Goal: Task Accomplishment & Management: Complete application form

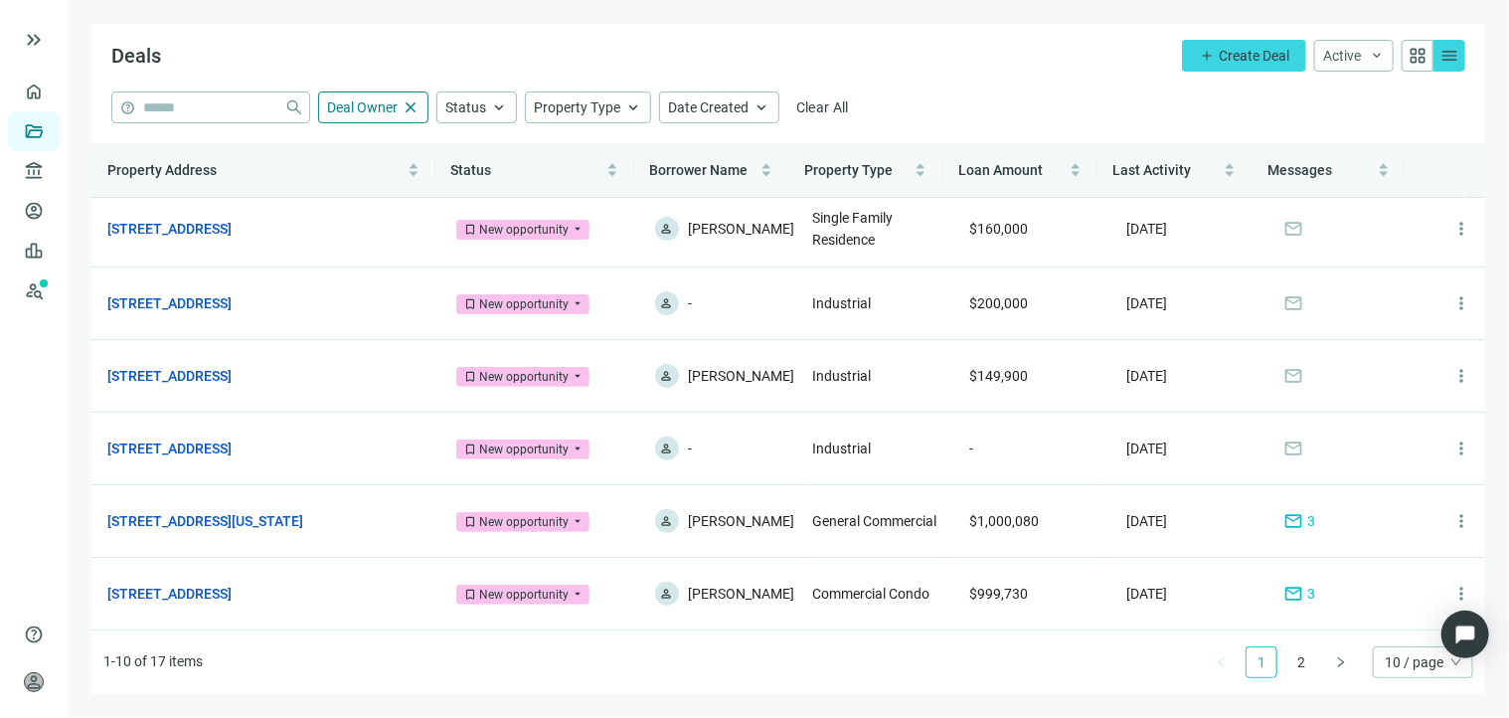
scroll to position [338, 0]
click at [1304, 664] on link "2" at bounding box center [1301, 662] width 30 height 30
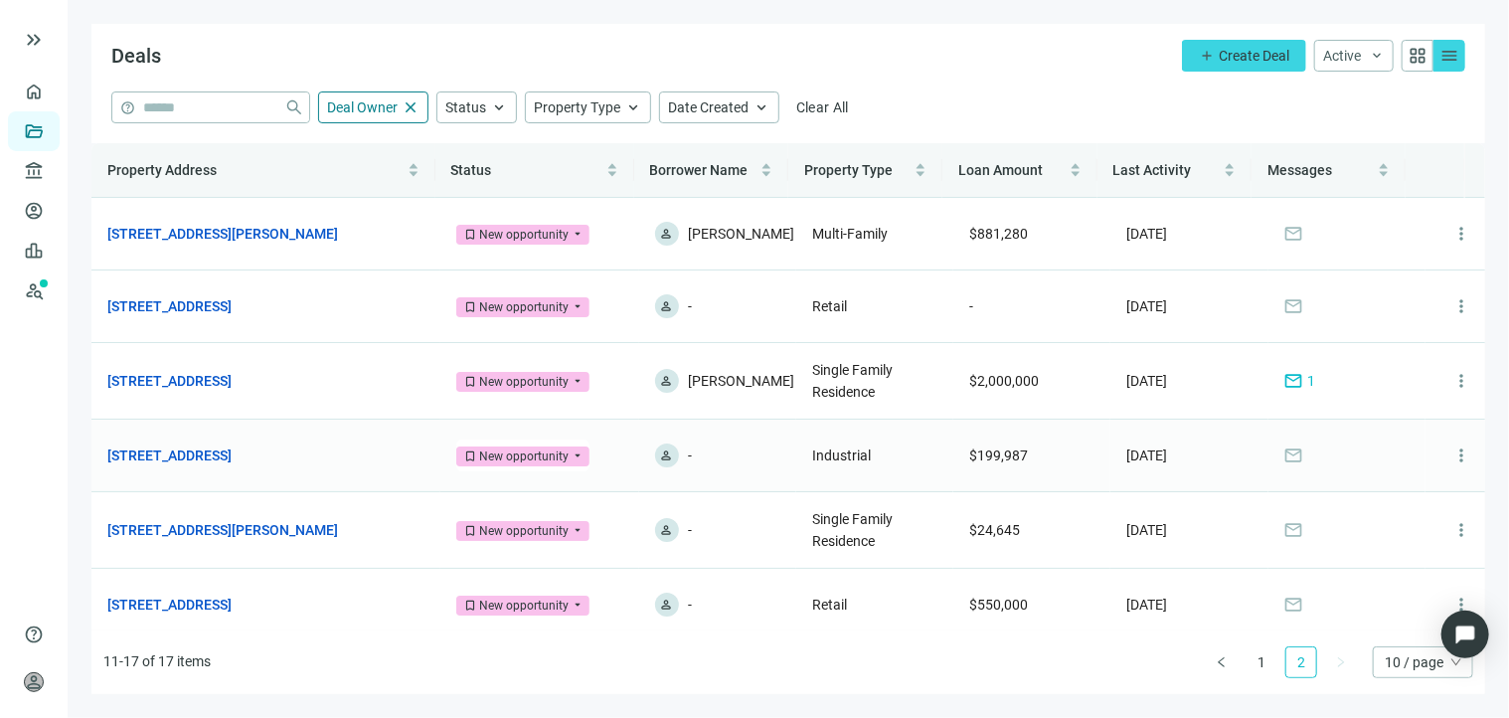
scroll to position [97, 0]
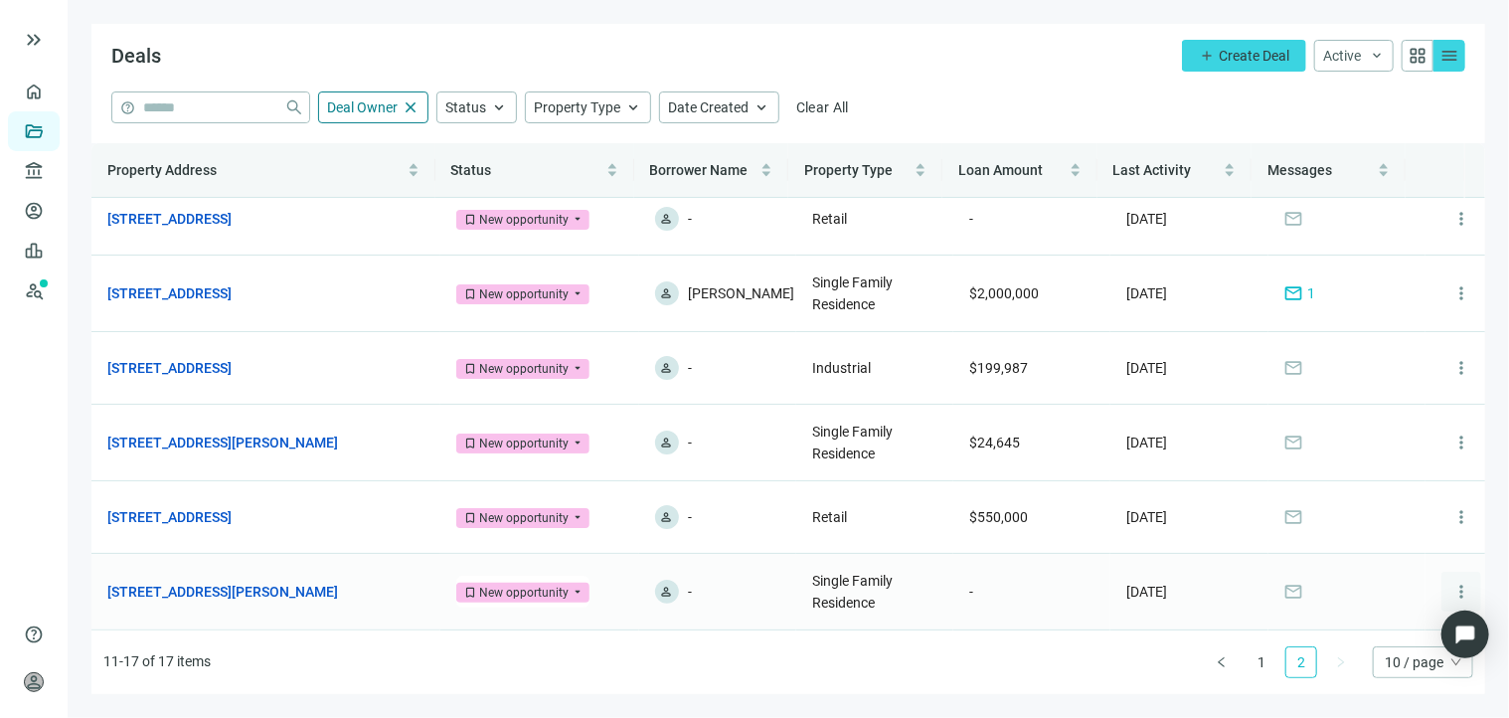
click at [1451, 595] on span "more_vert" at bounding box center [1461, 592] width 20 height 20
click at [301, 587] on link "[STREET_ADDRESS][PERSON_NAME]" at bounding box center [222, 592] width 231 height 22
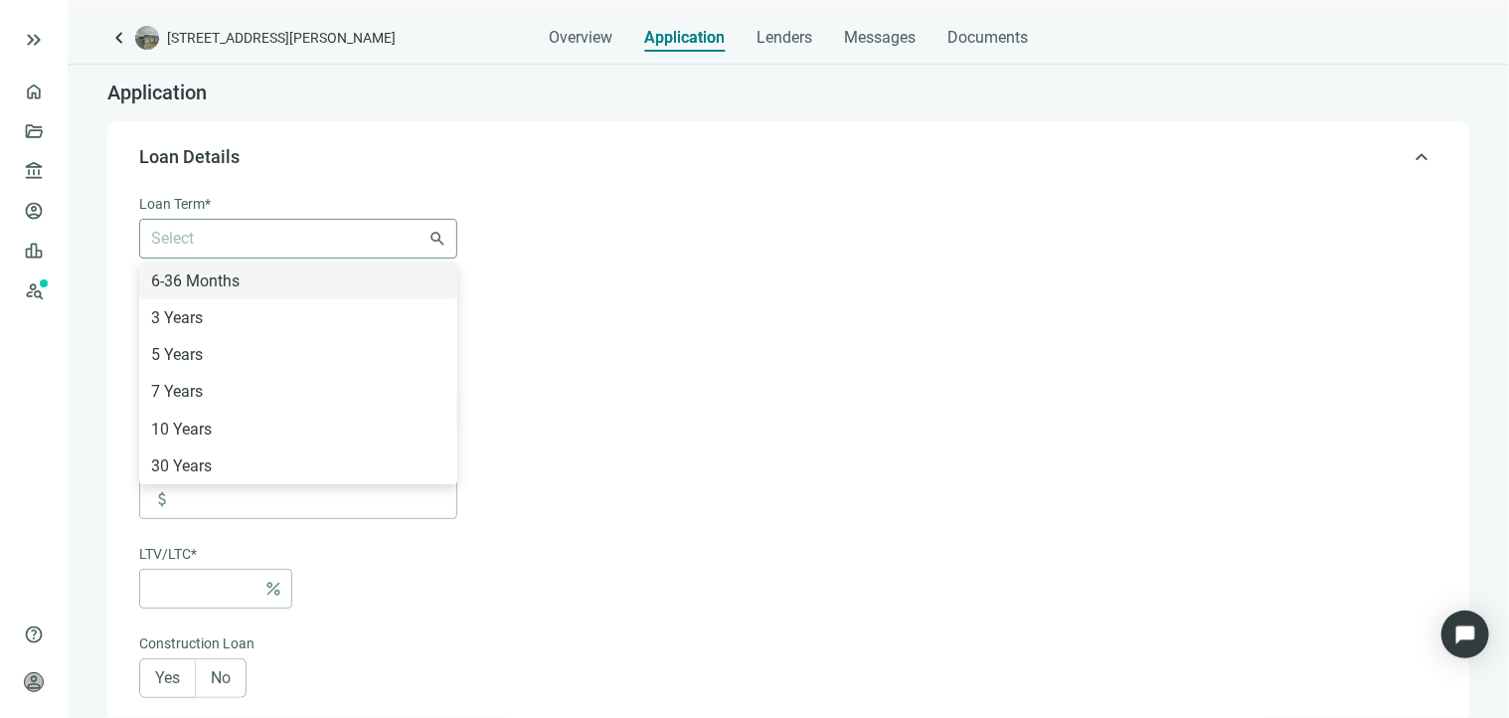
click at [447, 233] on div "Select 6-36 Months 3 Years 5 Years 7 Years 10 Years 30 Years" at bounding box center [298, 239] width 318 height 40
click at [675, 213] on form "Loan Term* Select 6-36 Months 3 Years 5 Years 7 Years 10 Years 30 Years search …" at bounding box center [786, 669] width 1294 height 952
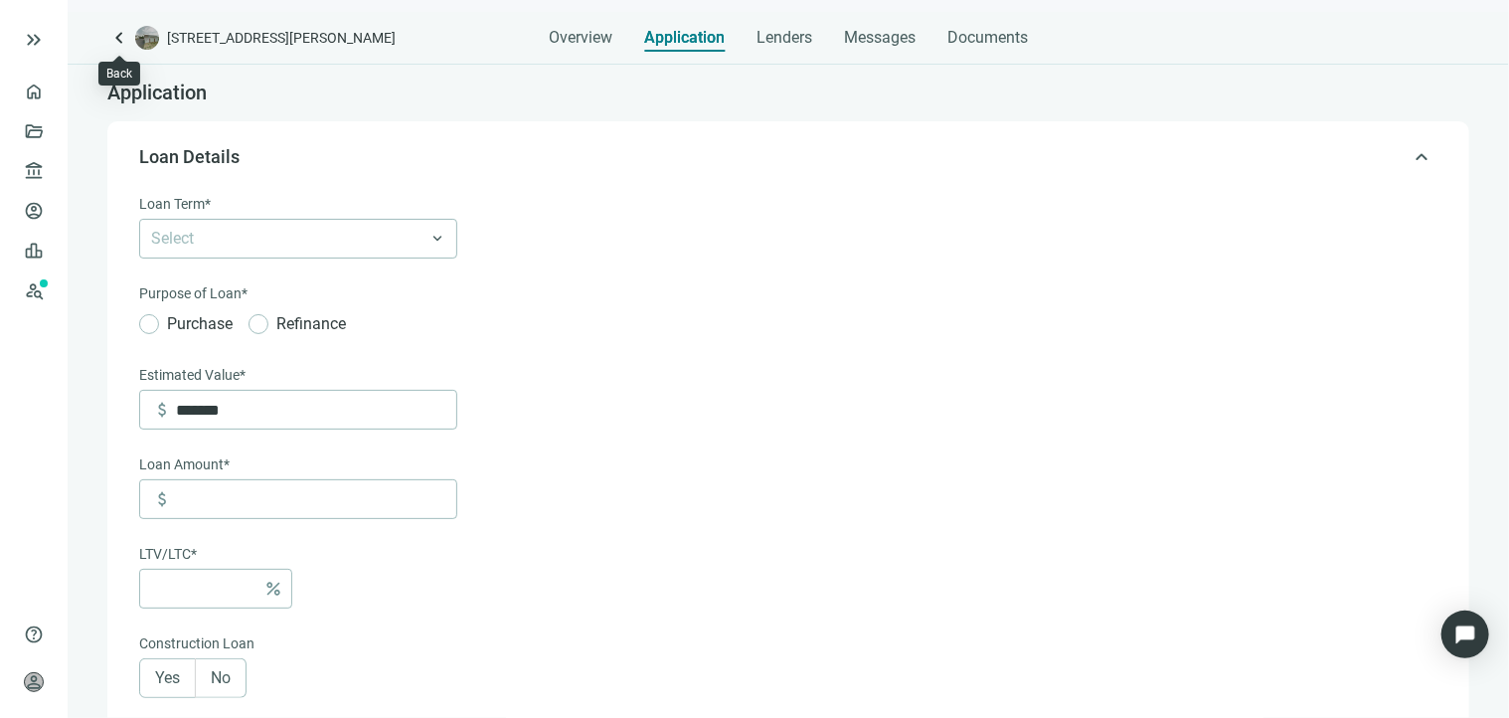
click at [117, 31] on span "keyboard_arrow_left" at bounding box center [119, 38] width 24 height 24
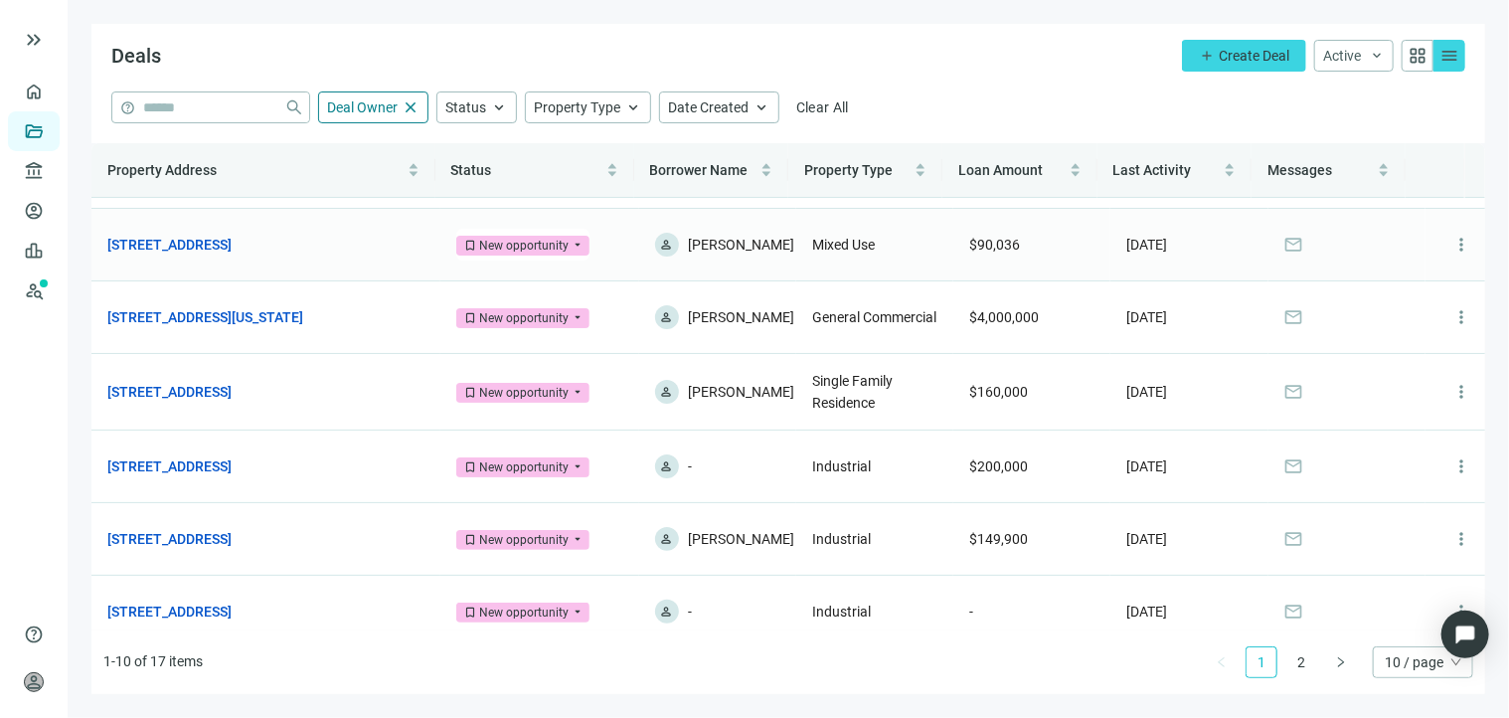
scroll to position [338, 0]
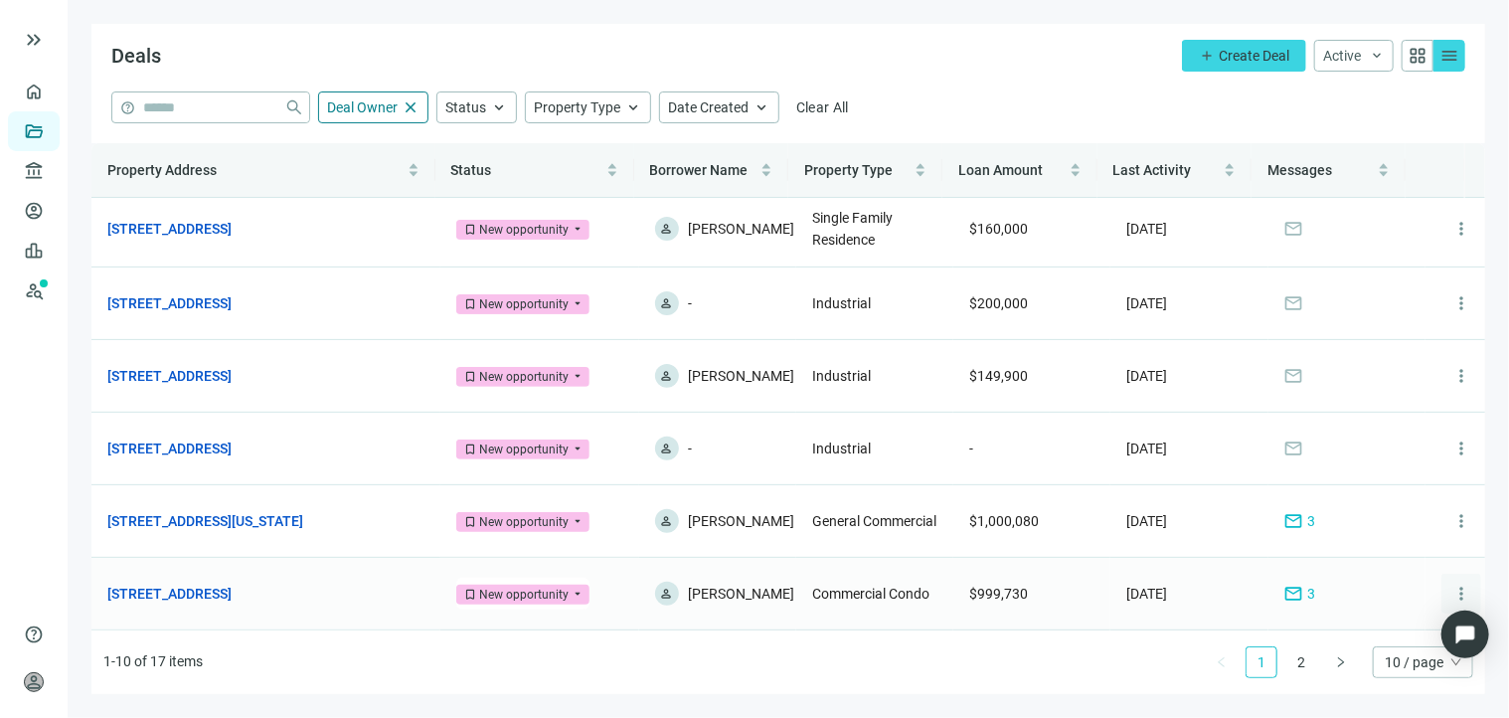
click at [1451, 584] on span "more_vert" at bounding box center [1461, 594] width 20 height 20
click at [1370, 671] on span "Archive" at bounding box center [1370, 675] width 46 height 16
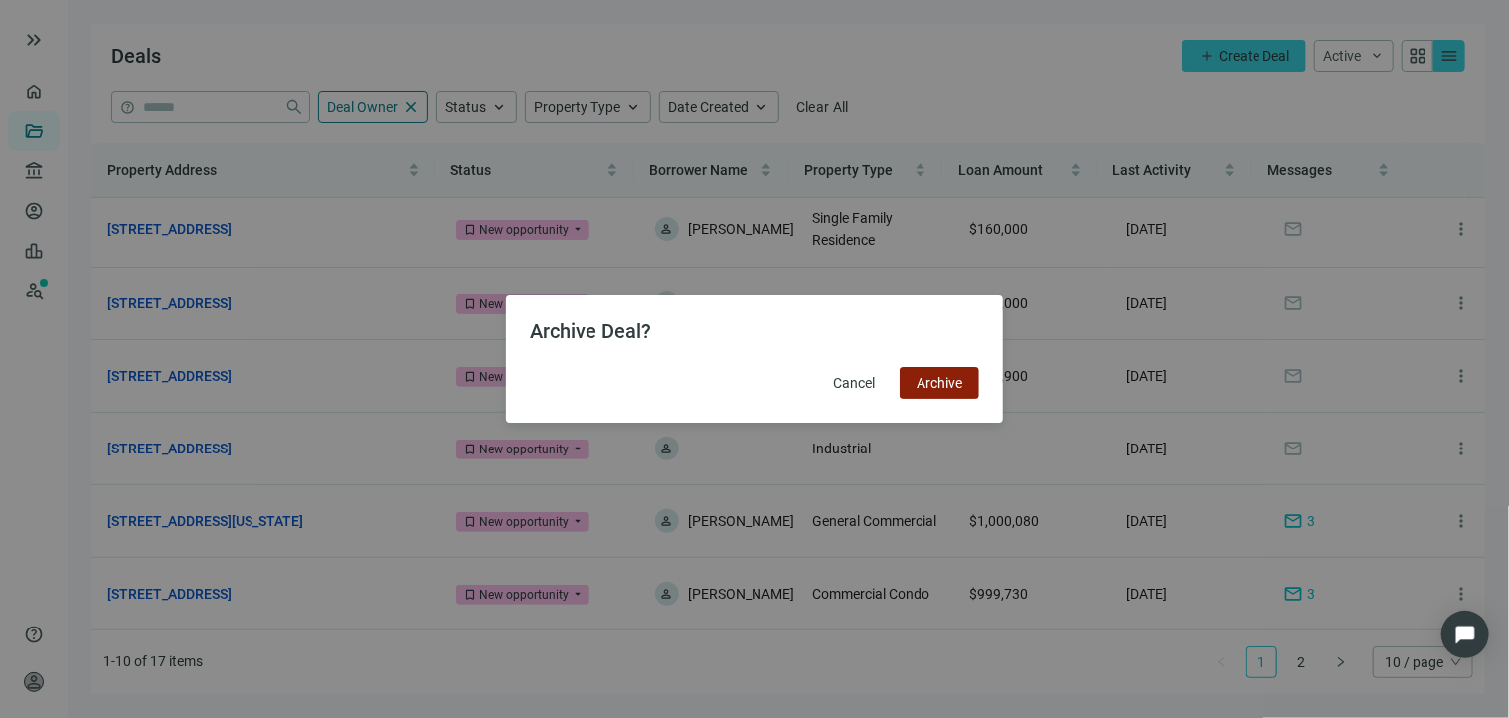
click at [946, 375] on span "Archive" at bounding box center [940, 383] width 46 height 16
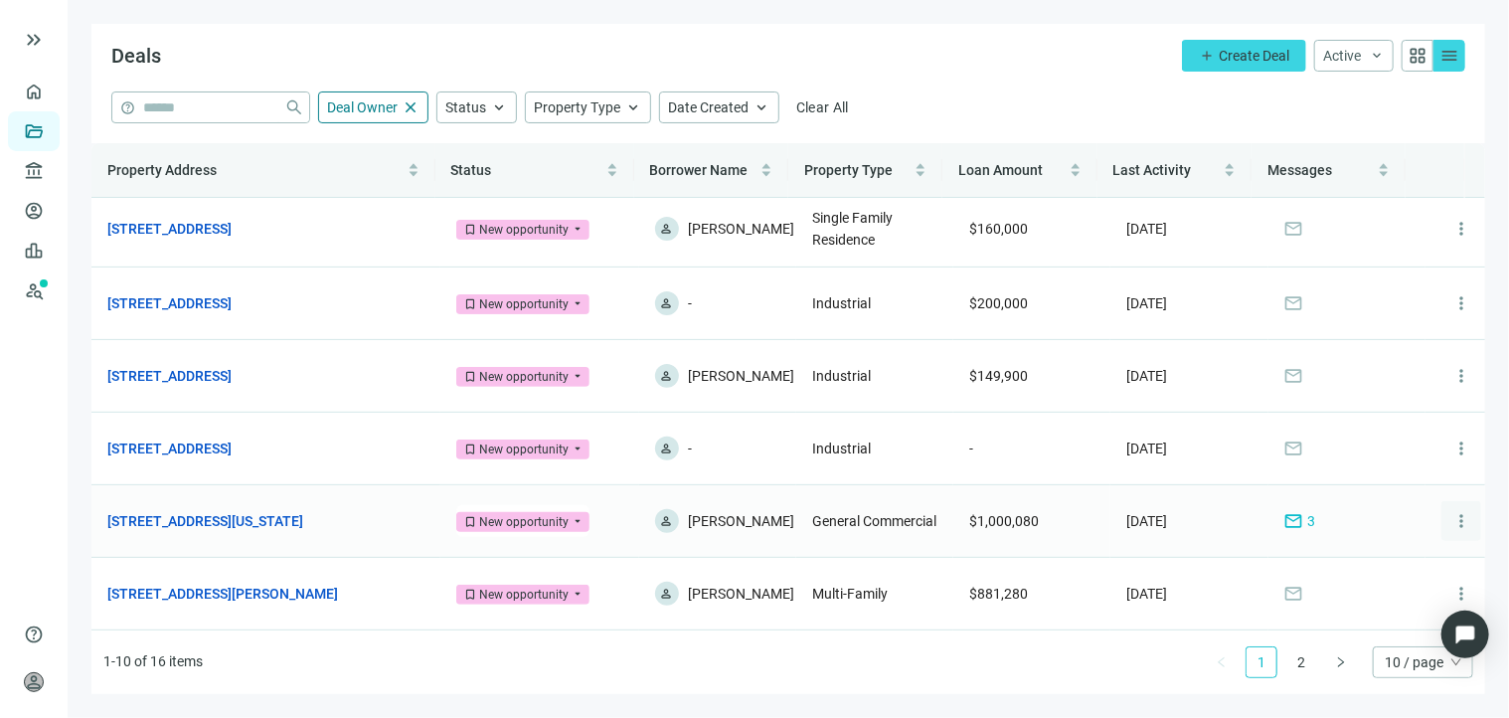
click at [1451, 511] on span "more_vert" at bounding box center [1461, 521] width 20 height 20
click at [1344, 597] on div "archive Archive" at bounding box center [1379, 595] width 164 height 36
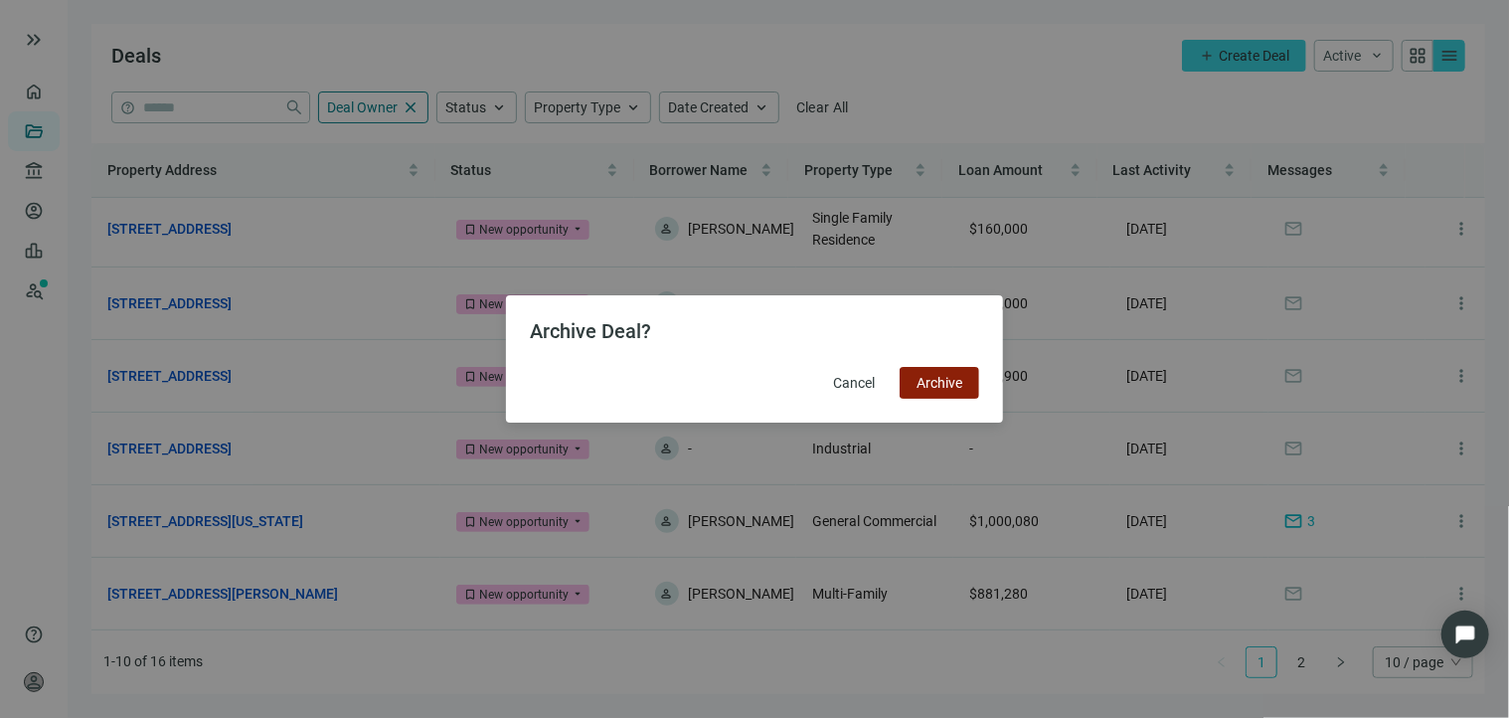
click at [937, 385] on span "Archive" at bounding box center [940, 383] width 46 height 16
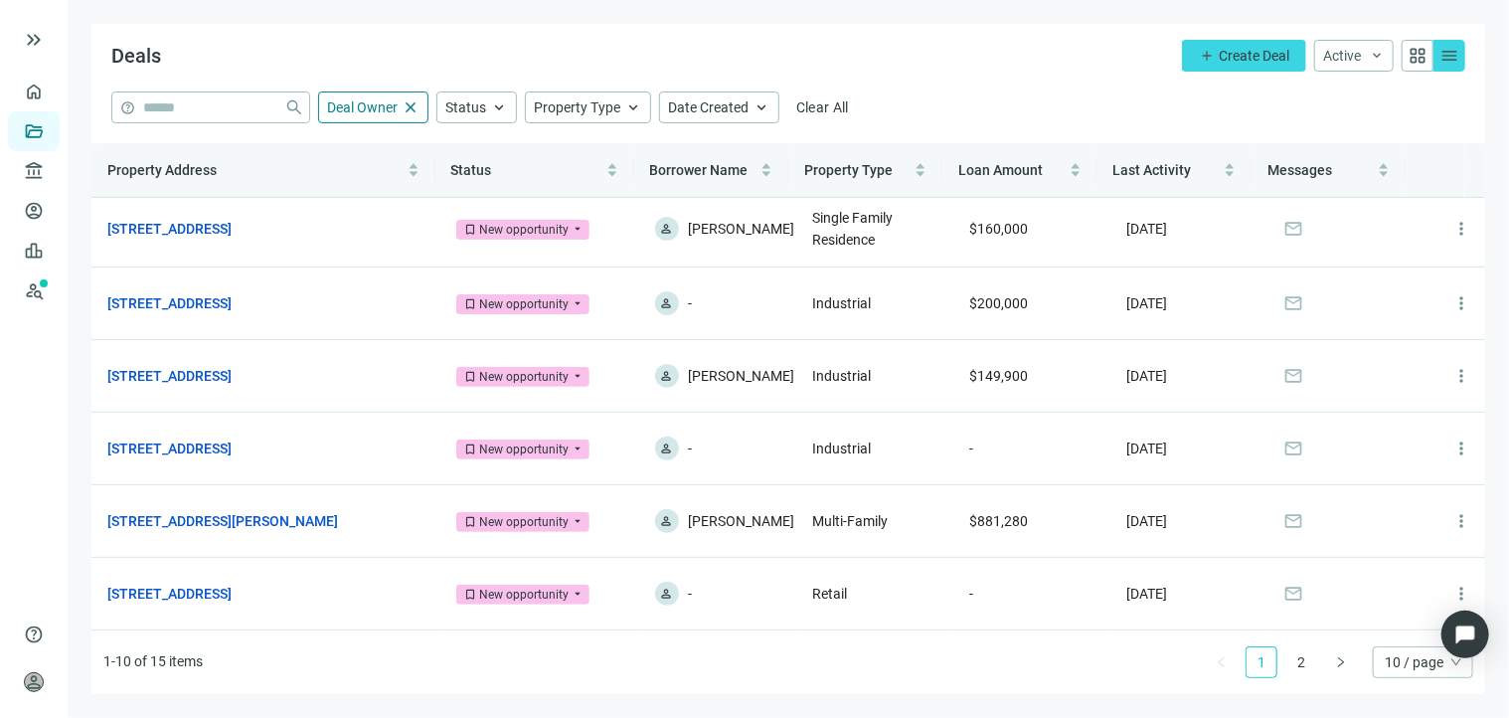
scroll to position [330, 0]
click at [1451, 444] on span "more_vert" at bounding box center [1461, 448] width 20 height 20
click at [1360, 524] on span "Archive" at bounding box center [1362, 527] width 46 height 16
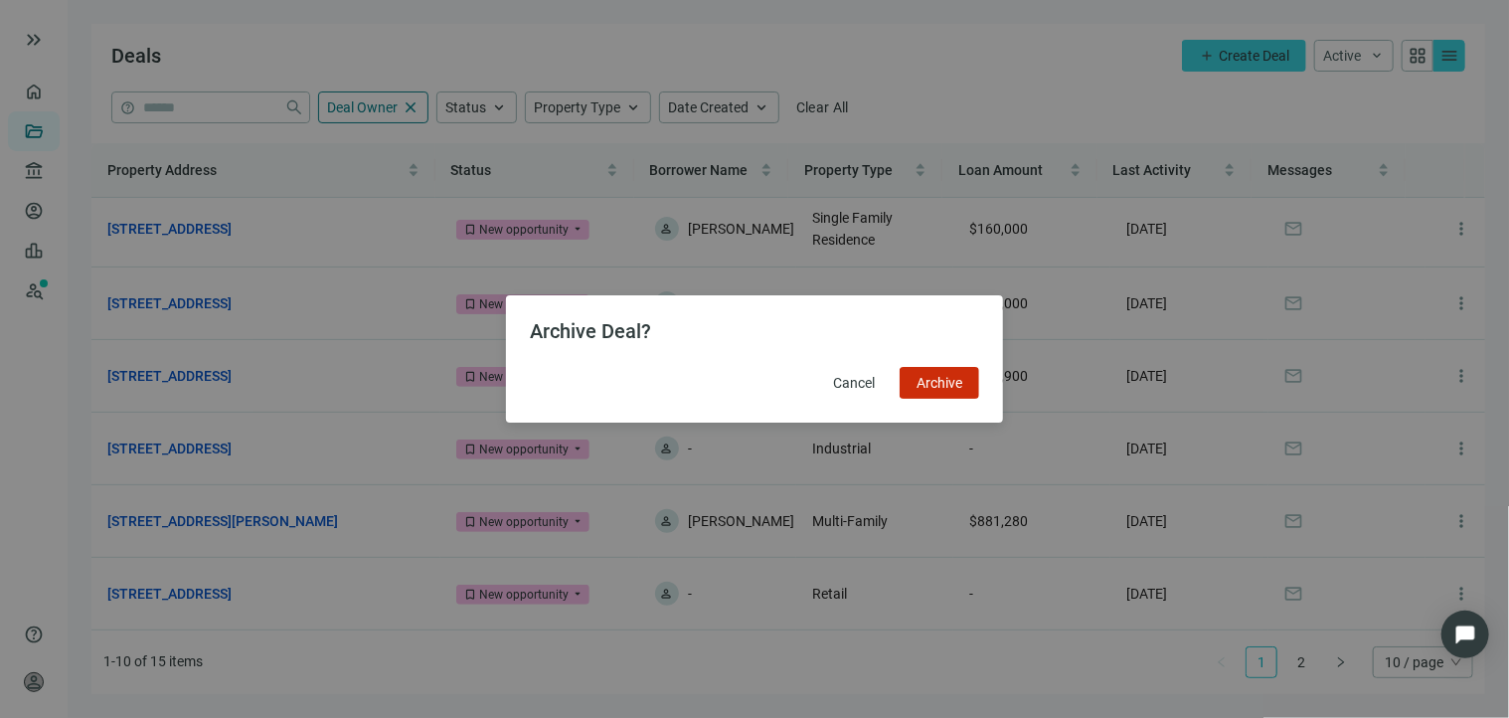
click at [935, 362] on div "Archive Deal? Cancel Archive" at bounding box center [754, 359] width 449 height 80
click at [950, 381] on span "Archive" at bounding box center [940, 383] width 46 height 16
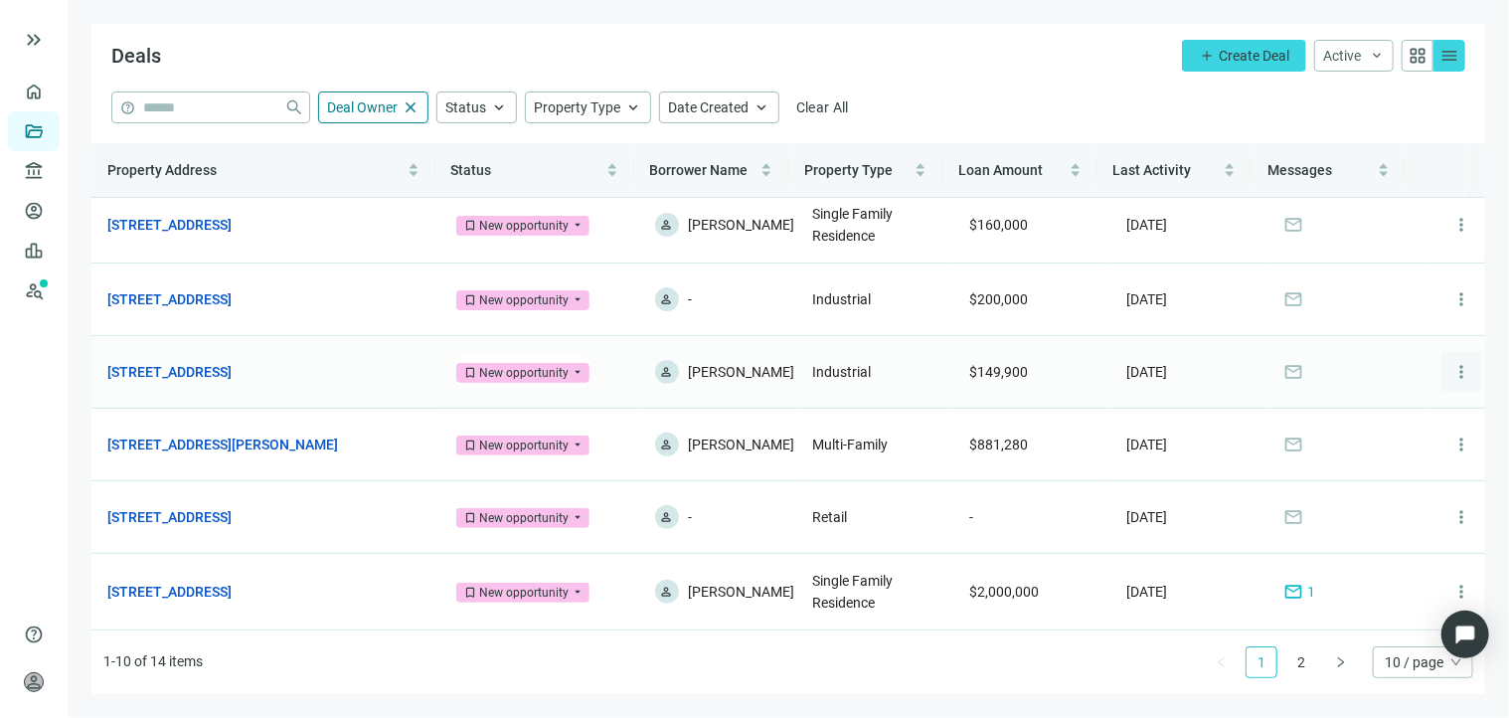
click at [1451, 371] on span "more_vert" at bounding box center [1461, 372] width 20 height 20
click at [1356, 453] on span "Archive" at bounding box center [1370, 454] width 46 height 16
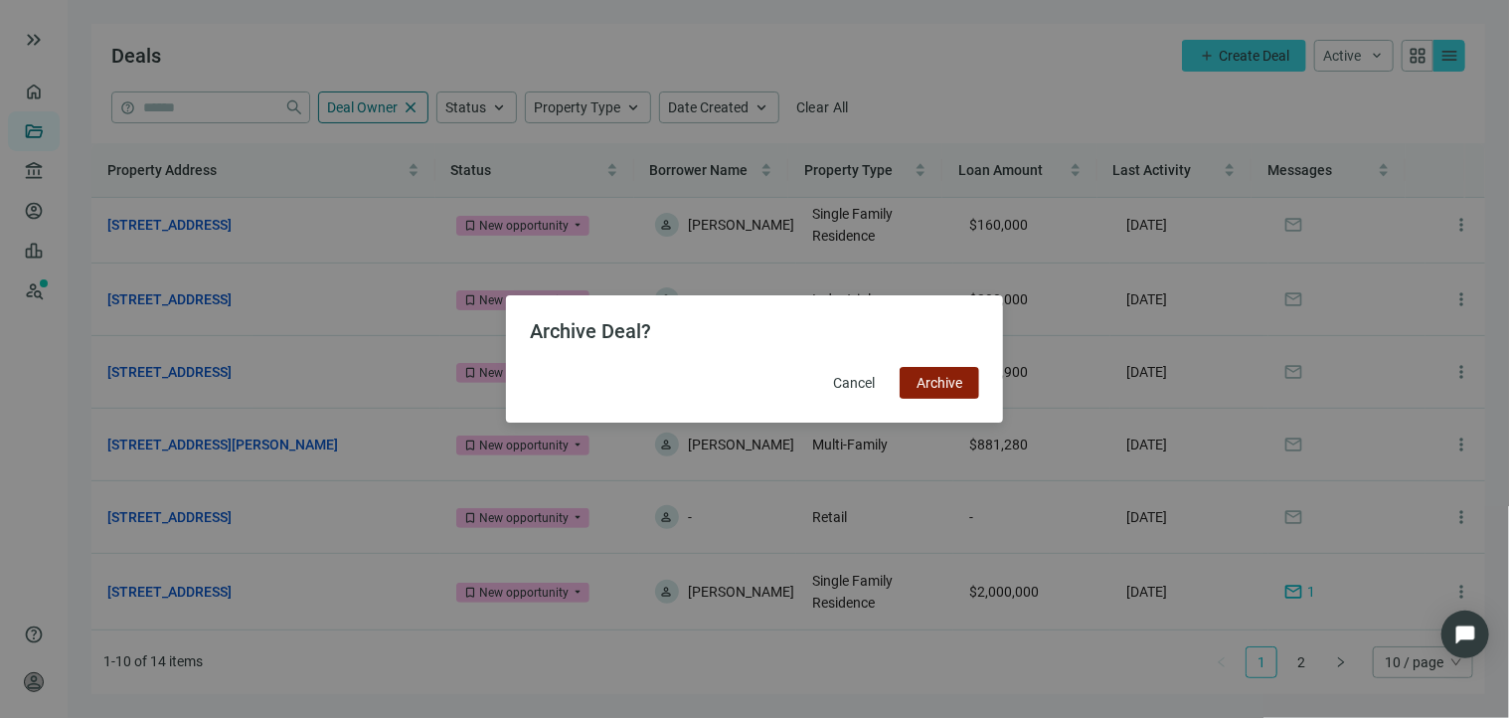
click at [952, 376] on span "Archive" at bounding box center [940, 383] width 46 height 16
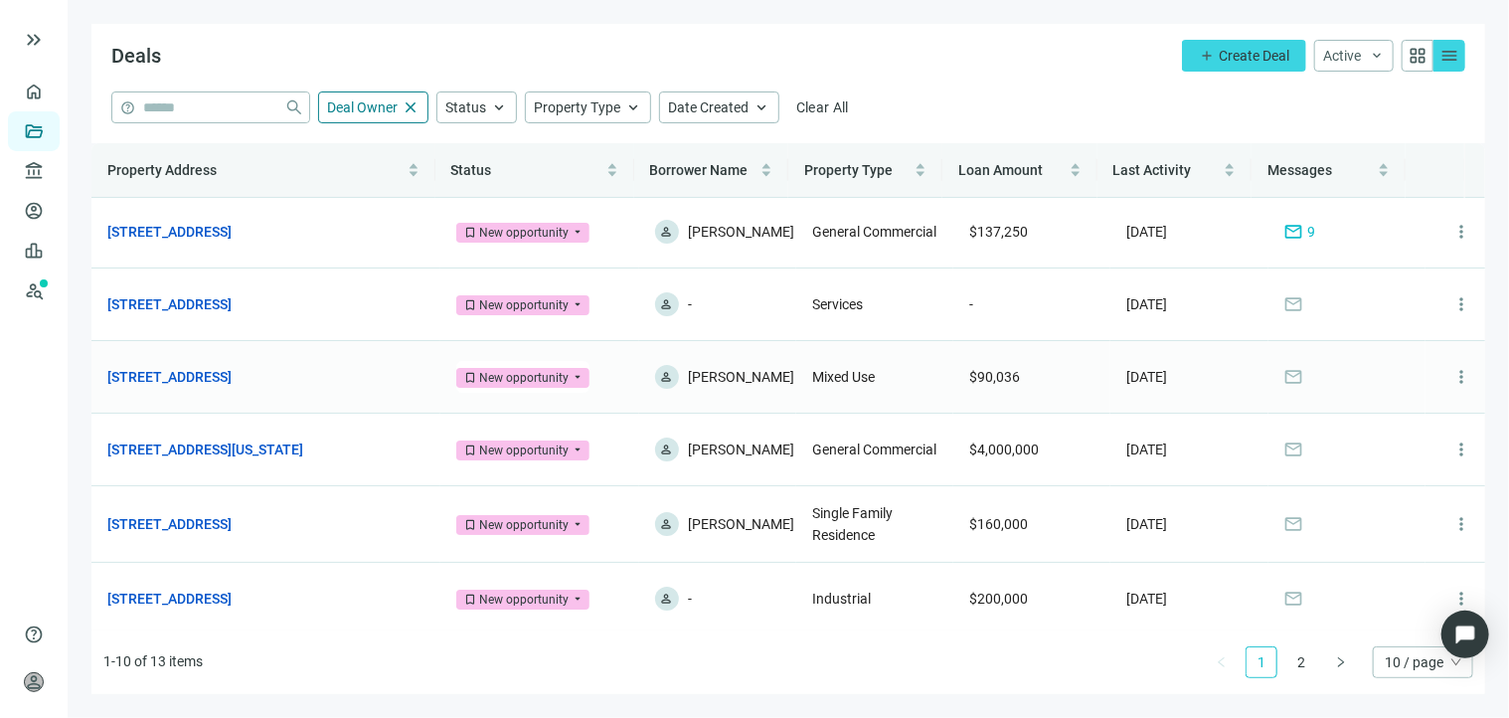
scroll to position [0, 0]
click at [1451, 389] on span "more_vert" at bounding box center [1461, 379] width 20 height 20
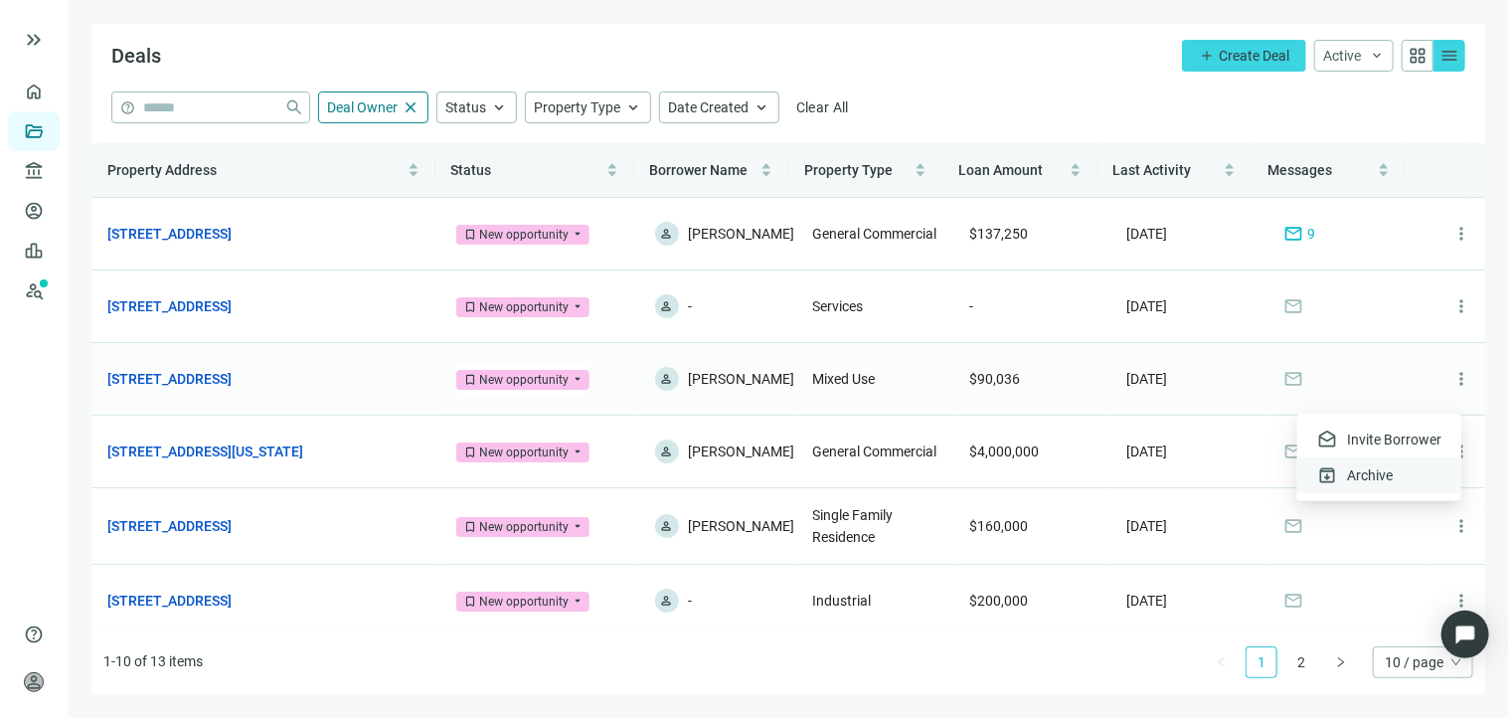
click at [1402, 474] on div "archive Archive" at bounding box center [1379, 475] width 164 height 36
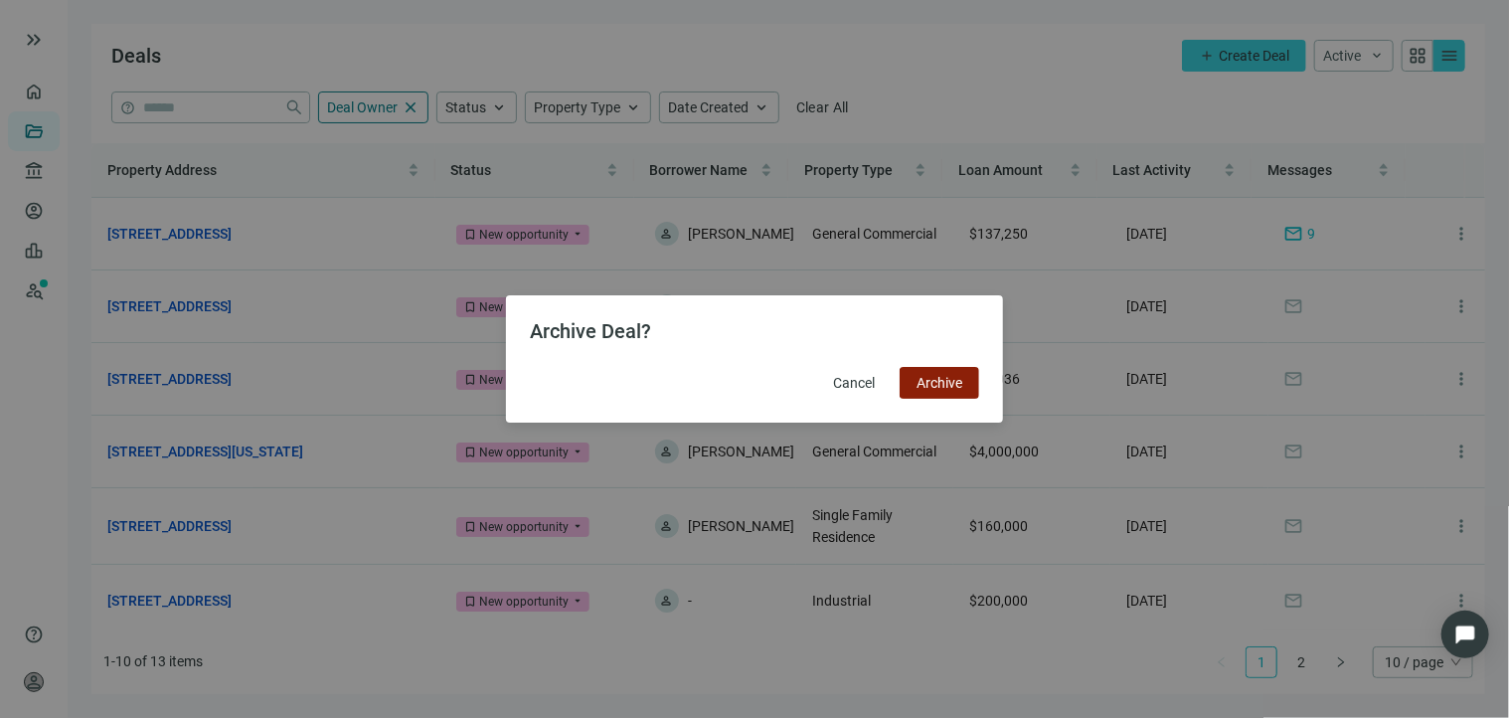
click at [938, 379] on span "Archive" at bounding box center [940, 383] width 46 height 16
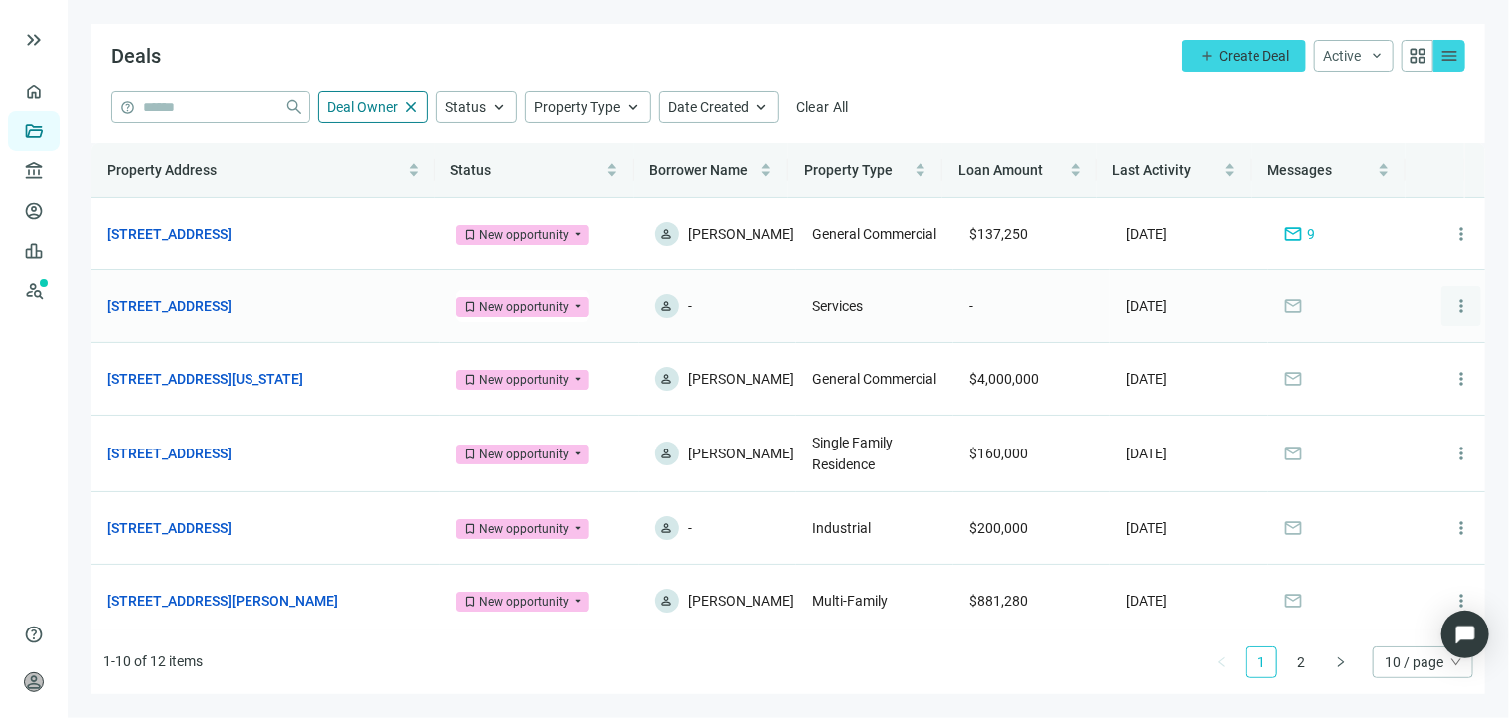
click at [1451, 315] on span "more_vert" at bounding box center [1461, 306] width 20 height 20
click at [1384, 403] on span "Archive" at bounding box center [1362, 400] width 46 height 16
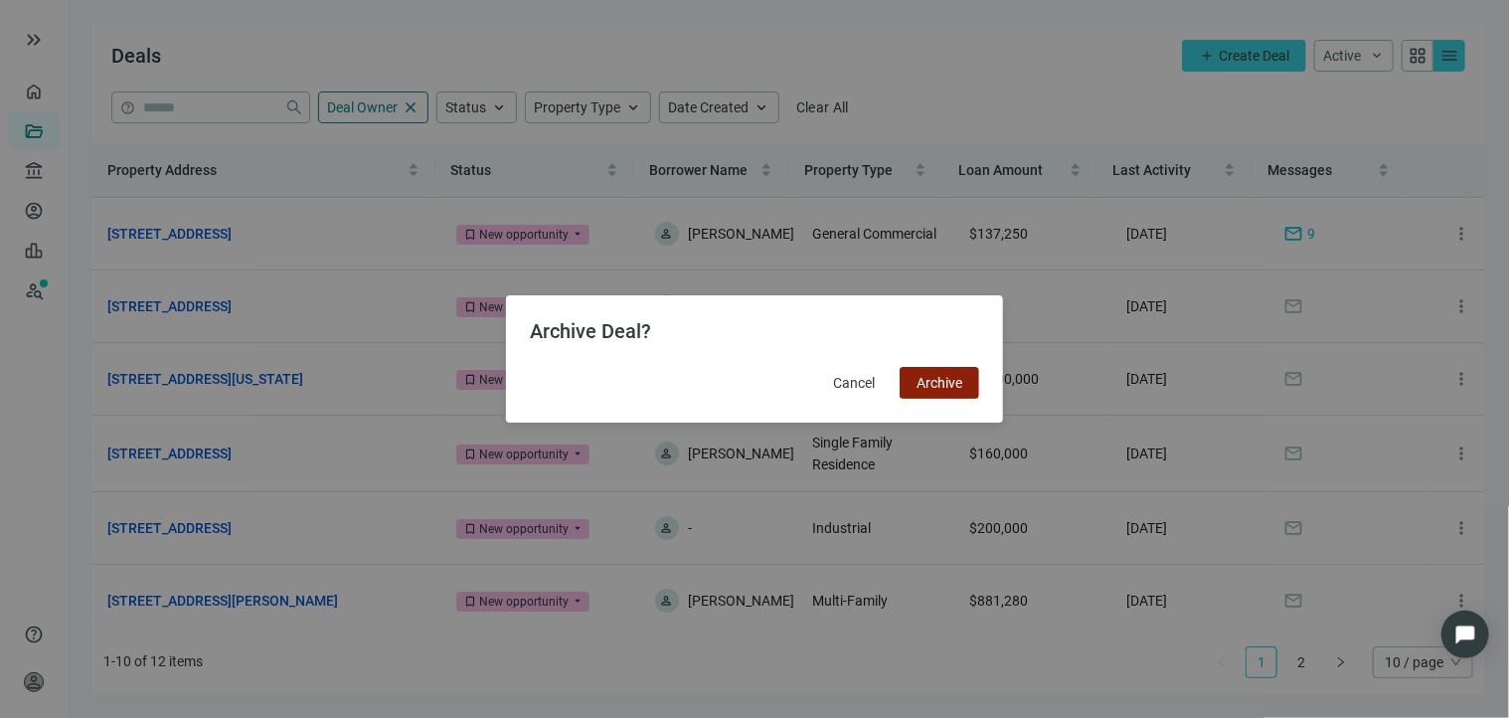
click at [934, 385] on span "Archive" at bounding box center [940, 383] width 46 height 16
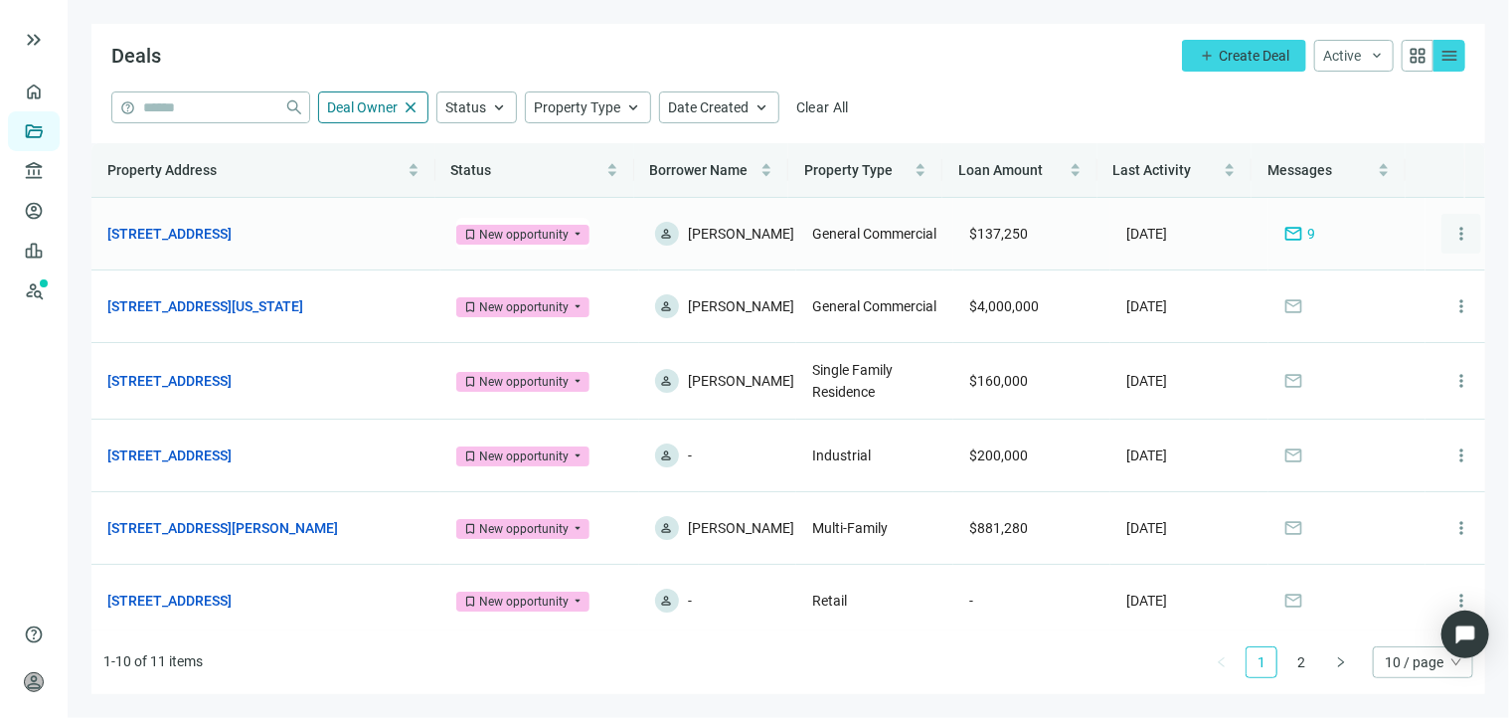
click at [1451, 230] on span "more_vert" at bounding box center [1461, 234] width 20 height 20
click at [1360, 330] on span "Archive" at bounding box center [1370, 323] width 46 height 16
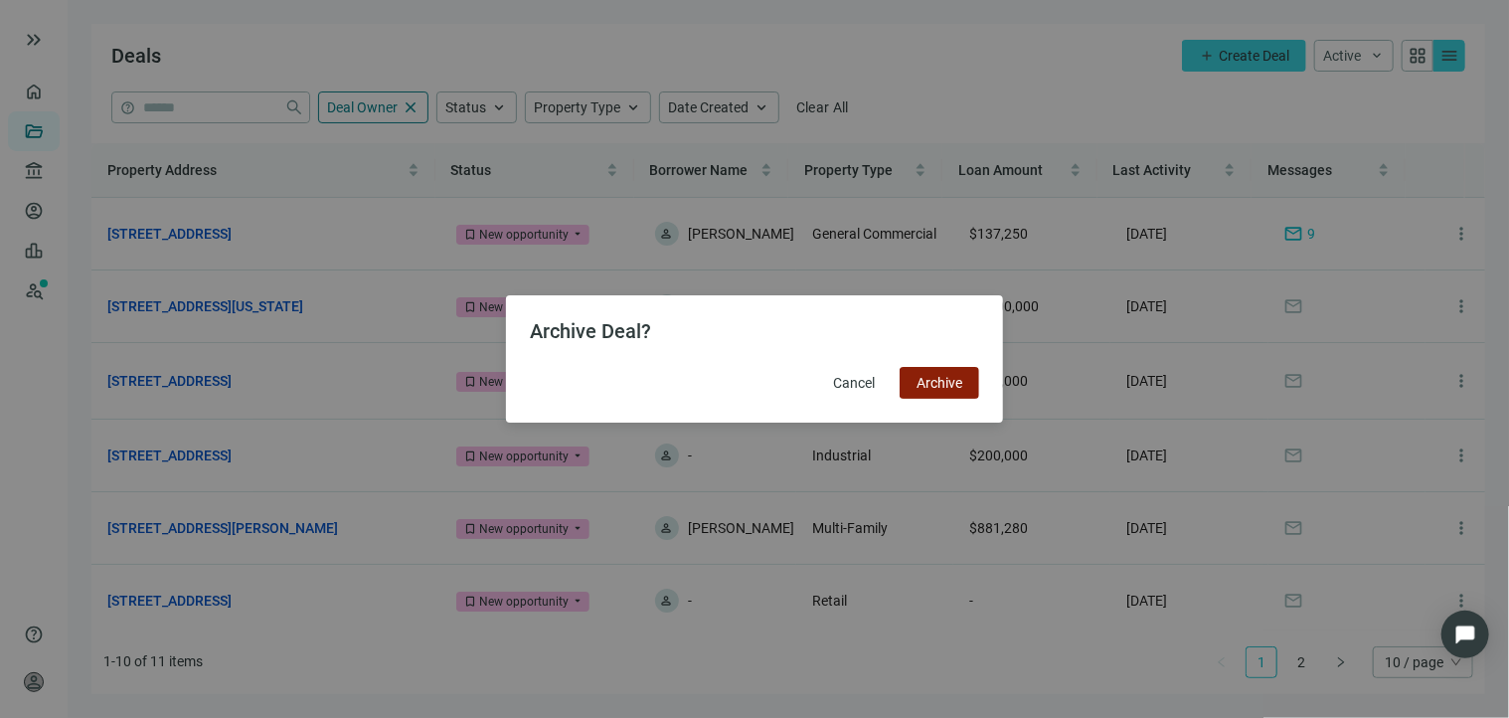
click at [962, 382] on button "Archive" at bounding box center [940, 383] width 80 height 32
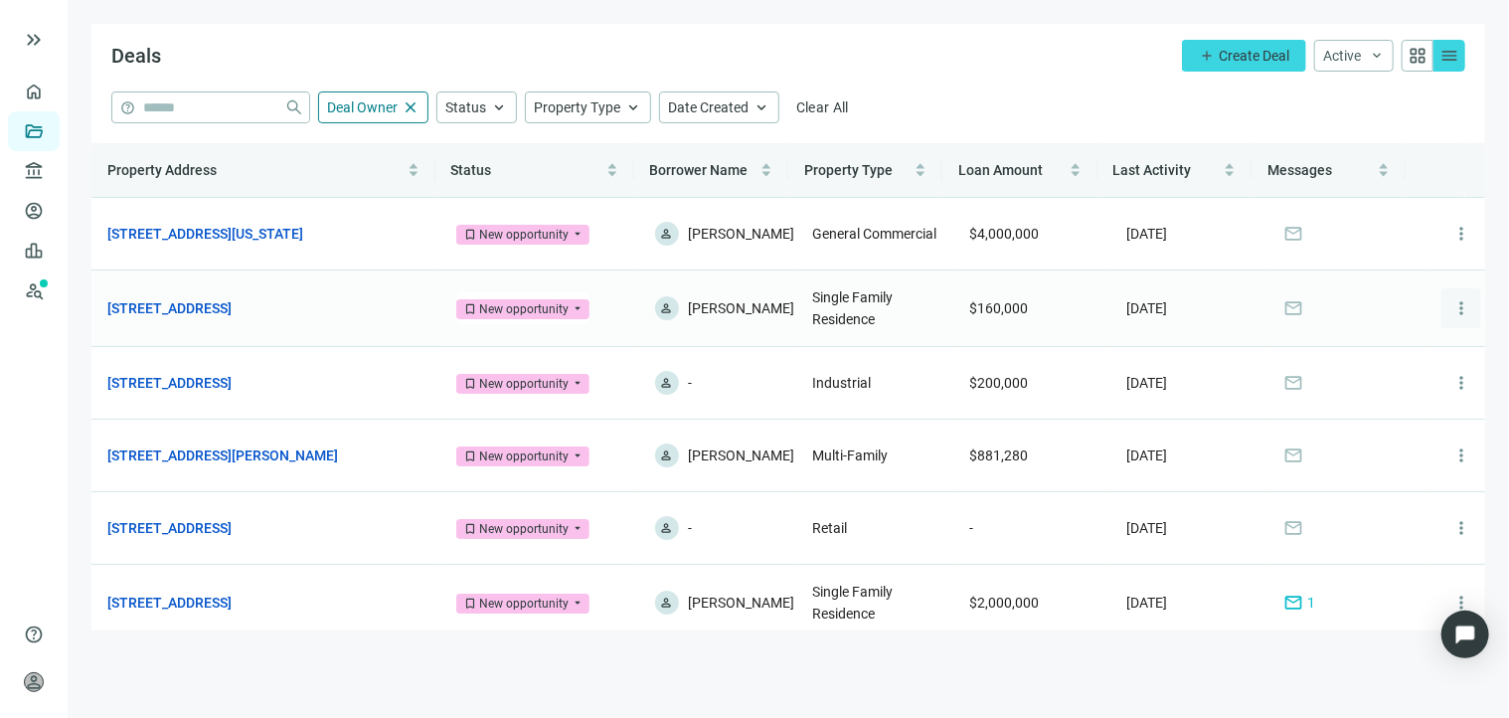
click at [1451, 318] on span "more_vert" at bounding box center [1461, 308] width 20 height 20
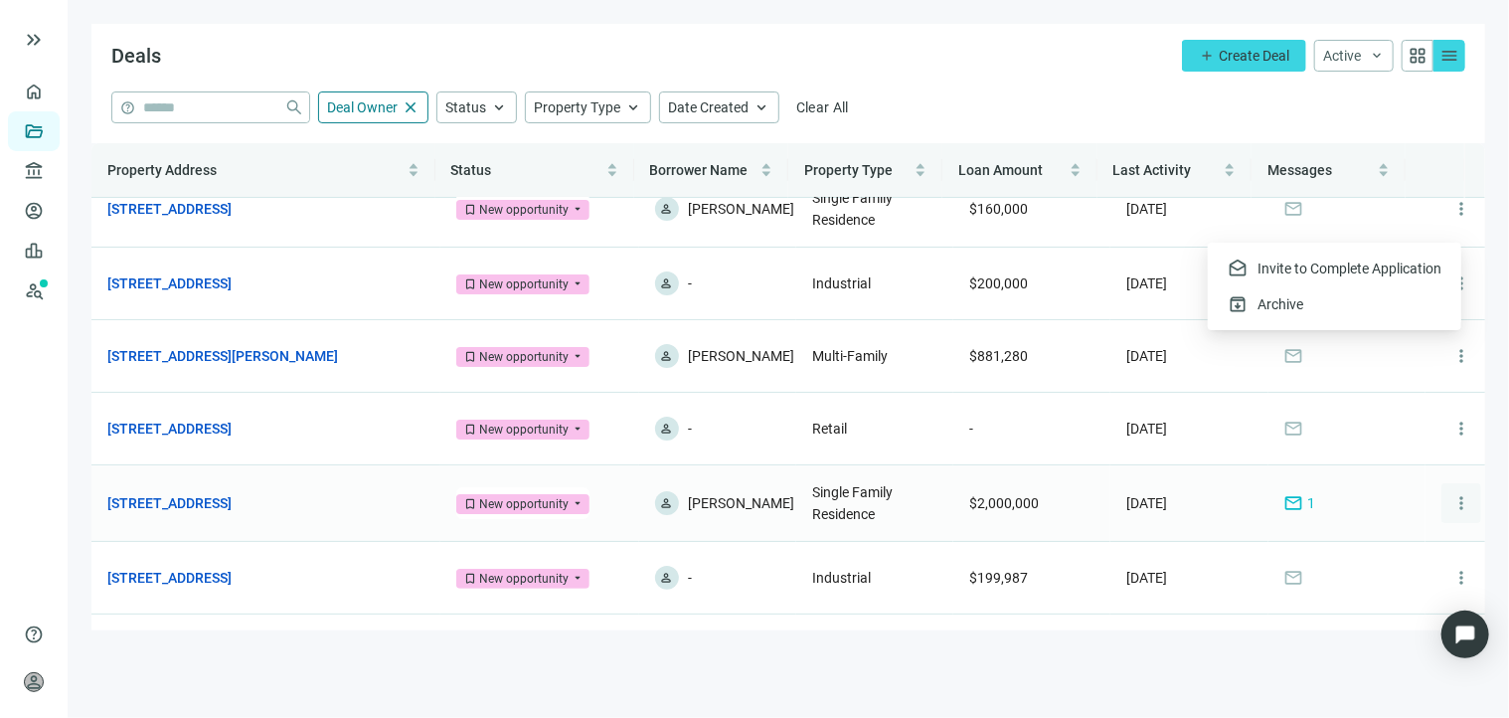
click at [1451, 513] on span "more_vert" at bounding box center [1461, 503] width 20 height 20
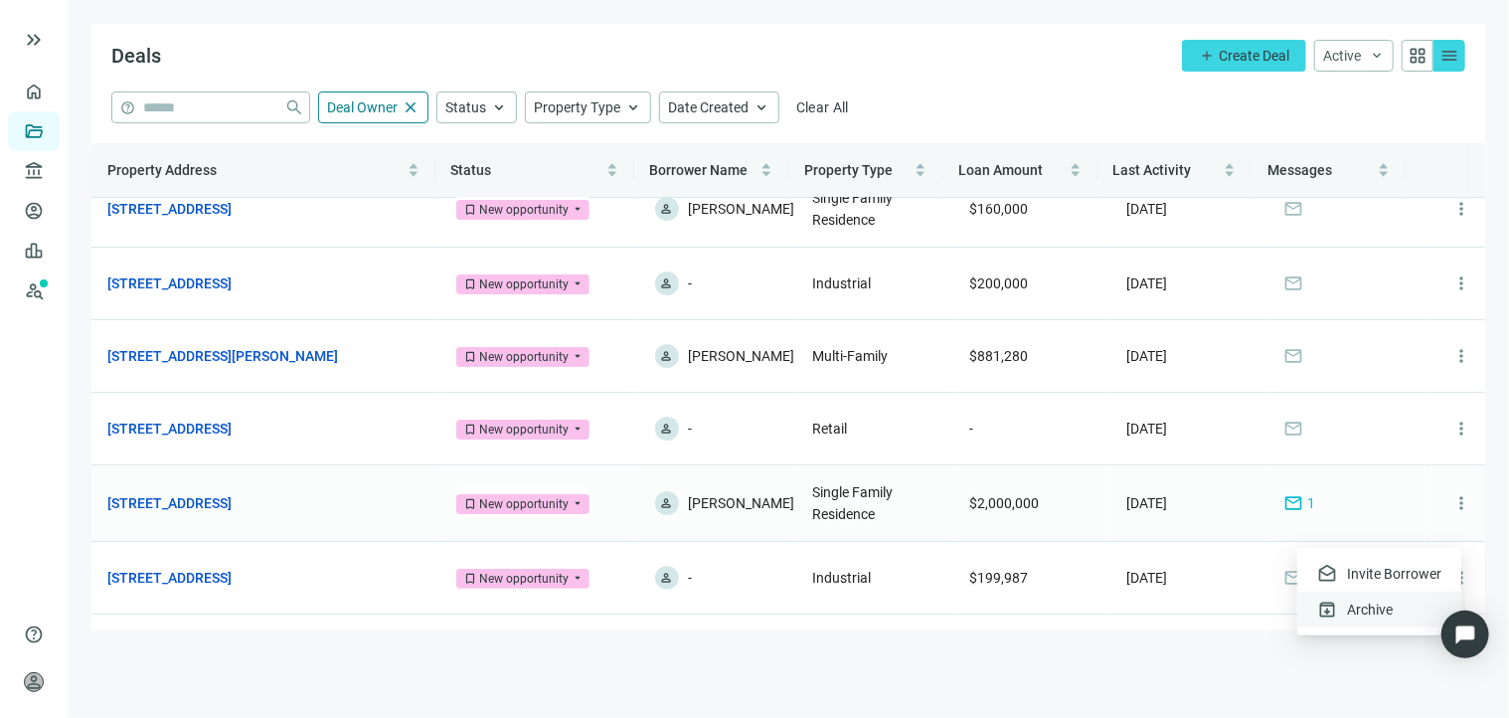
click at [1365, 605] on span "Archive" at bounding box center [1370, 609] width 46 height 16
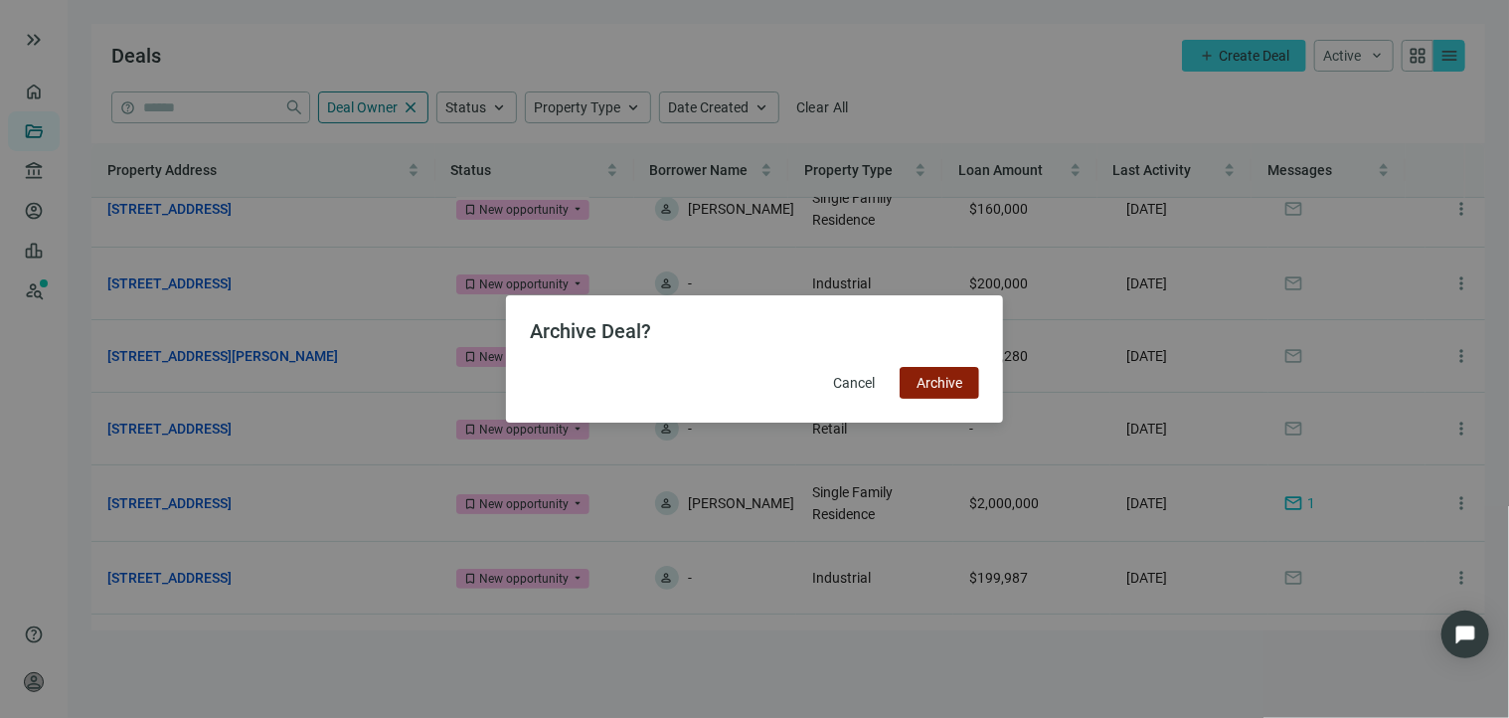
click at [929, 387] on span "Archive" at bounding box center [940, 383] width 46 height 16
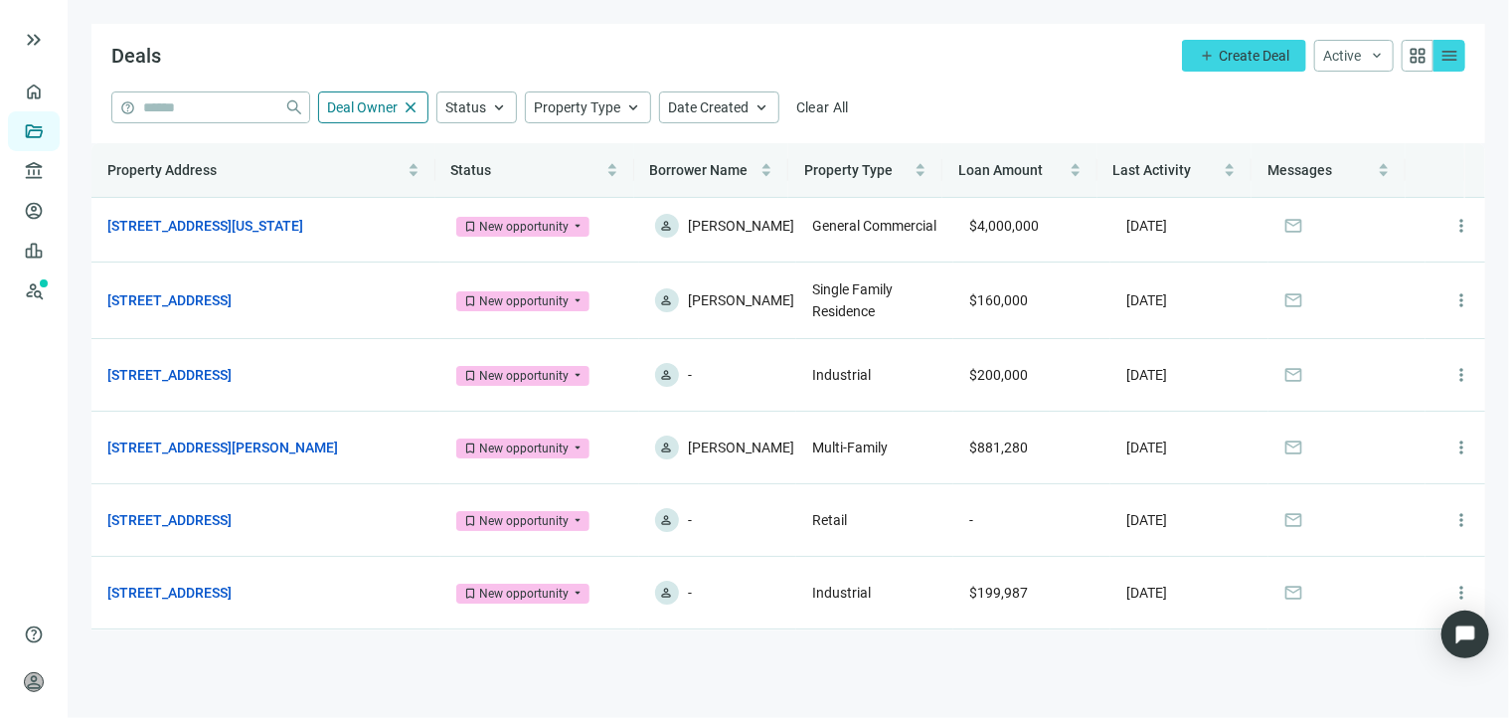
scroll to position [0, 0]
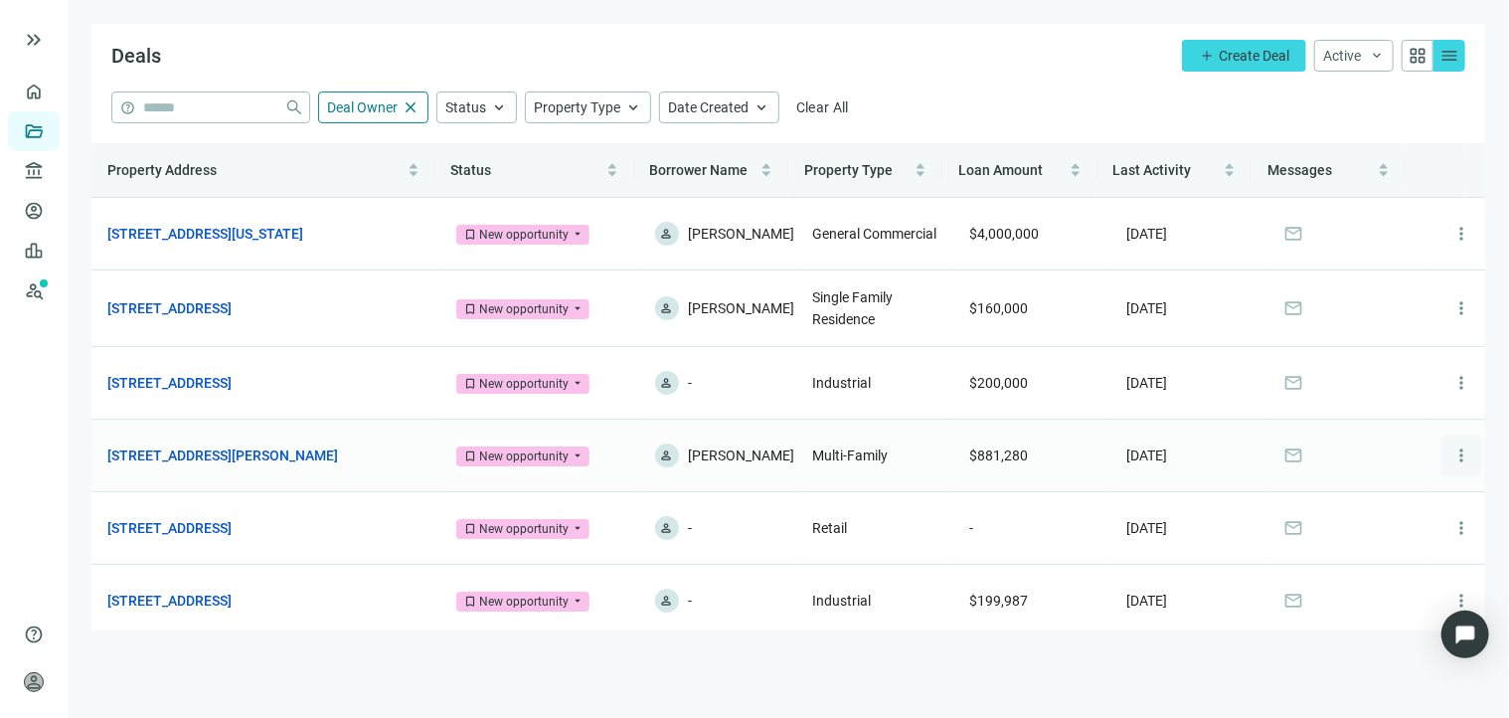
click at [1451, 465] on span "more_vert" at bounding box center [1461, 455] width 20 height 20
click at [1372, 554] on span "Archive" at bounding box center [1370, 556] width 46 height 16
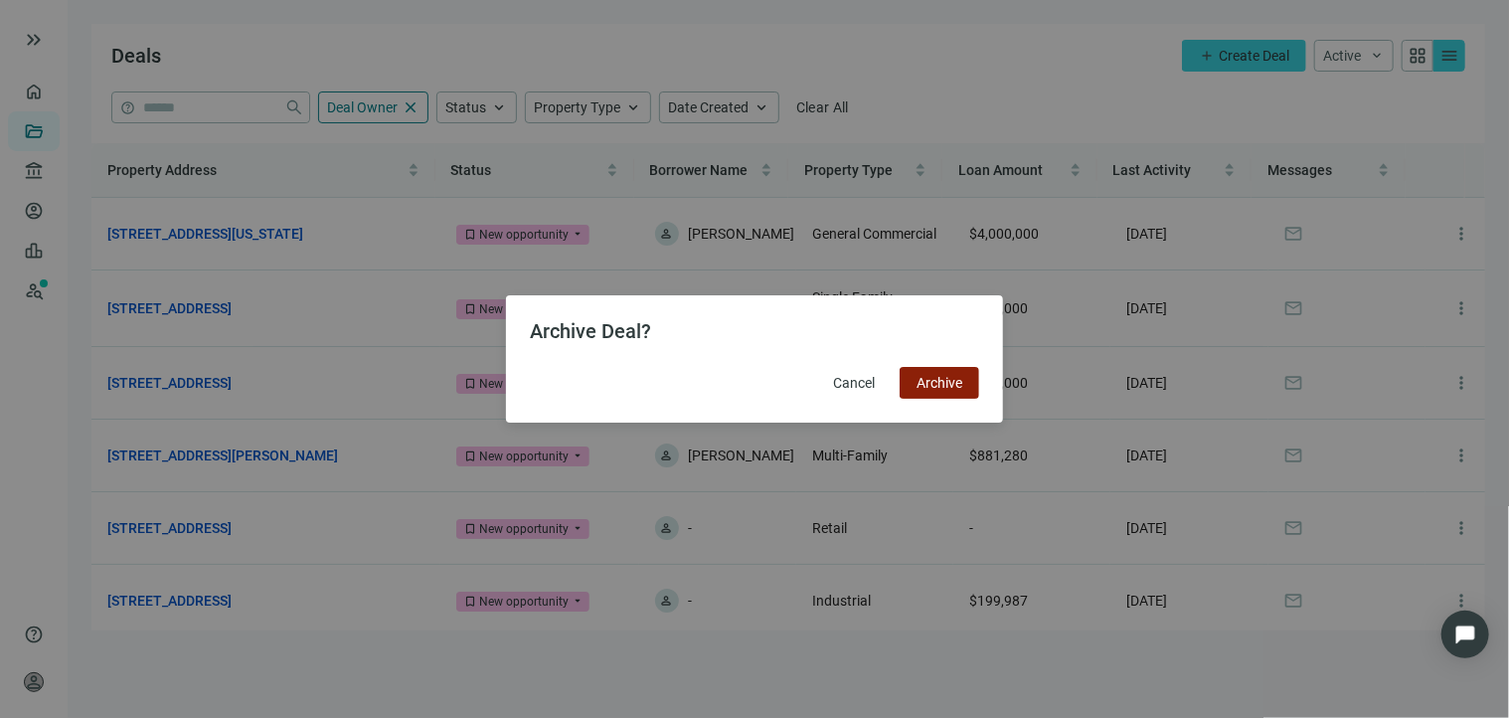
click at [930, 395] on button "Archive" at bounding box center [940, 383] width 80 height 32
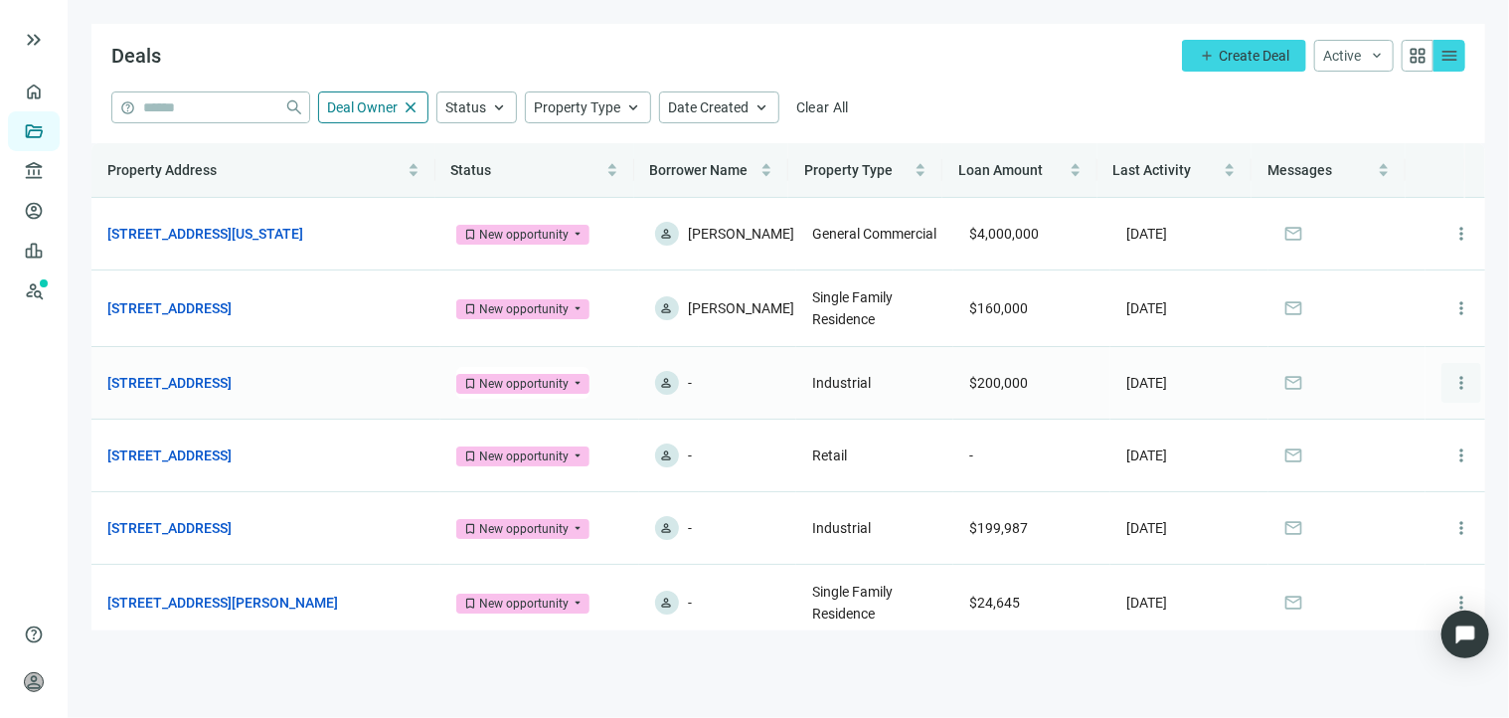
click at [1451, 393] on span "more_vert" at bounding box center [1461, 383] width 20 height 20
click at [1375, 482] on span "Archive" at bounding box center [1362, 479] width 46 height 16
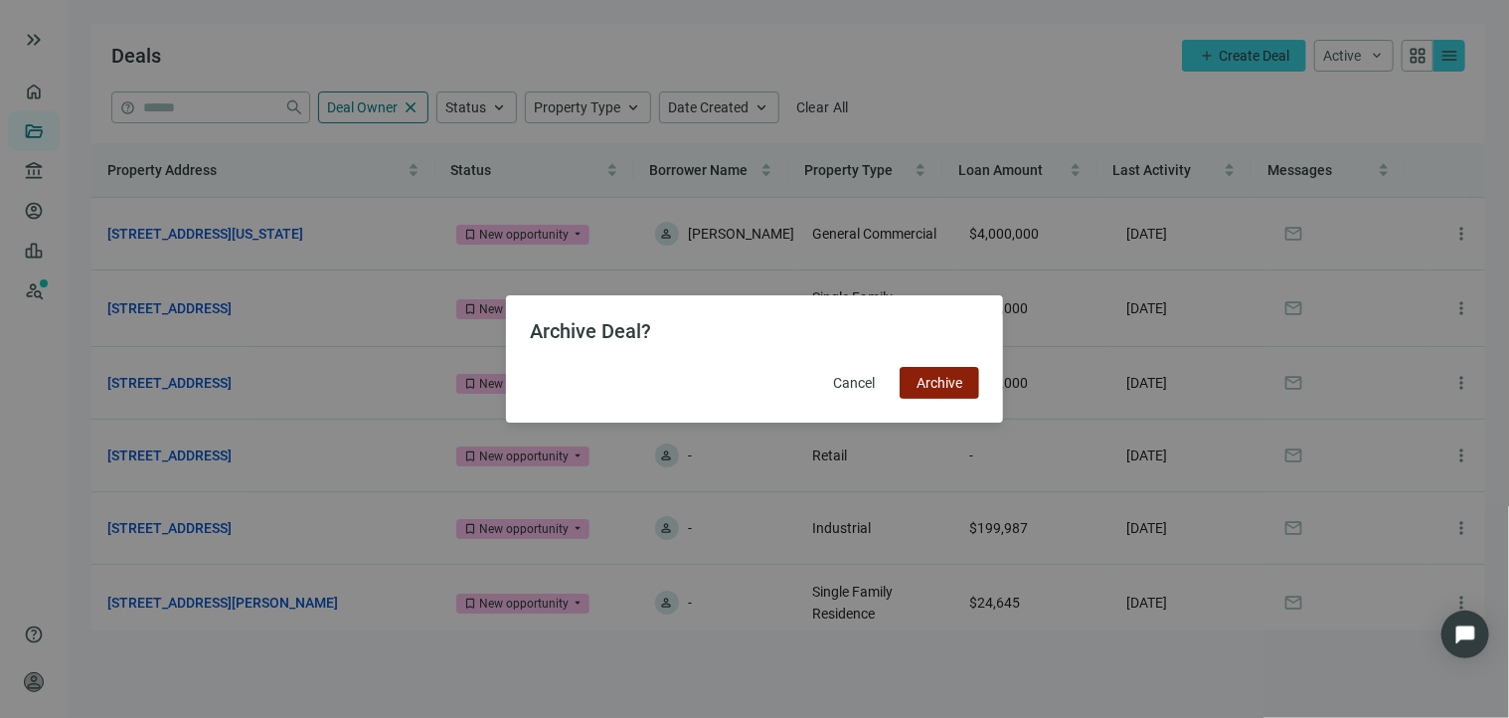
click at [942, 395] on button "Archive" at bounding box center [940, 383] width 80 height 32
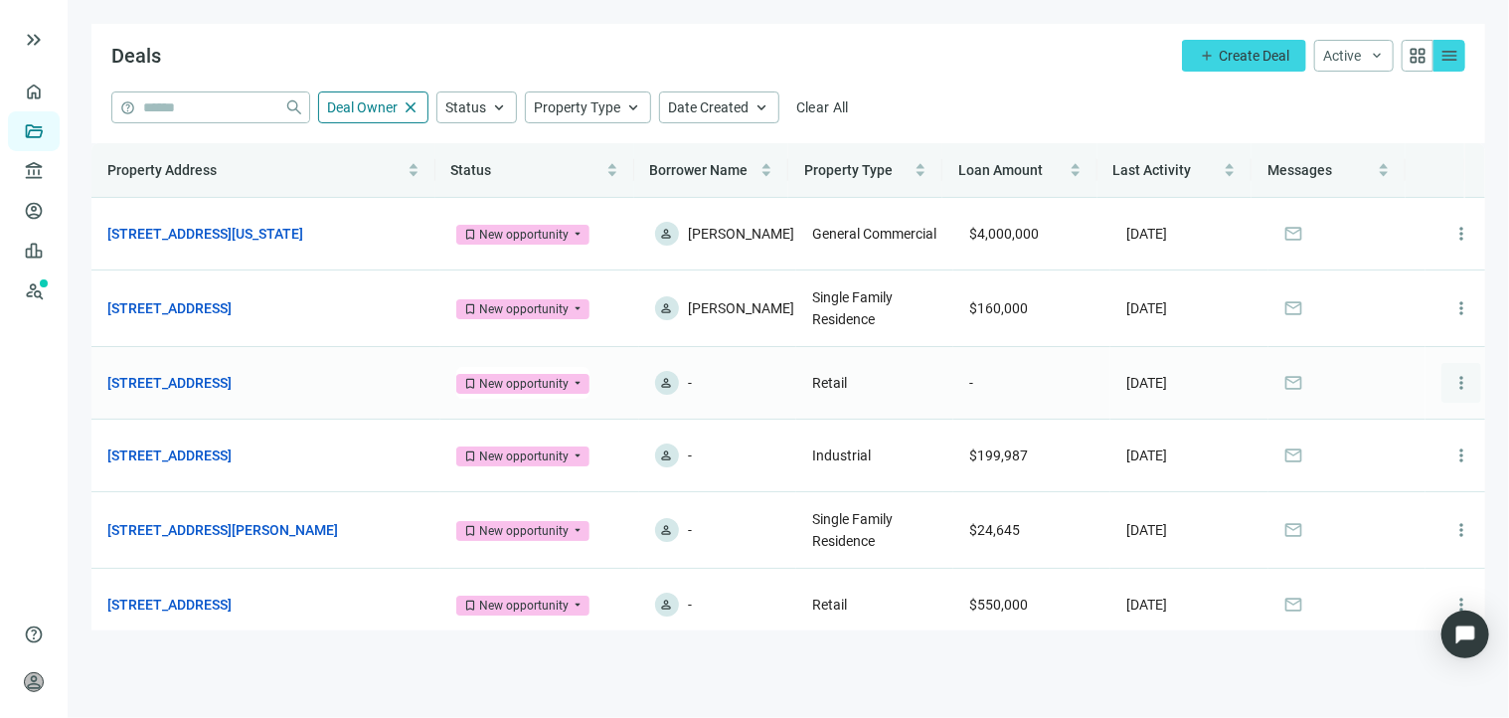
click at [1451, 391] on span "more_vert" at bounding box center [1461, 383] width 20 height 20
click at [1380, 479] on span "Archive" at bounding box center [1362, 479] width 46 height 16
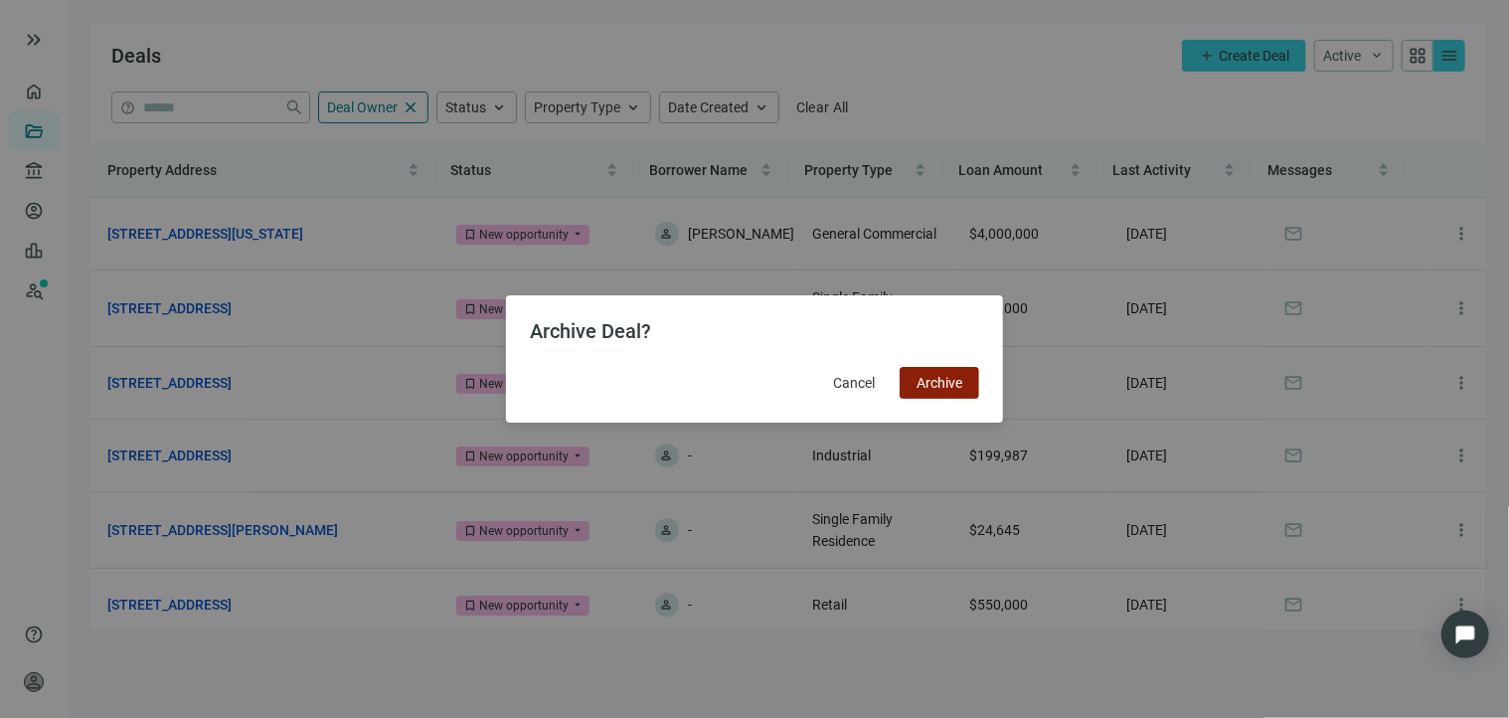
click at [938, 383] on span "Archive" at bounding box center [940, 383] width 46 height 16
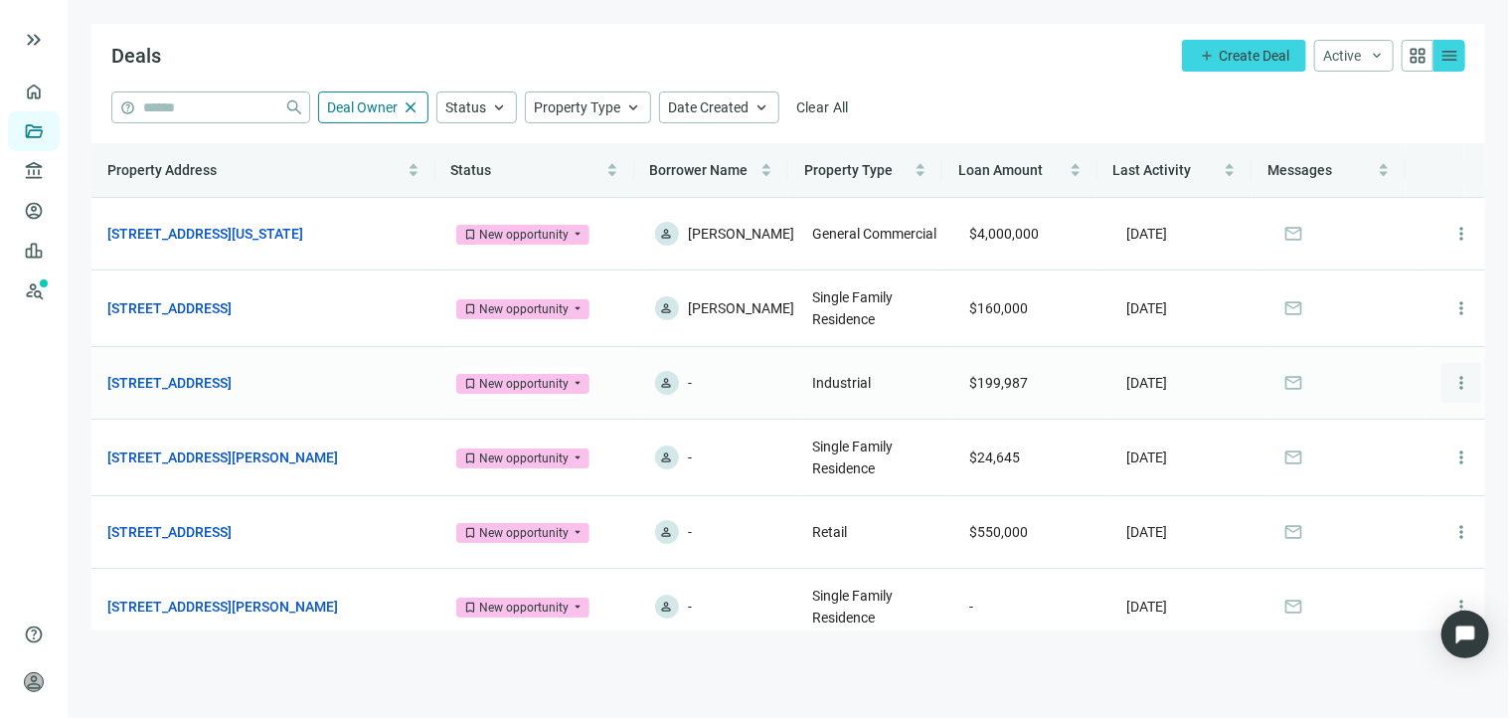
click at [1451, 393] on span "more_vert" at bounding box center [1461, 383] width 20 height 20
click at [1363, 482] on span "Archive" at bounding box center [1362, 479] width 46 height 16
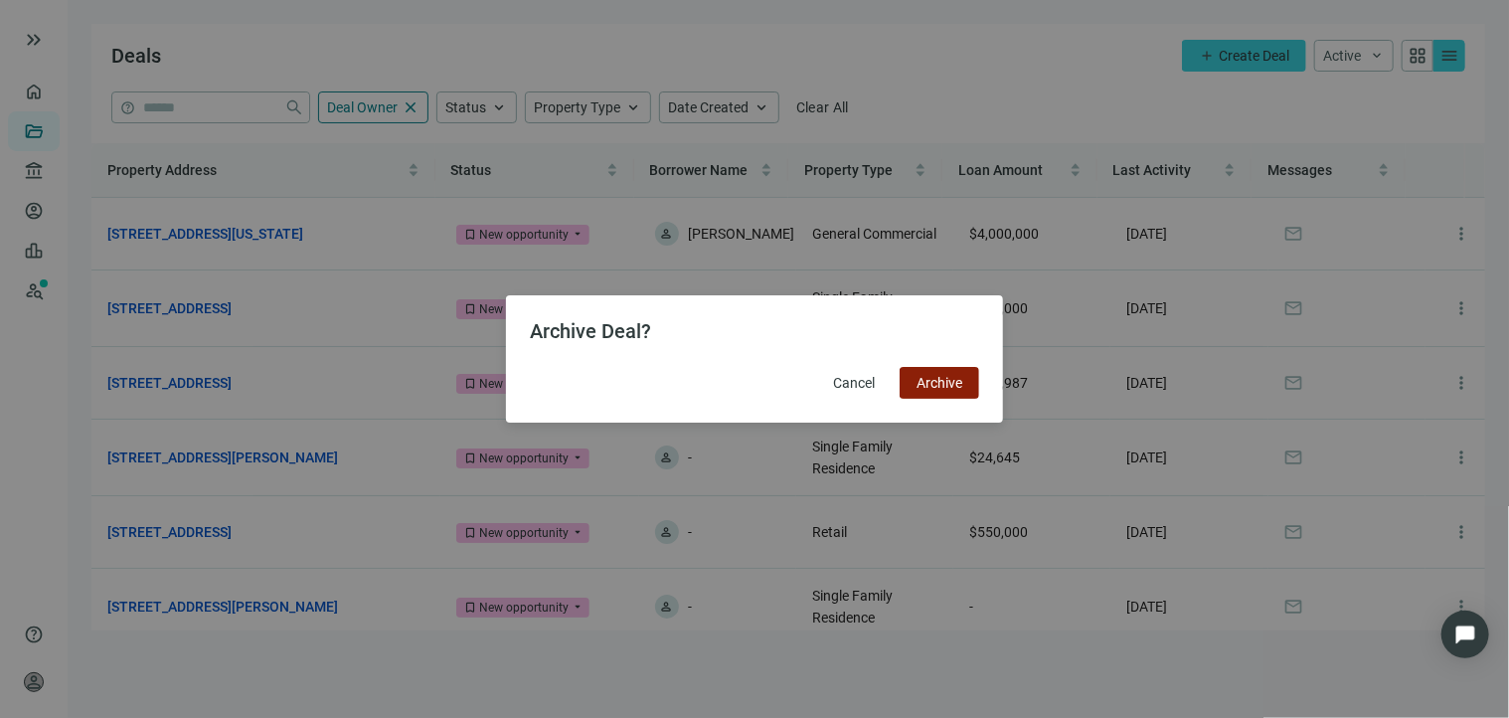
click at [942, 386] on span "Archive" at bounding box center [940, 383] width 46 height 16
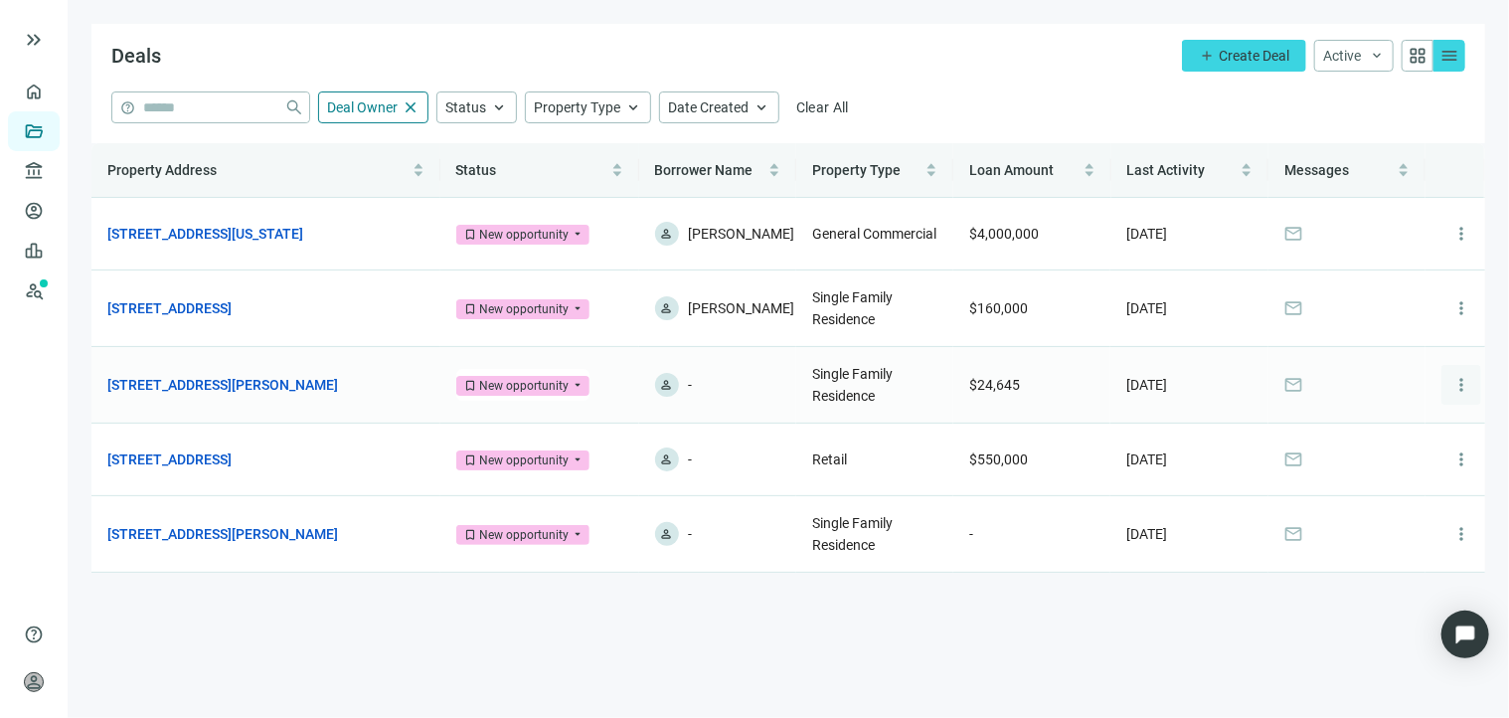
click at [1459, 395] on span "more_vert" at bounding box center [1461, 385] width 20 height 20
click at [1384, 482] on span "Archive" at bounding box center [1382, 481] width 46 height 16
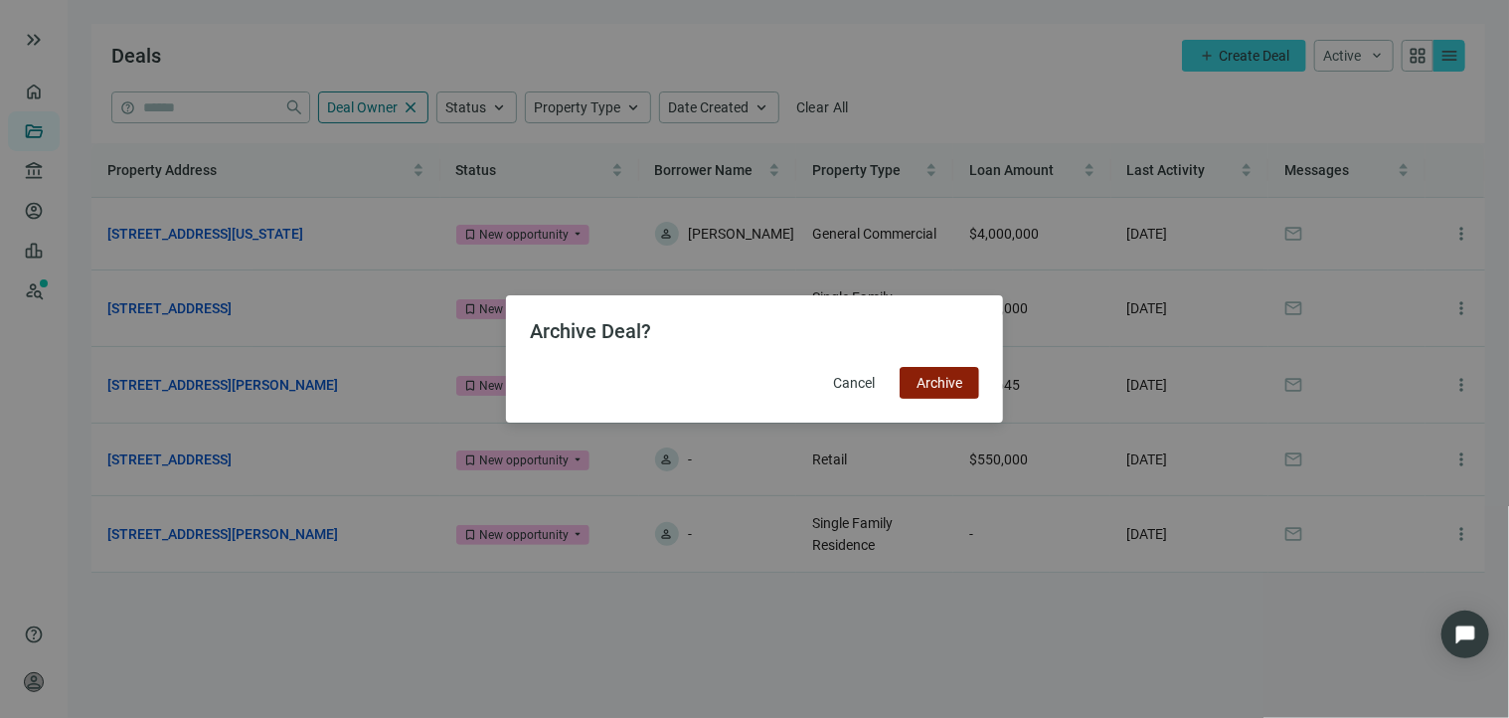
click at [934, 393] on button "Archive" at bounding box center [940, 383] width 80 height 32
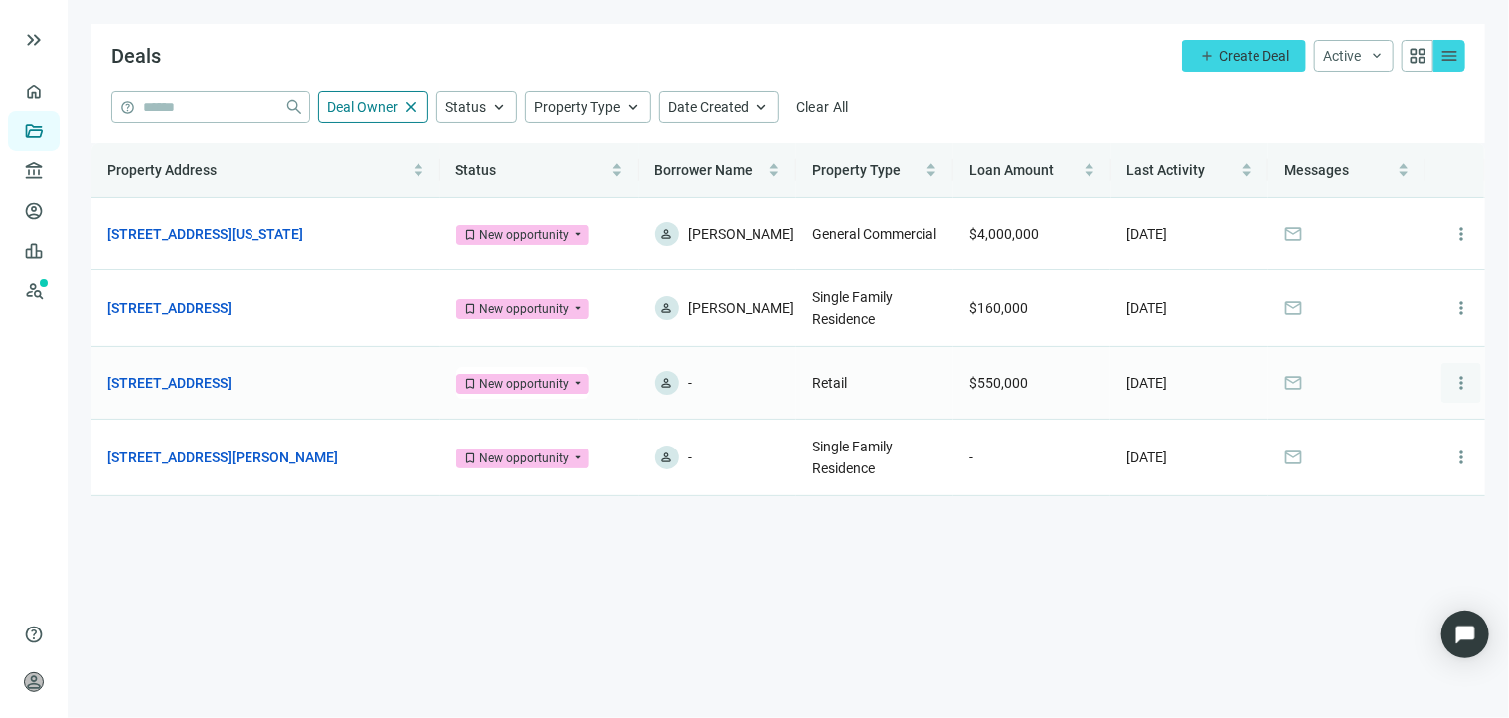
click at [1459, 393] on span "more_vert" at bounding box center [1461, 383] width 20 height 20
click at [1401, 471] on span "Archive" at bounding box center [1382, 479] width 46 height 16
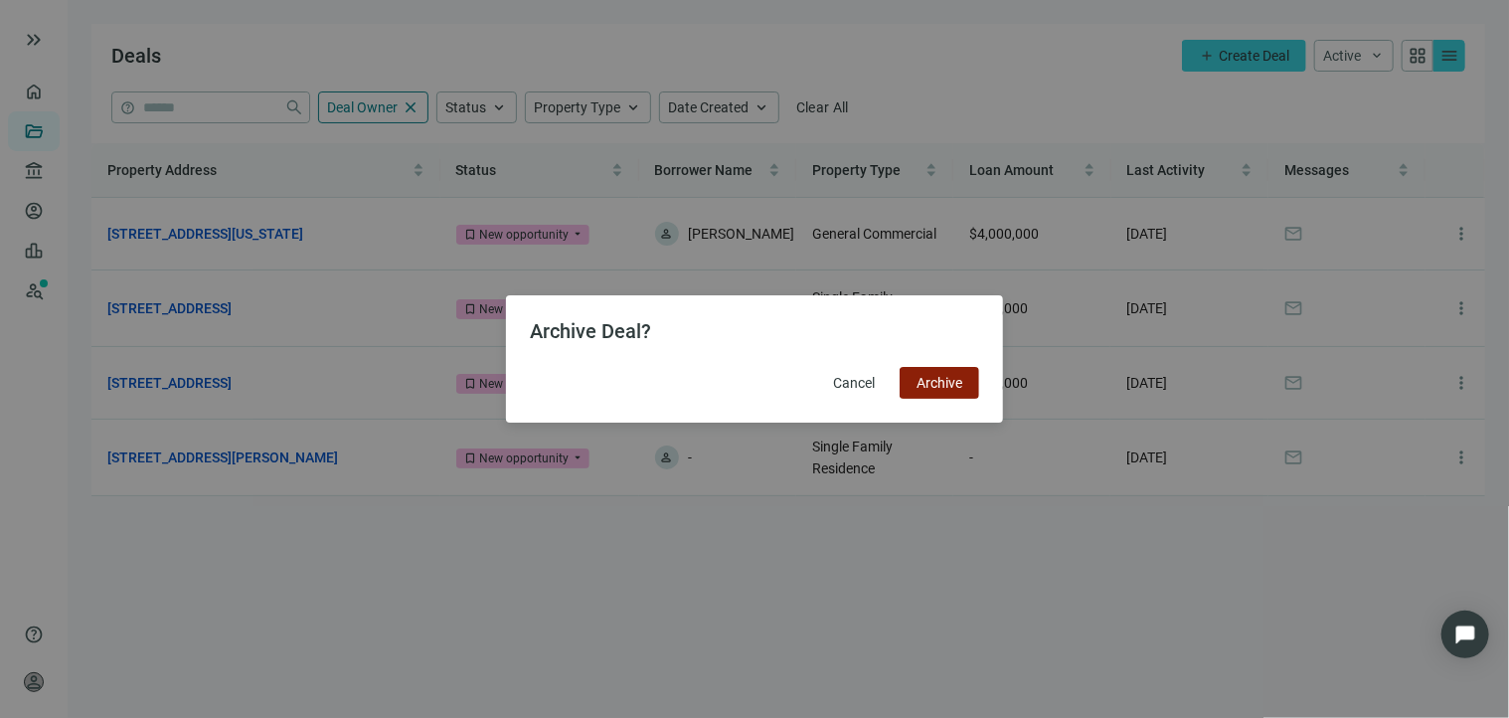
click at [953, 384] on span "Archive" at bounding box center [940, 383] width 46 height 16
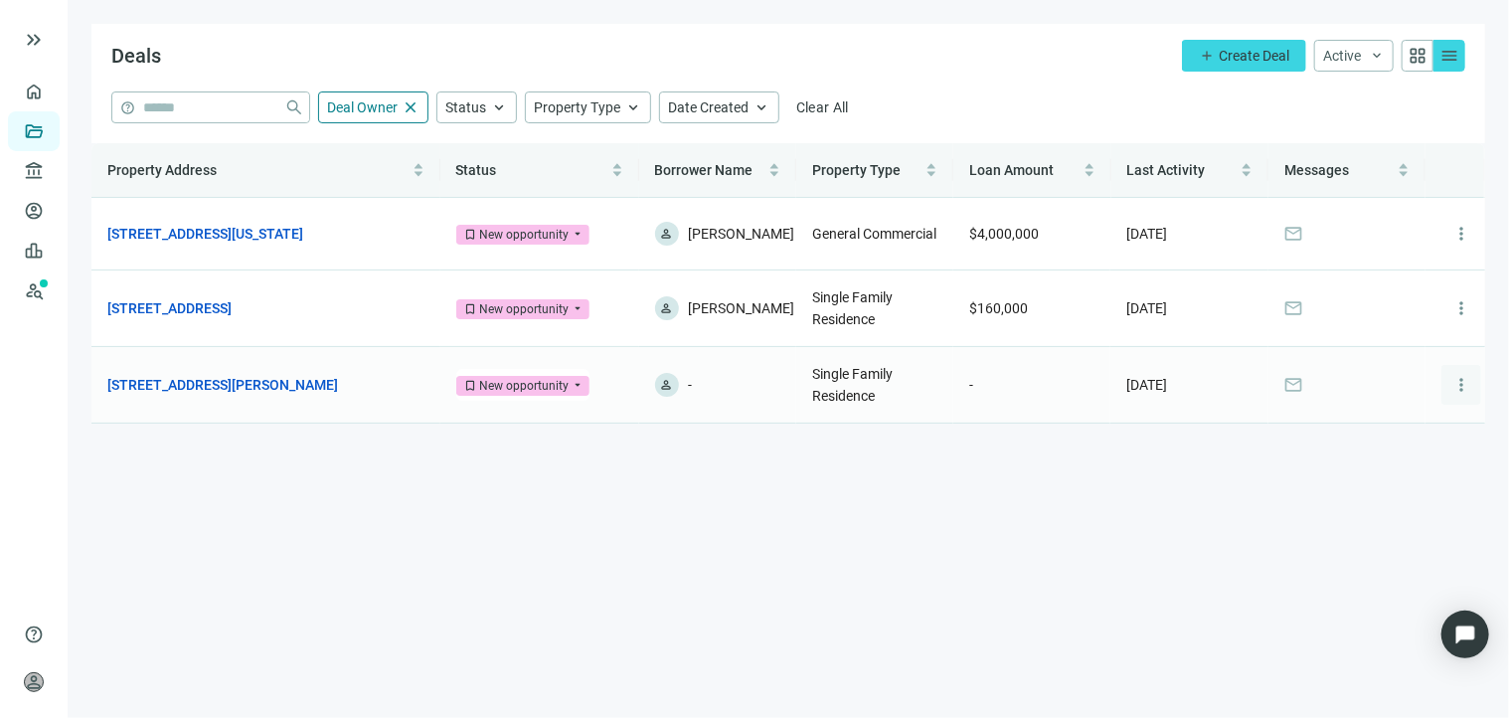
click at [1464, 395] on span "more_vert" at bounding box center [1461, 385] width 20 height 20
click at [1385, 482] on span "Archive" at bounding box center [1382, 481] width 46 height 16
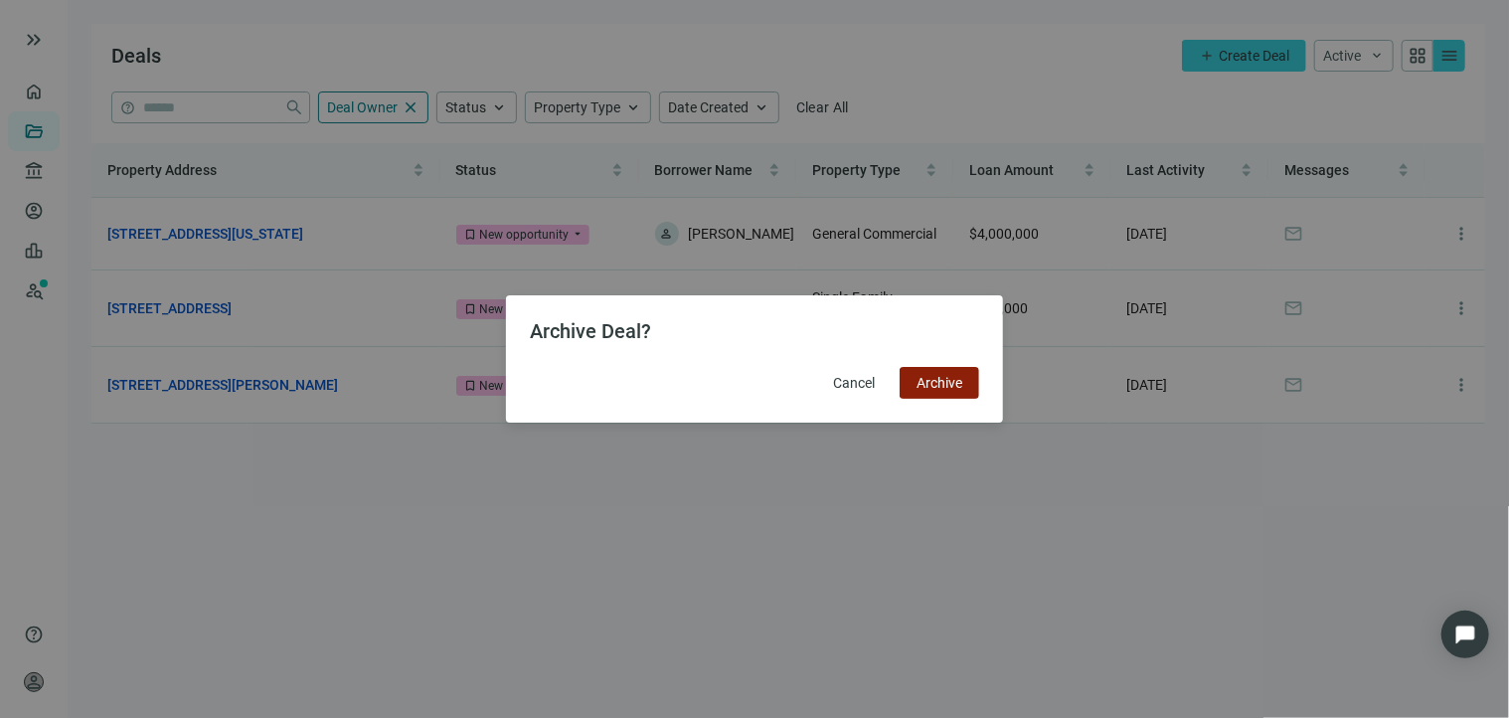
click at [957, 382] on span "Archive" at bounding box center [940, 383] width 46 height 16
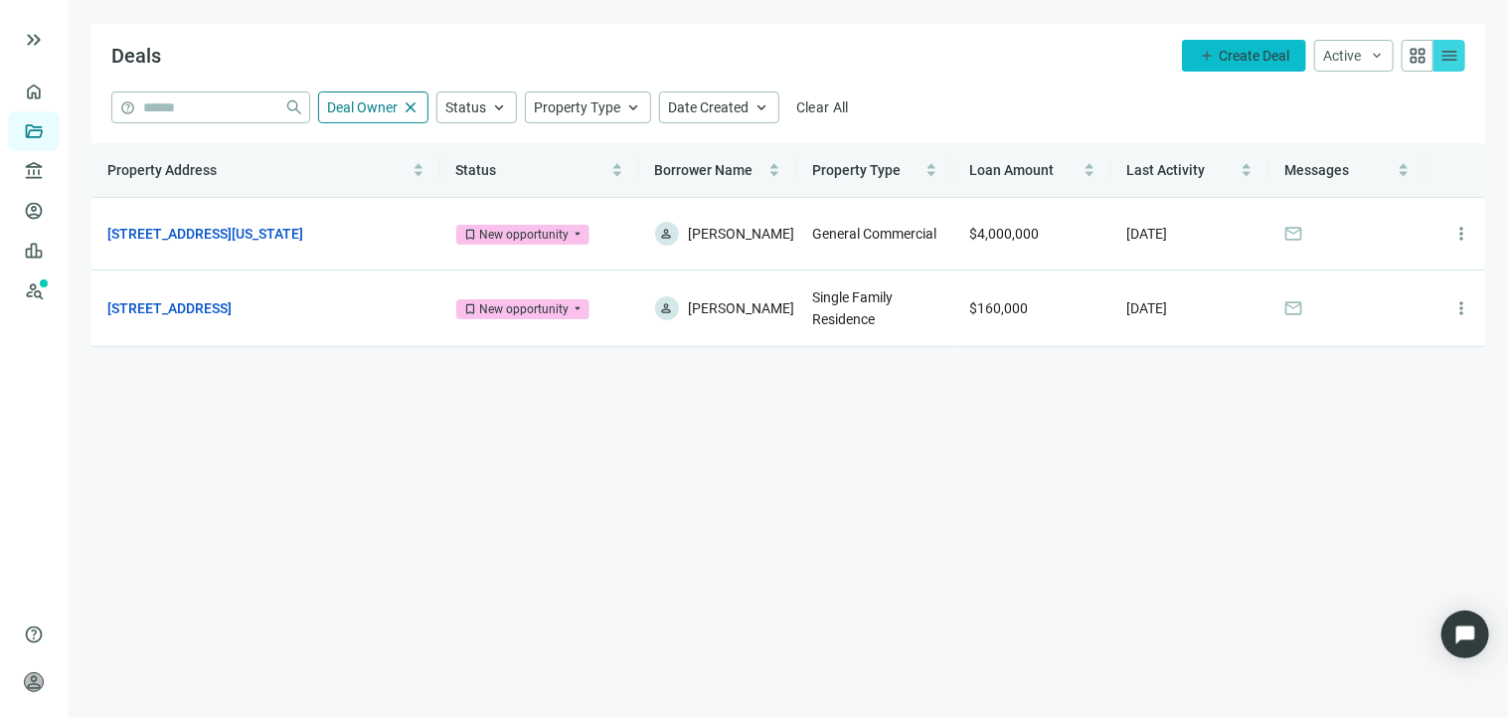
click at [1252, 60] on span "Create Deal" at bounding box center [1254, 56] width 71 height 16
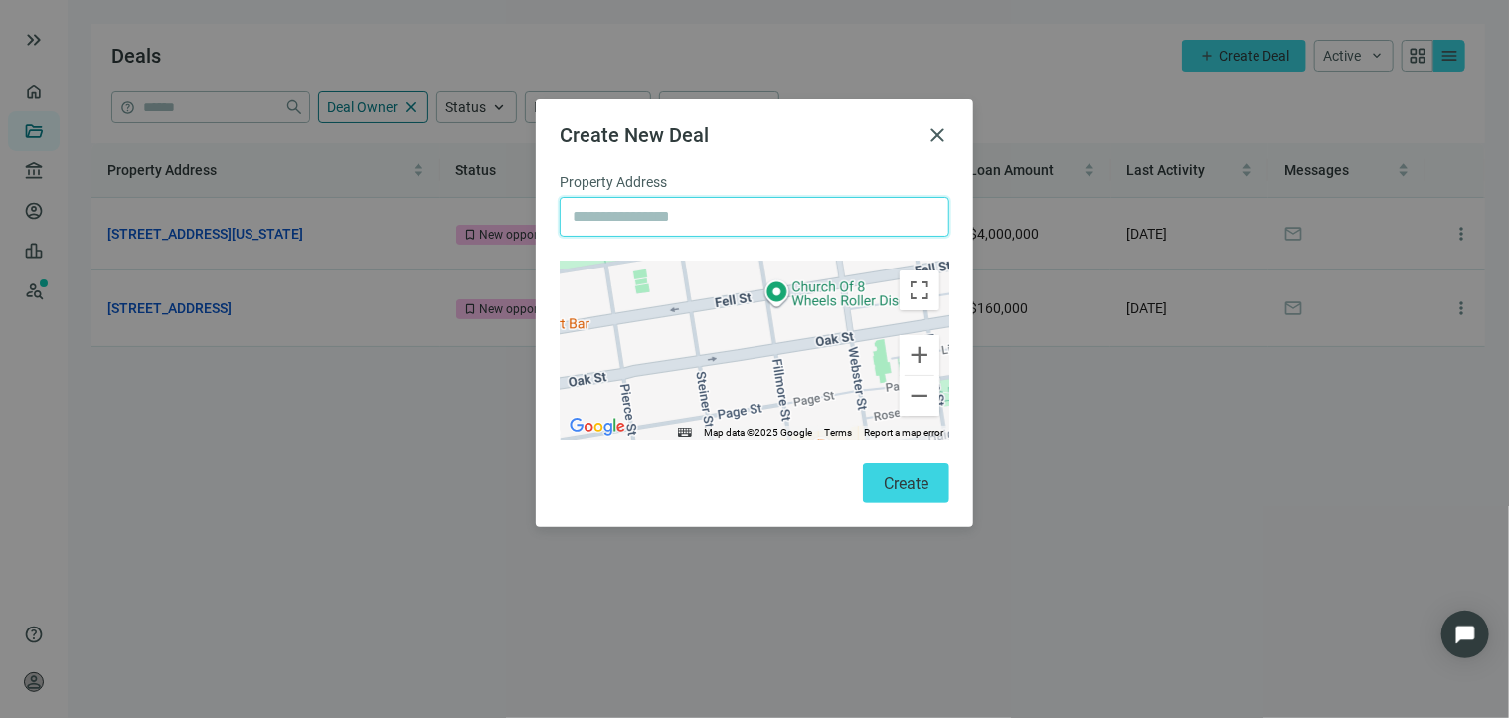
paste input "**********"
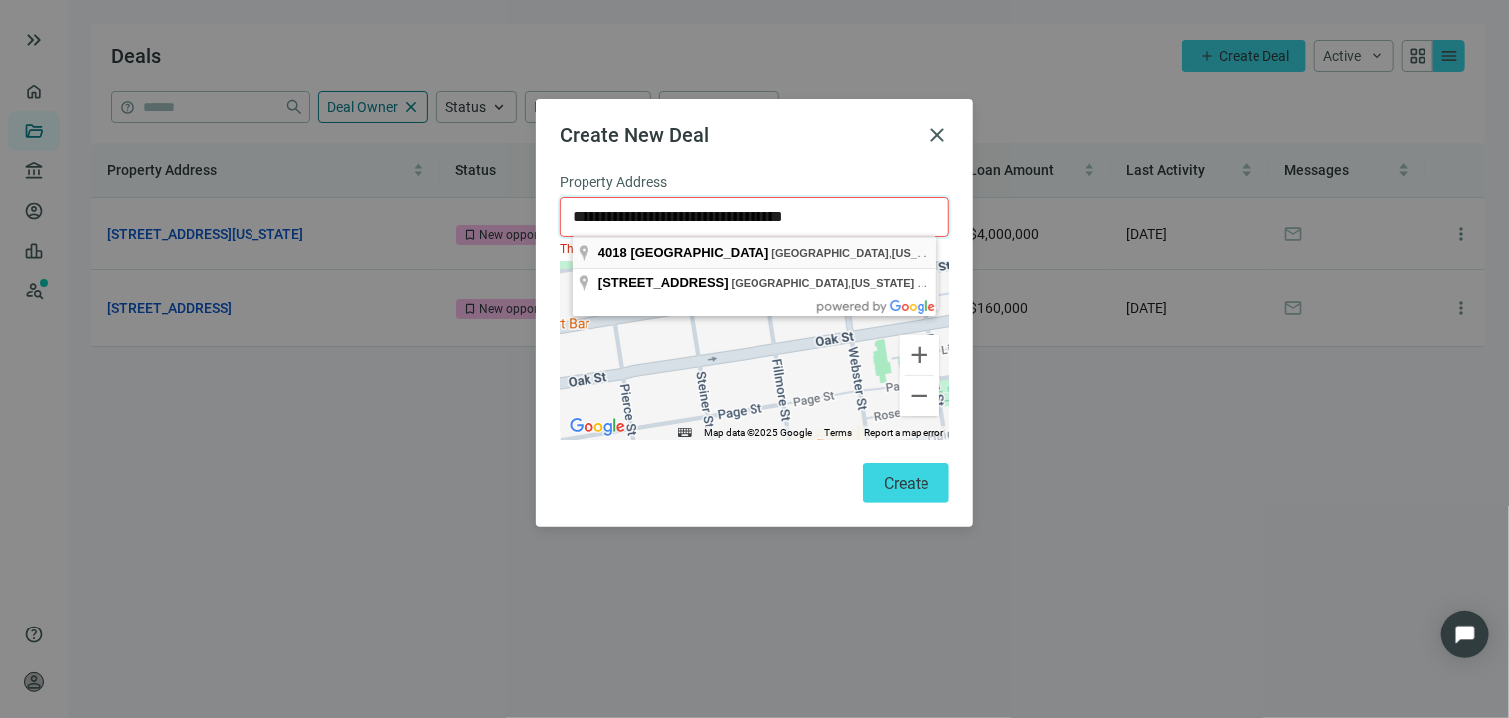
type input "**********"
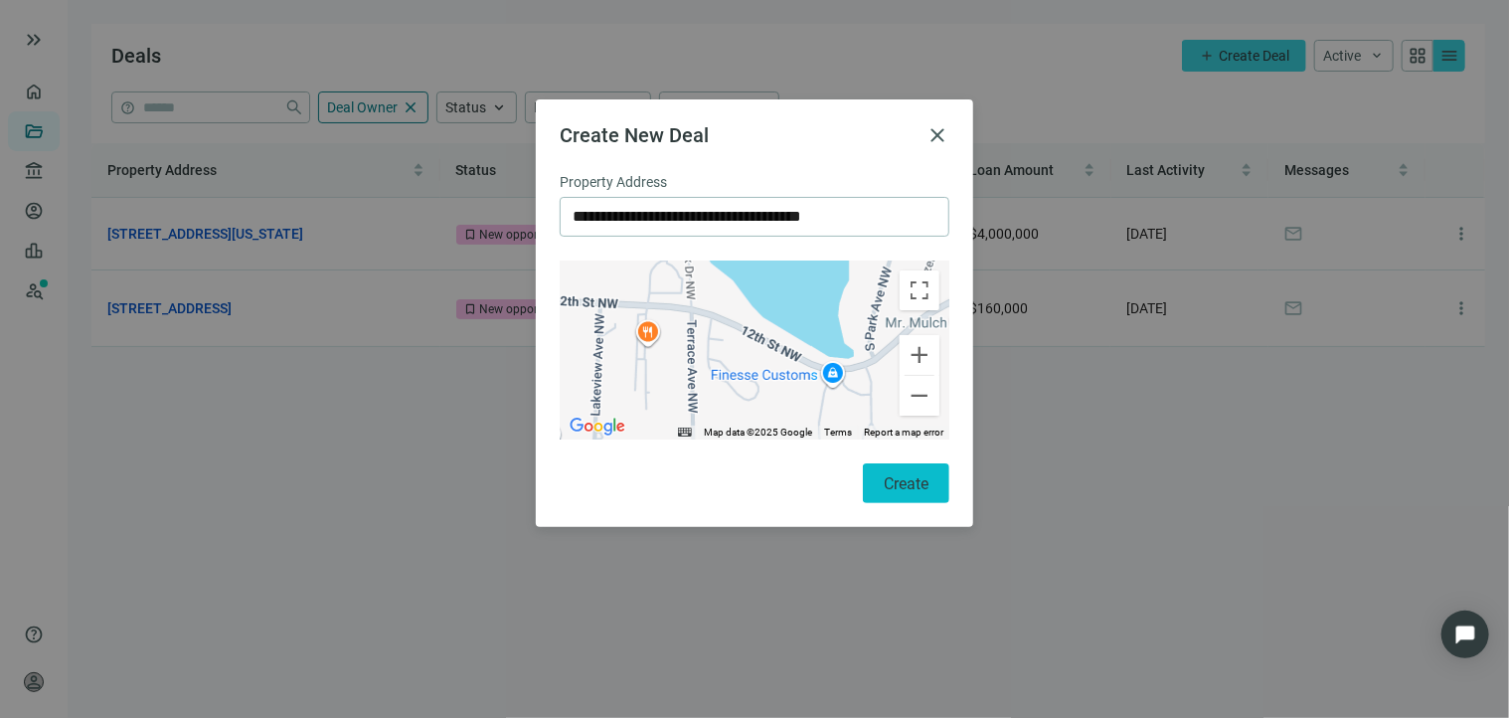
click at [898, 494] on button "Create" at bounding box center [906, 483] width 86 height 40
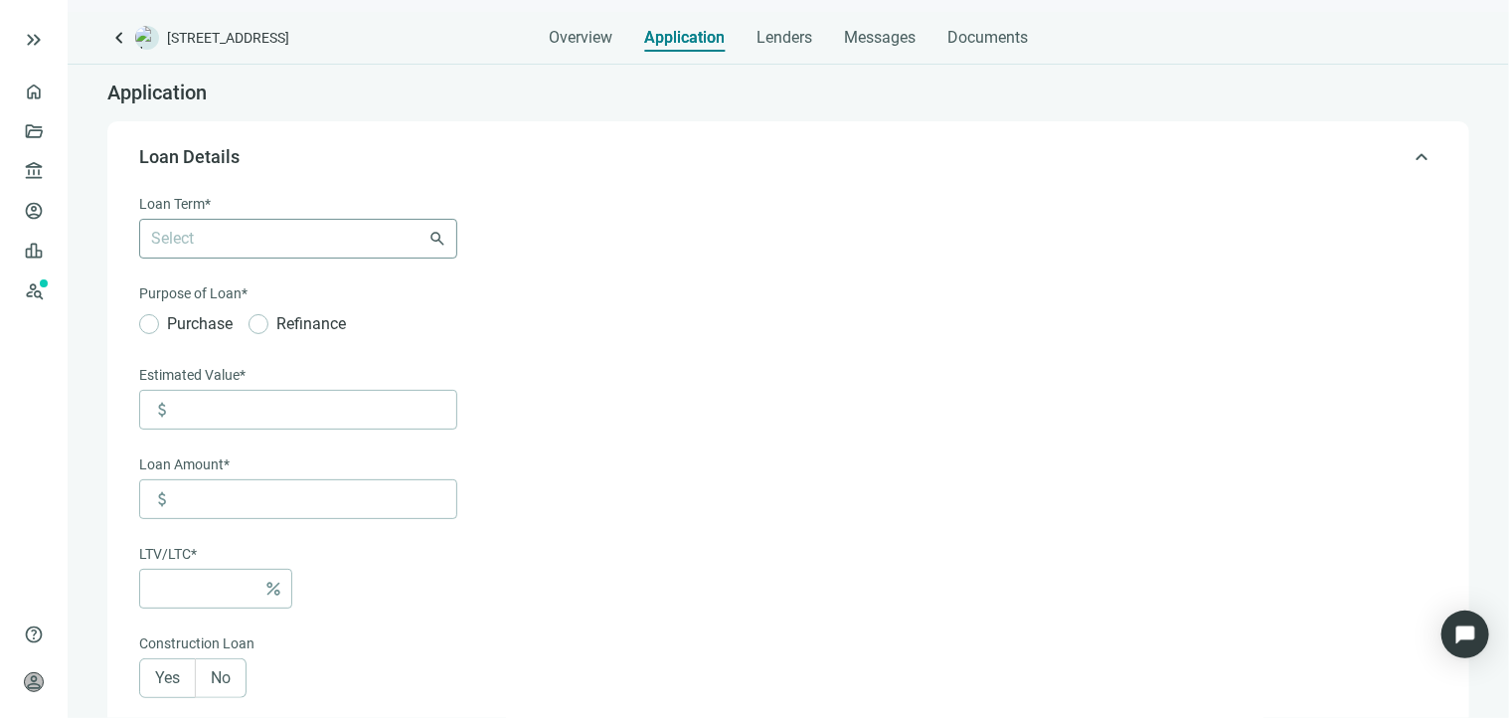
click at [433, 238] on div "Select 6-36 Months 3 Years 5 Years 7 Years 10 Years 30 Years" at bounding box center [298, 239] width 318 height 40
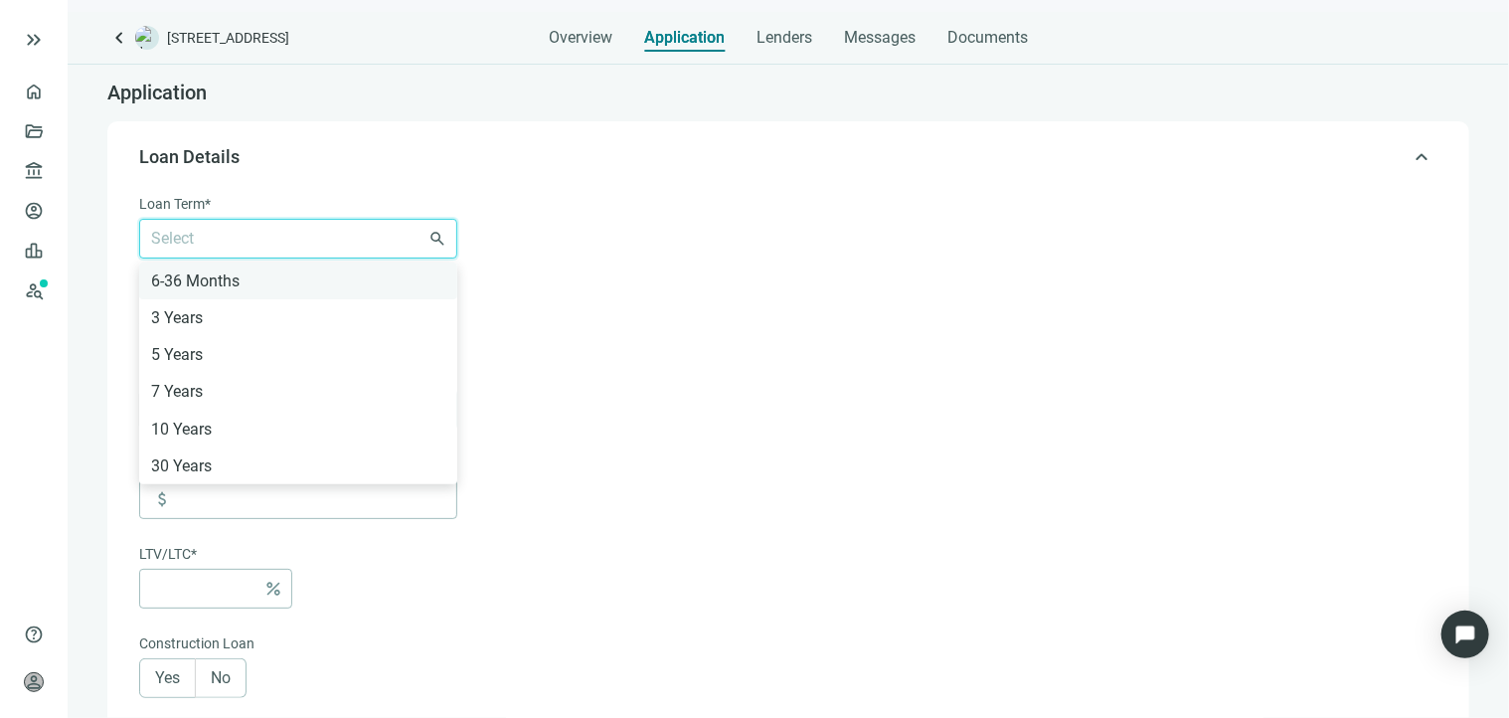
click at [338, 275] on div "6-36 Months" at bounding box center [298, 280] width 294 height 25
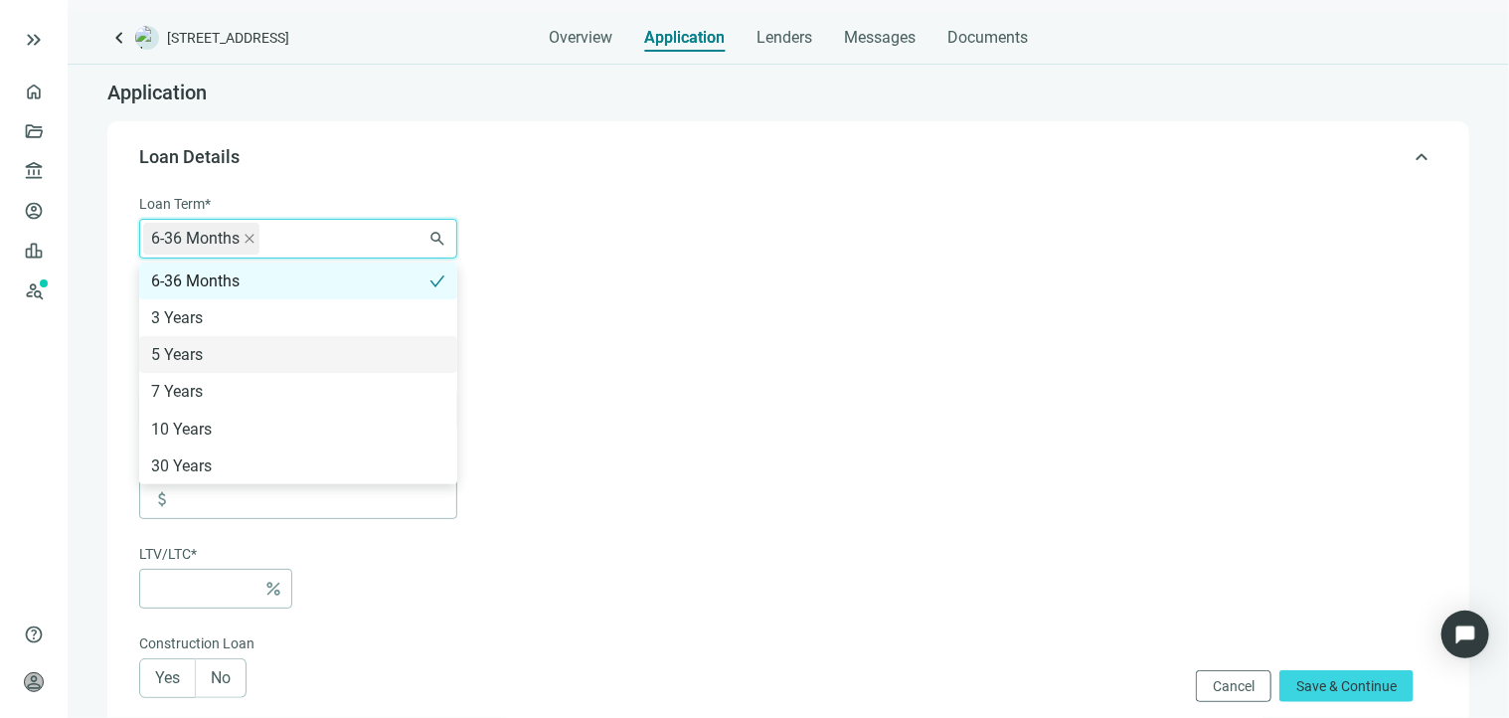
click at [648, 199] on form "Loan Term* 6-36 Months 6-36 Months 3 Years 5 Years 7 Years 10 Years 30 Years se…" at bounding box center [786, 697] width 1294 height 1008
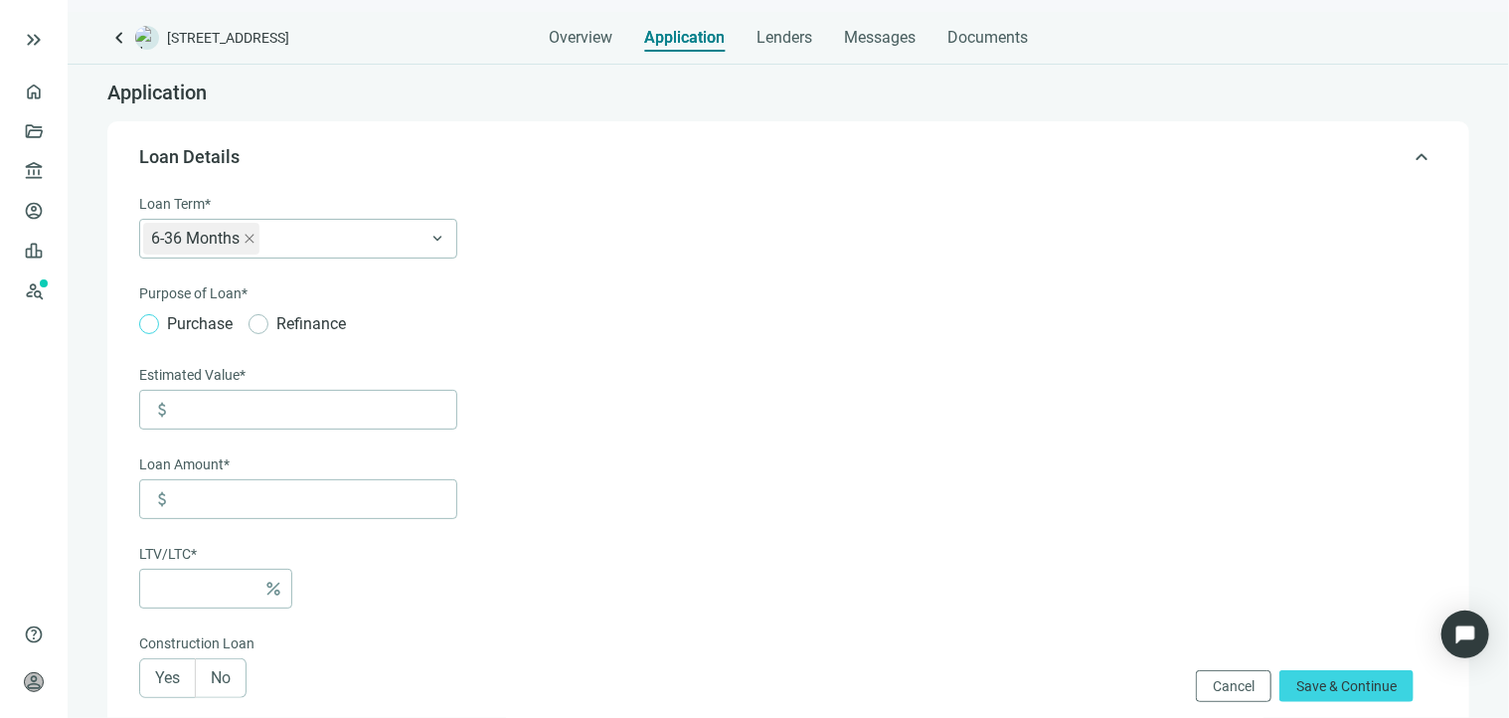
click at [184, 325] on span "Purchase" at bounding box center [200, 323] width 82 height 25
click at [283, 405] on input at bounding box center [316, 410] width 280 height 38
paste input "*******"
type input "*******"
click at [247, 496] on input at bounding box center [316, 499] width 280 height 38
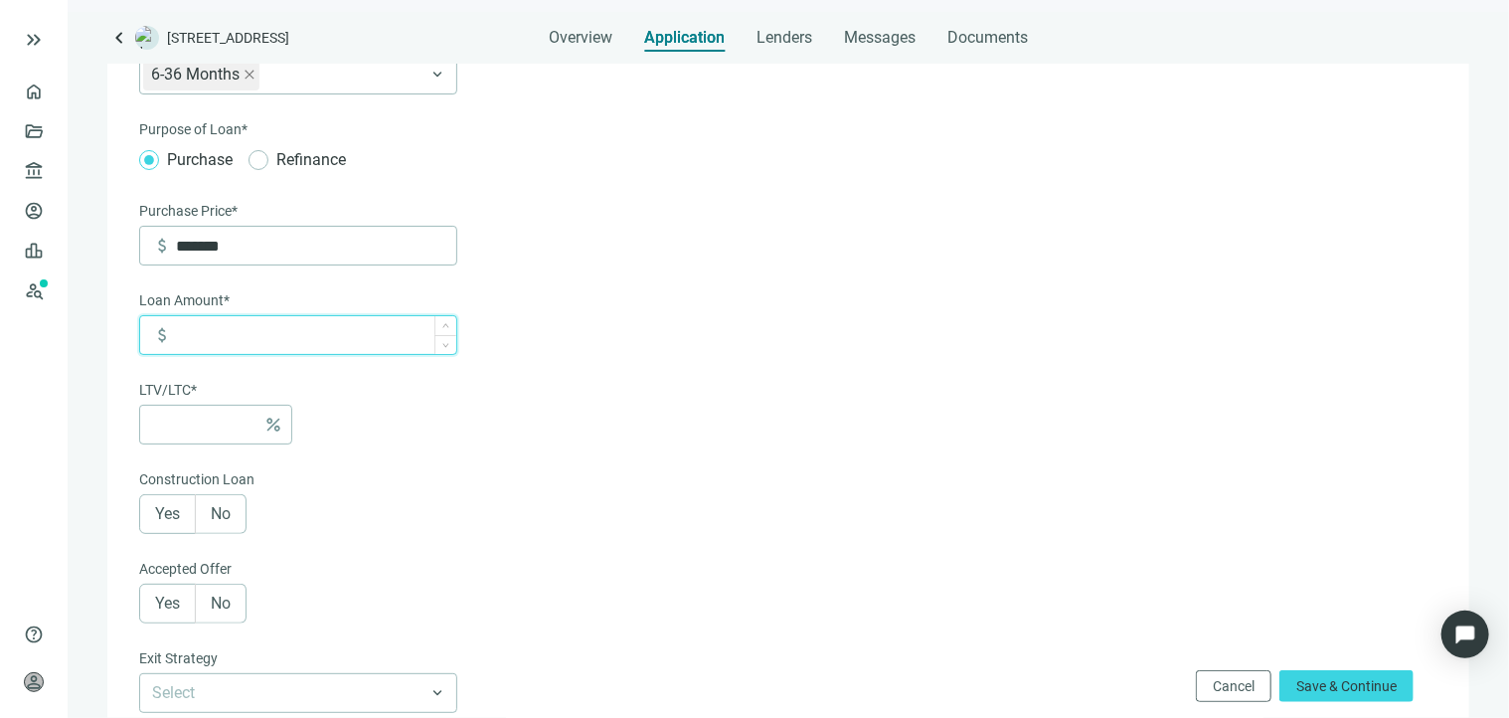
scroll to position [199, 0]
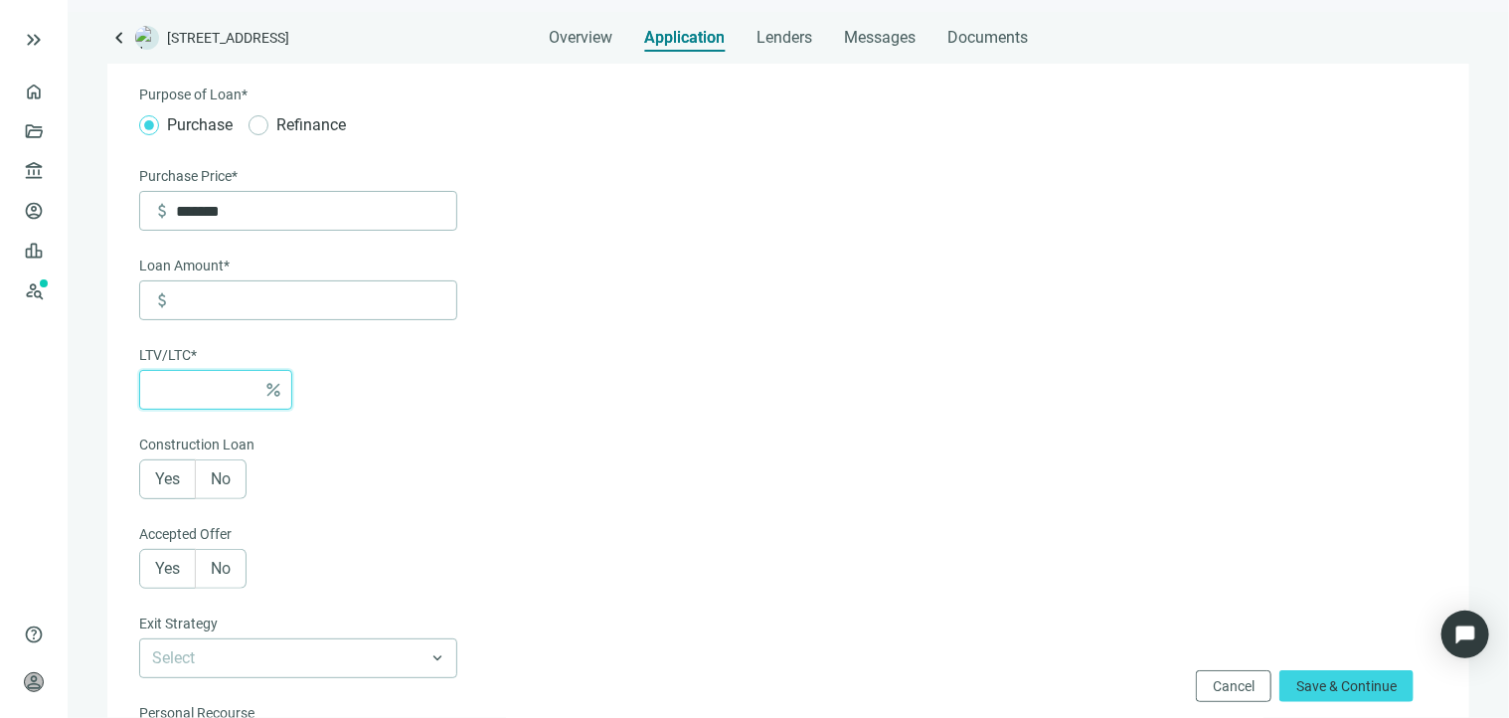
click at [197, 395] on input at bounding box center [203, 390] width 103 height 38
type input "******"
type input "*"
type input "*******"
type input "**"
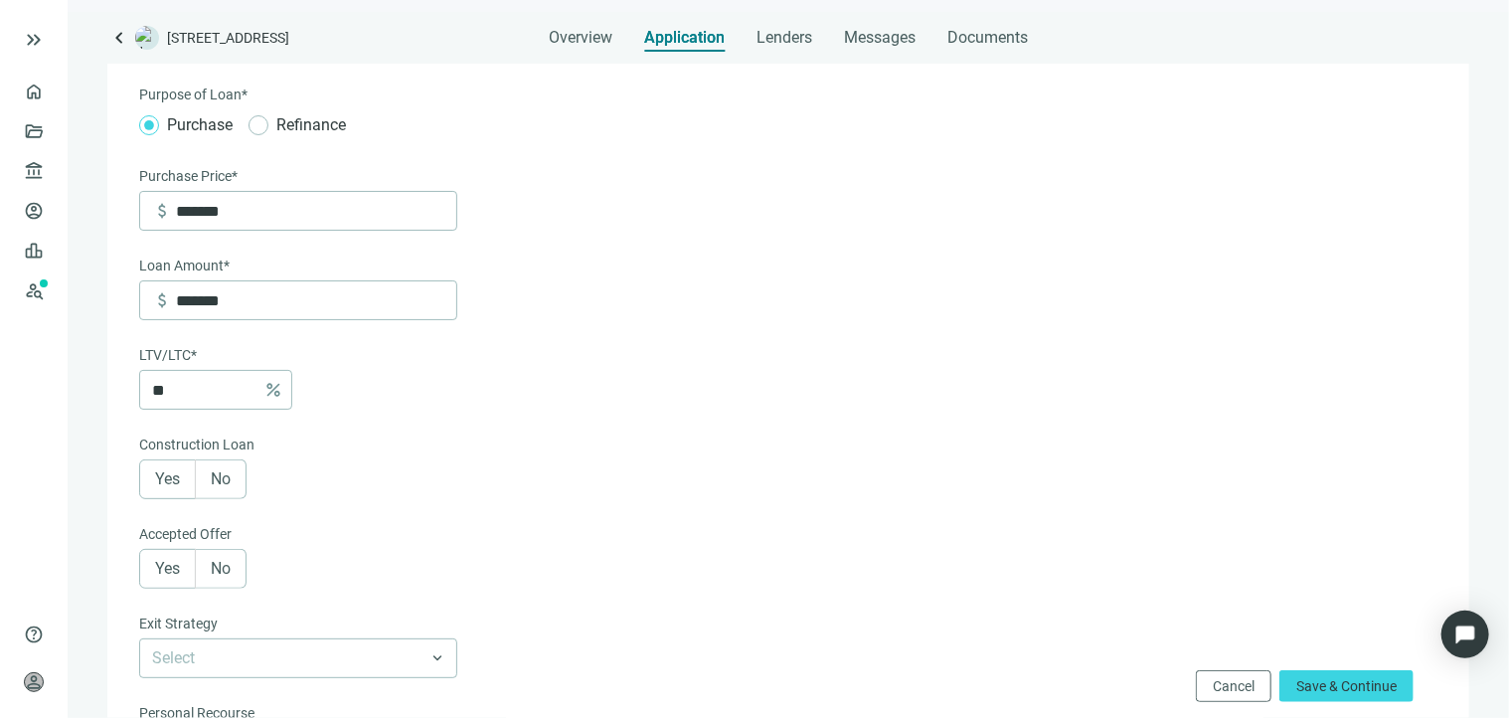
click at [374, 395] on div "** percent" at bounding box center [298, 390] width 318 height 40
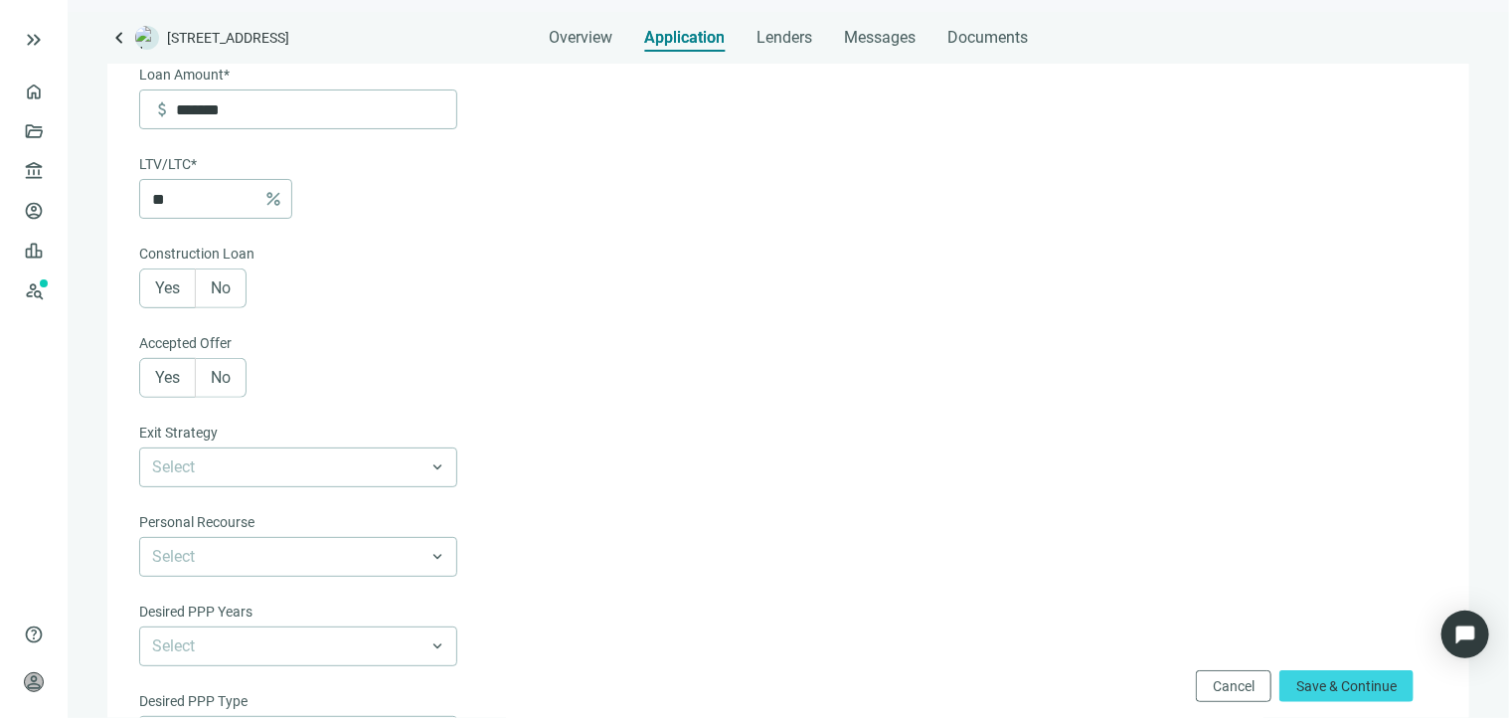
scroll to position [398, 0]
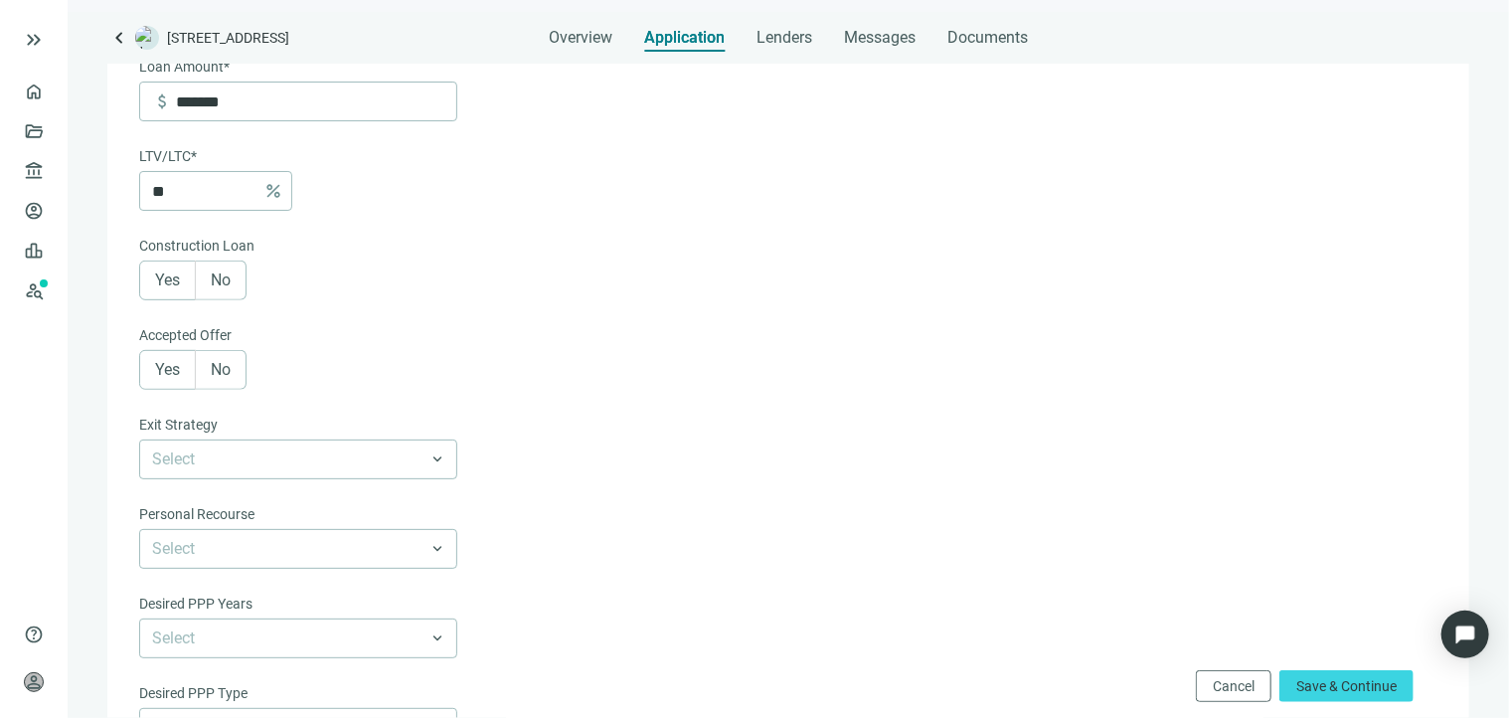
click at [215, 283] on span "No" at bounding box center [221, 279] width 20 height 19
click at [235, 378] on label "No" at bounding box center [221, 370] width 51 height 40
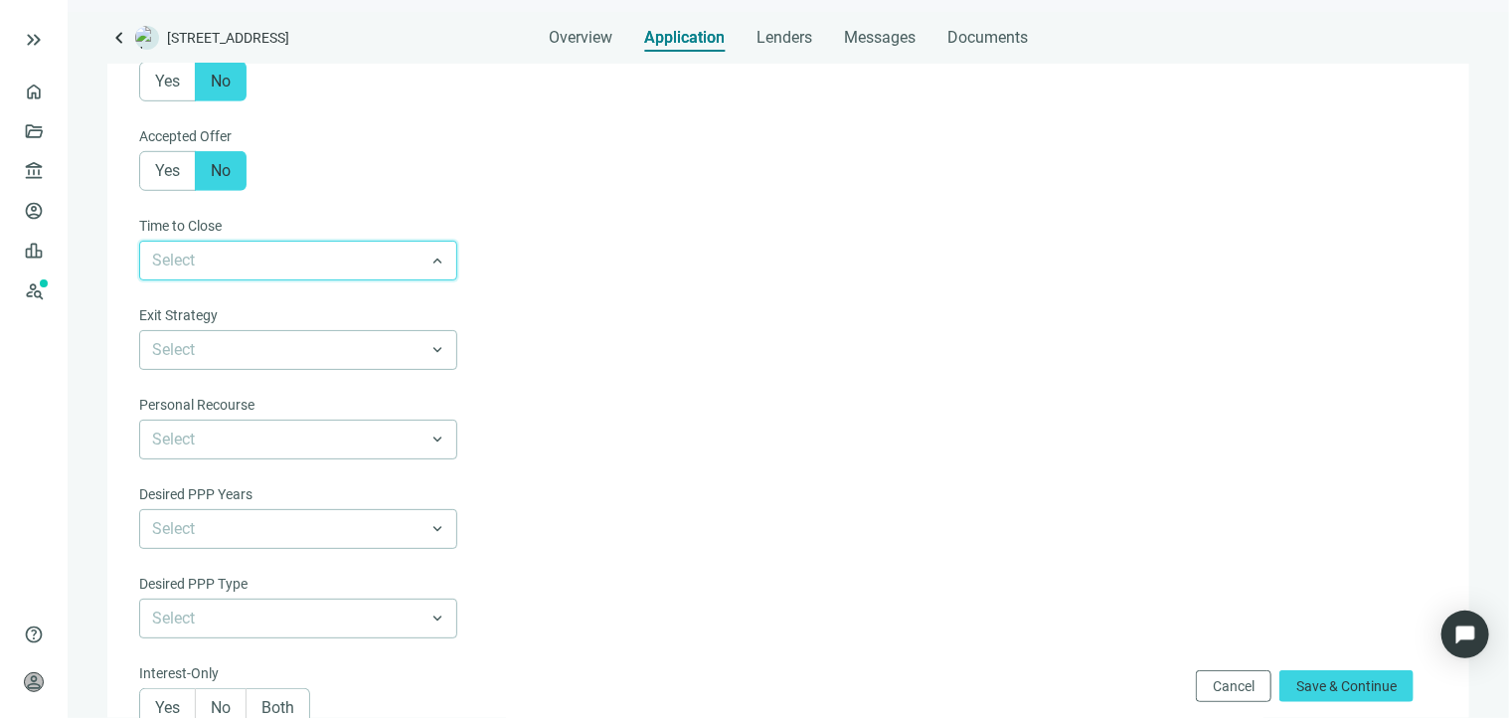
click at [321, 267] on input "search" at bounding box center [289, 261] width 274 height 38
click at [276, 339] on div "30-60 days" at bounding box center [298, 339] width 294 height 25
click at [310, 355] on input "search" at bounding box center [289, 350] width 274 height 38
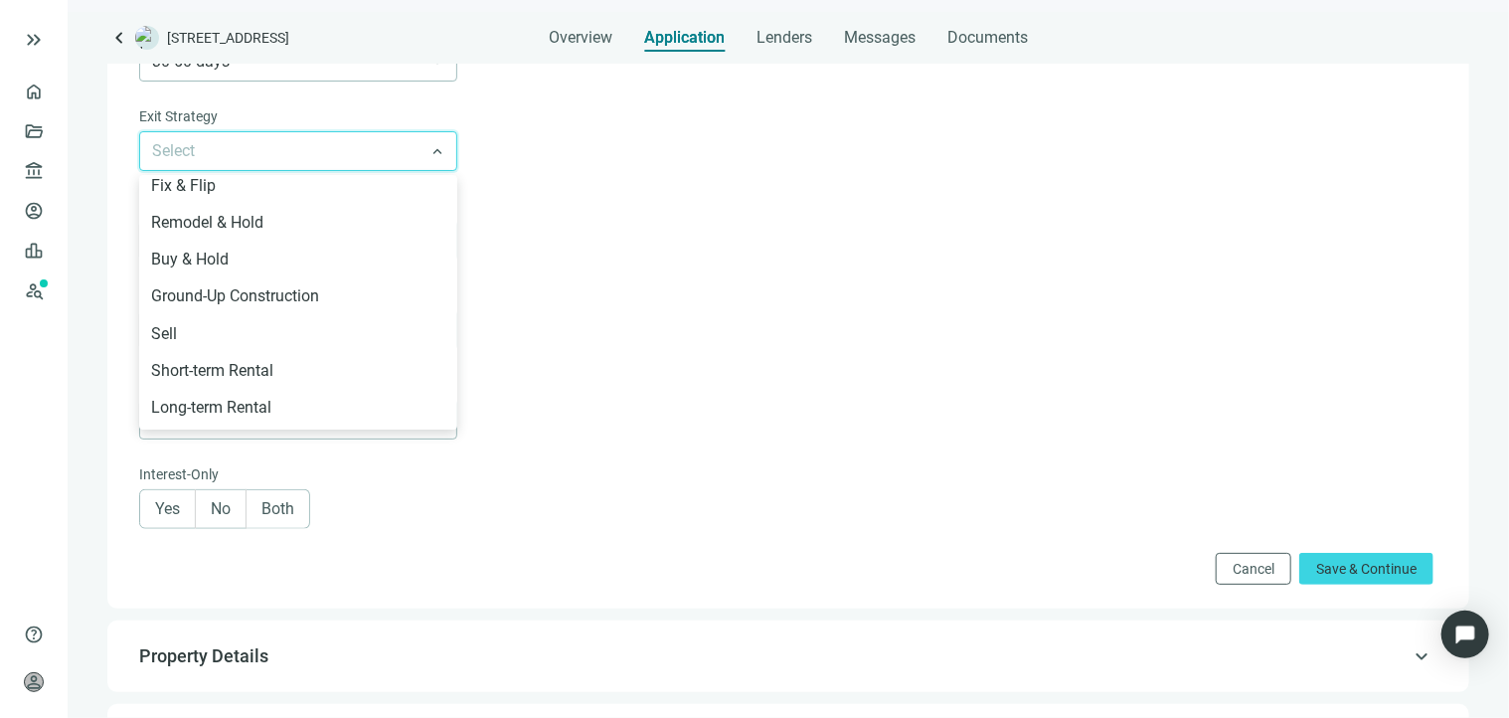
scroll to position [0, 0]
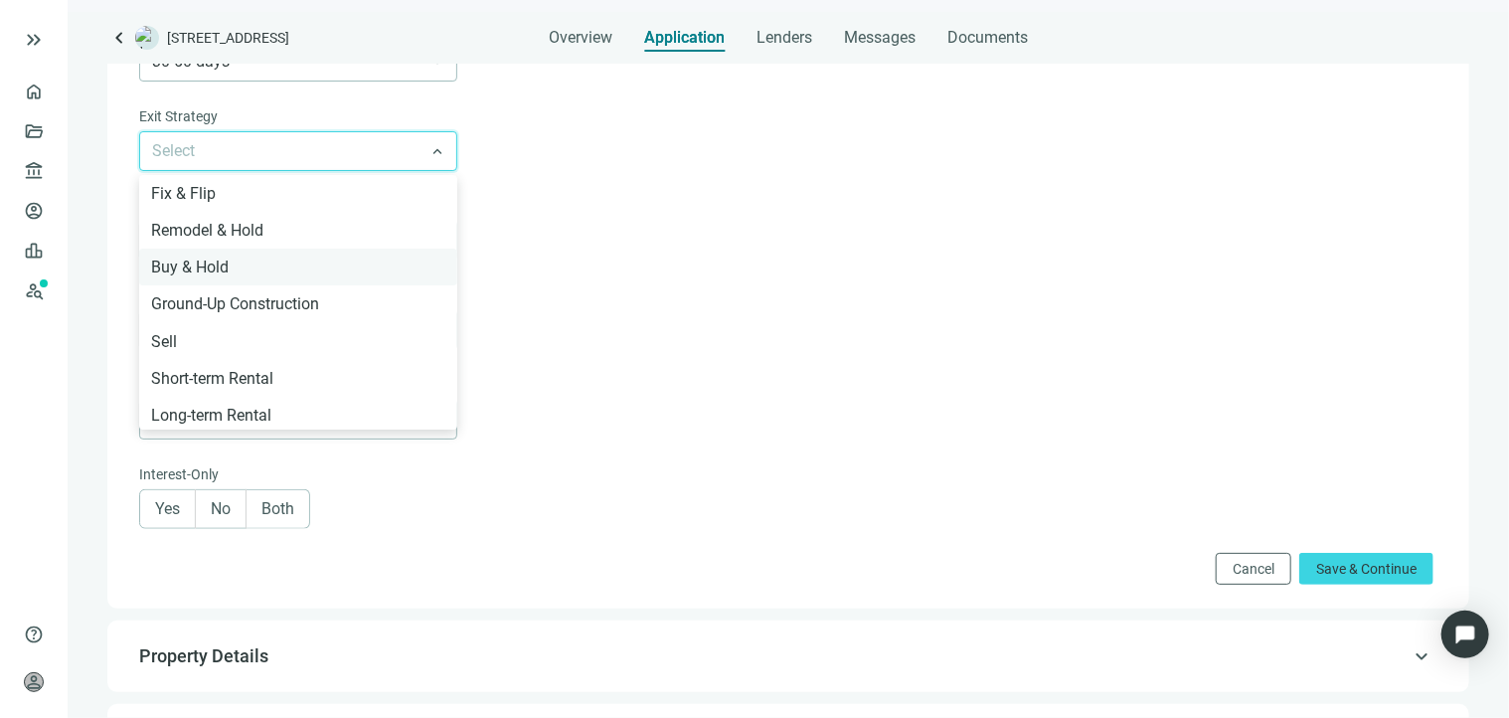
click at [255, 264] on div "Buy & Hold" at bounding box center [298, 266] width 294 height 25
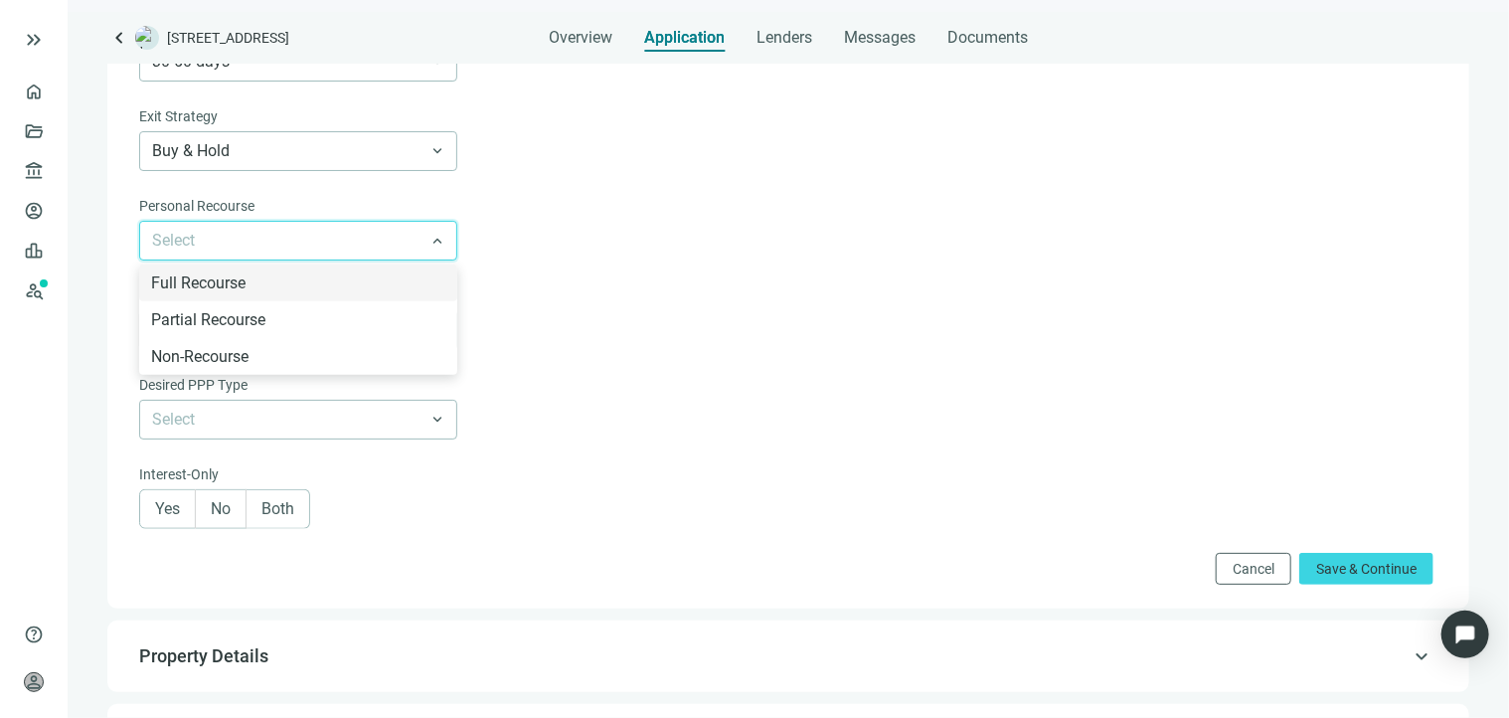
click at [326, 240] on input "search" at bounding box center [289, 241] width 274 height 38
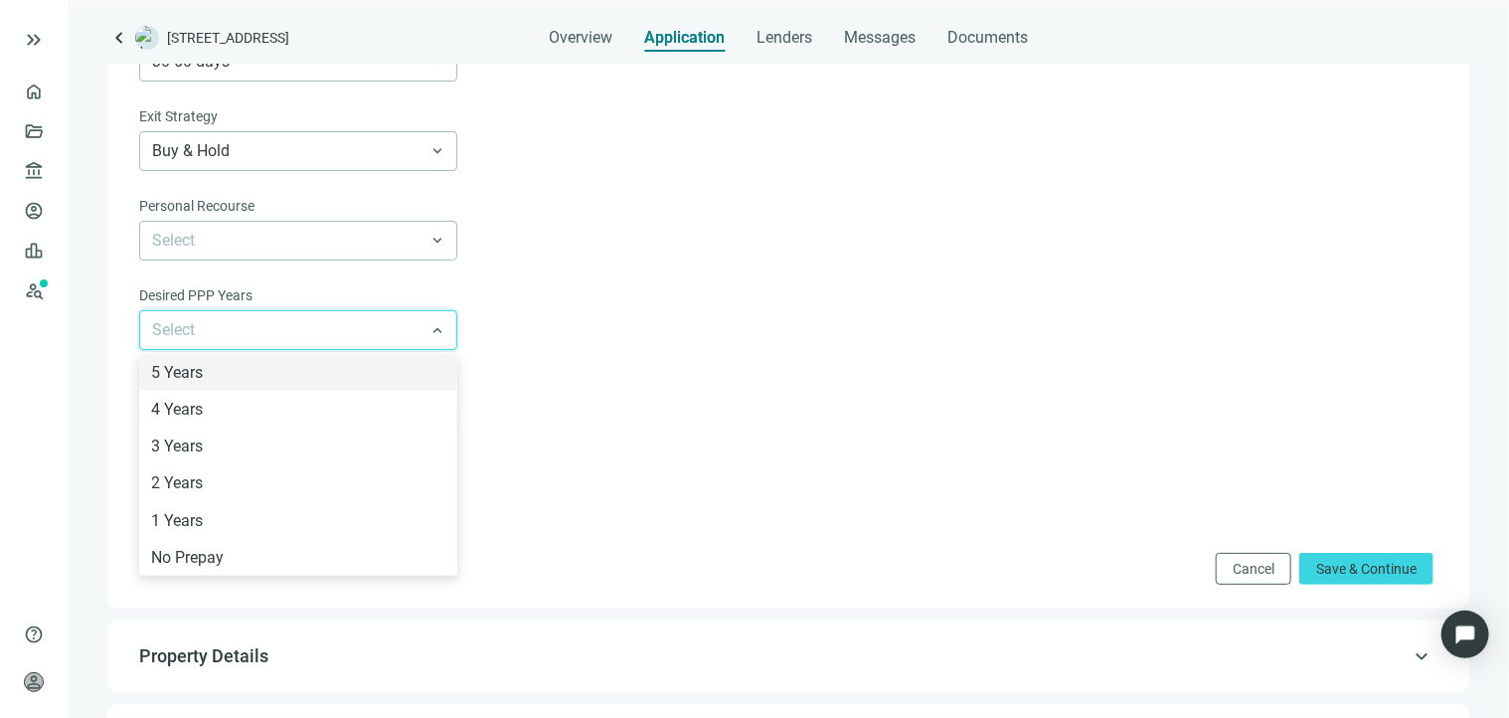
click at [380, 331] on input "search" at bounding box center [289, 330] width 274 height 38
click at [252, 376] on div "5 Years" at bounding box center [298, 372] width 294 height 25
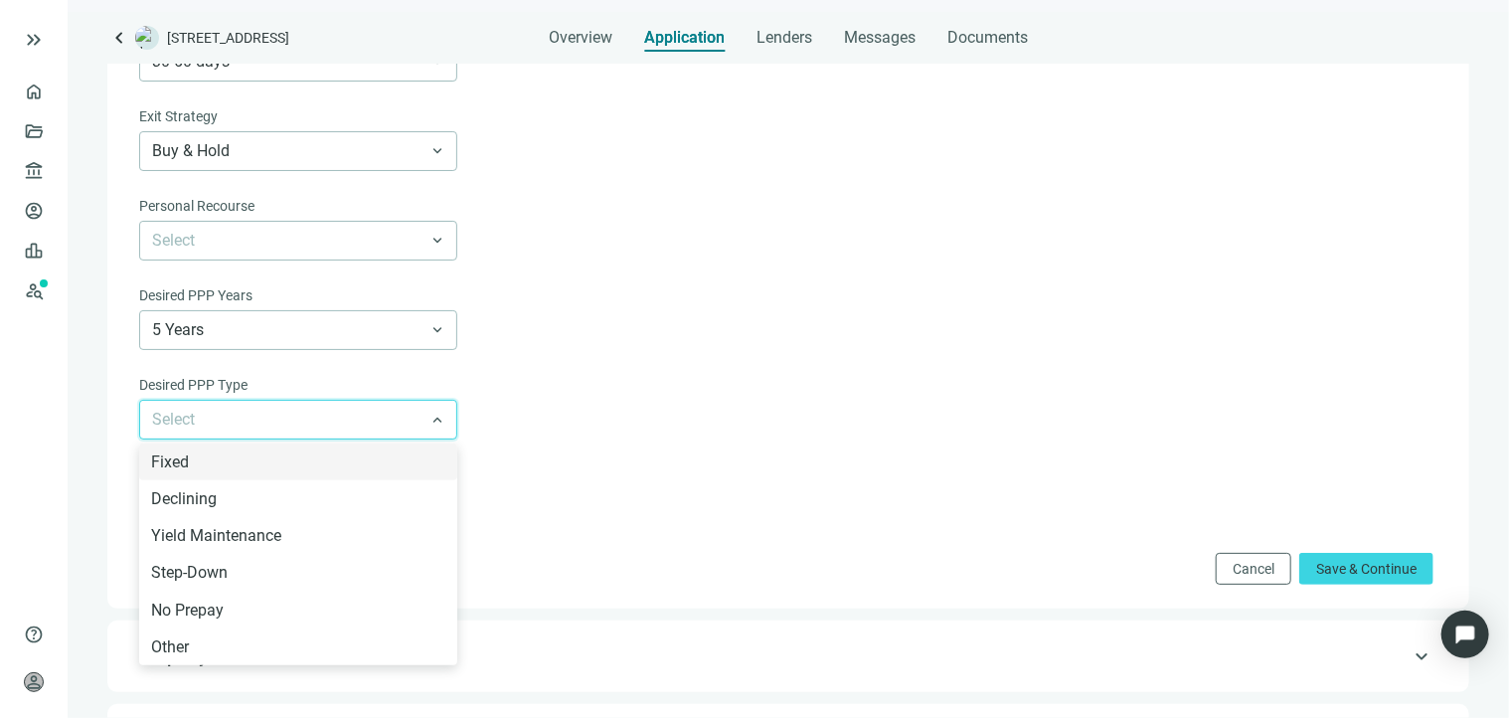
click at [384, 422] on input "search" at bounding box center [289, 420] width 274 height 38
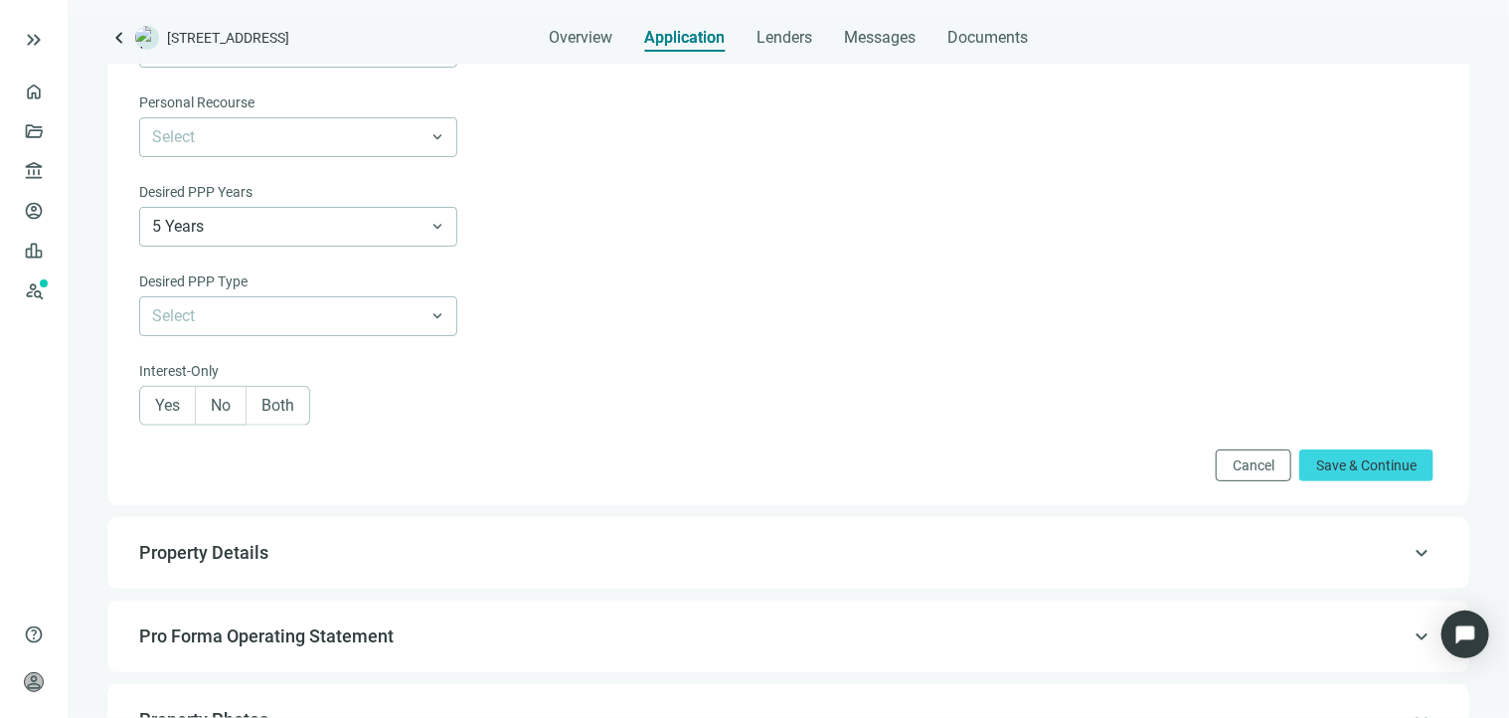
scroll to position [994, 0]
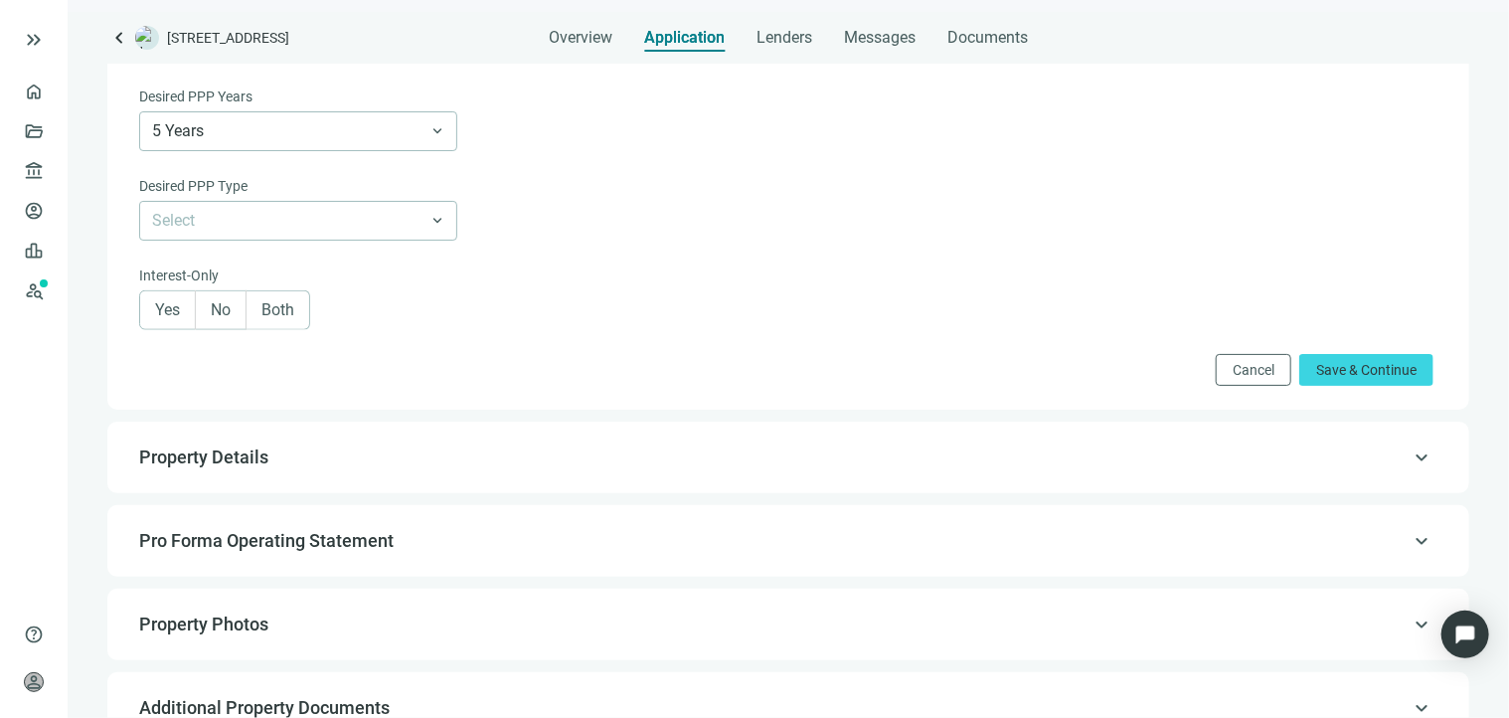
click at [294, 317] on span "Both" at bounding box center [277, 309] width 33 height 19
click at [297, 319] on span at bounding box center [278, 310] width 63 height 38
click at [1326, 377] on span "Save & Continue" at bounding box center [1366, 370] width 100 height 16
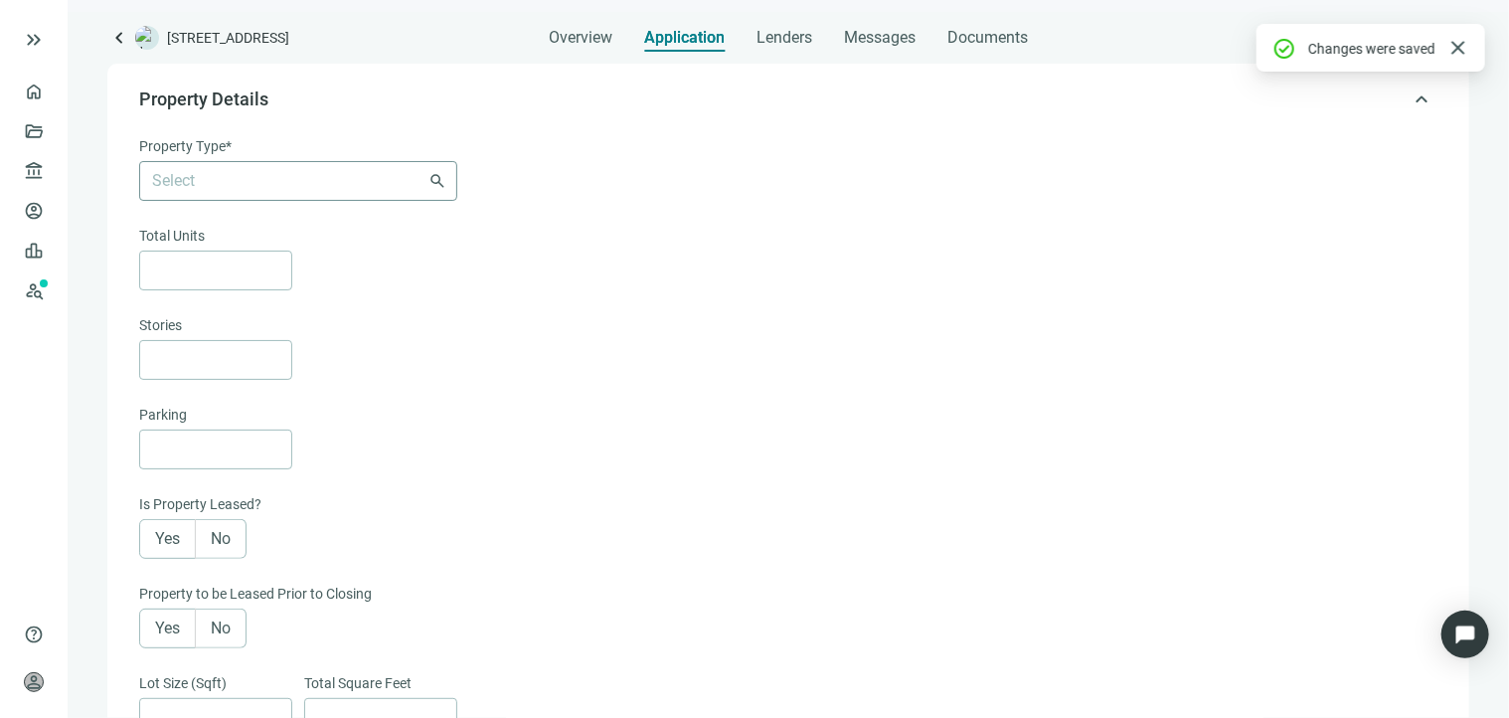
click at [350, 173] on input "search" at bounding box center [289, 181] width 274 height 38
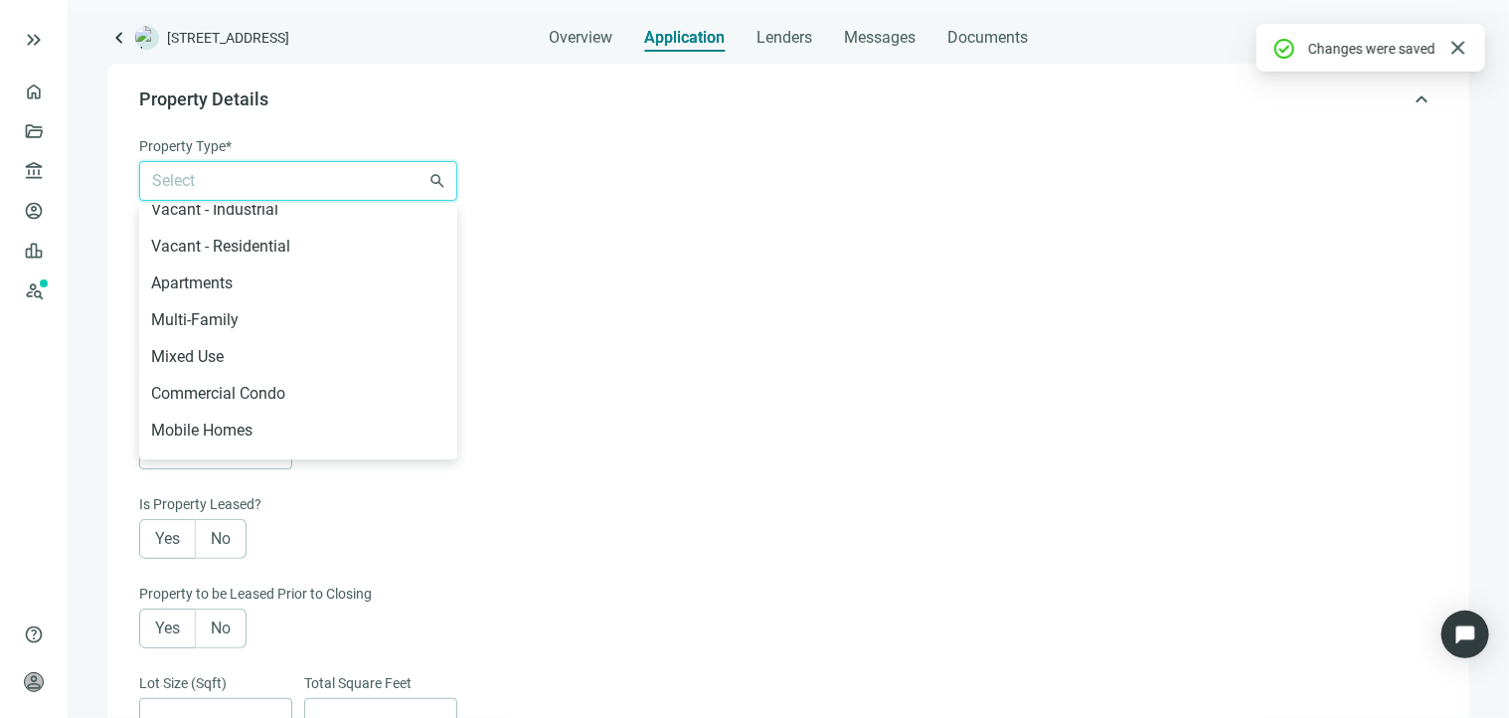
scroll to position [497, 0]
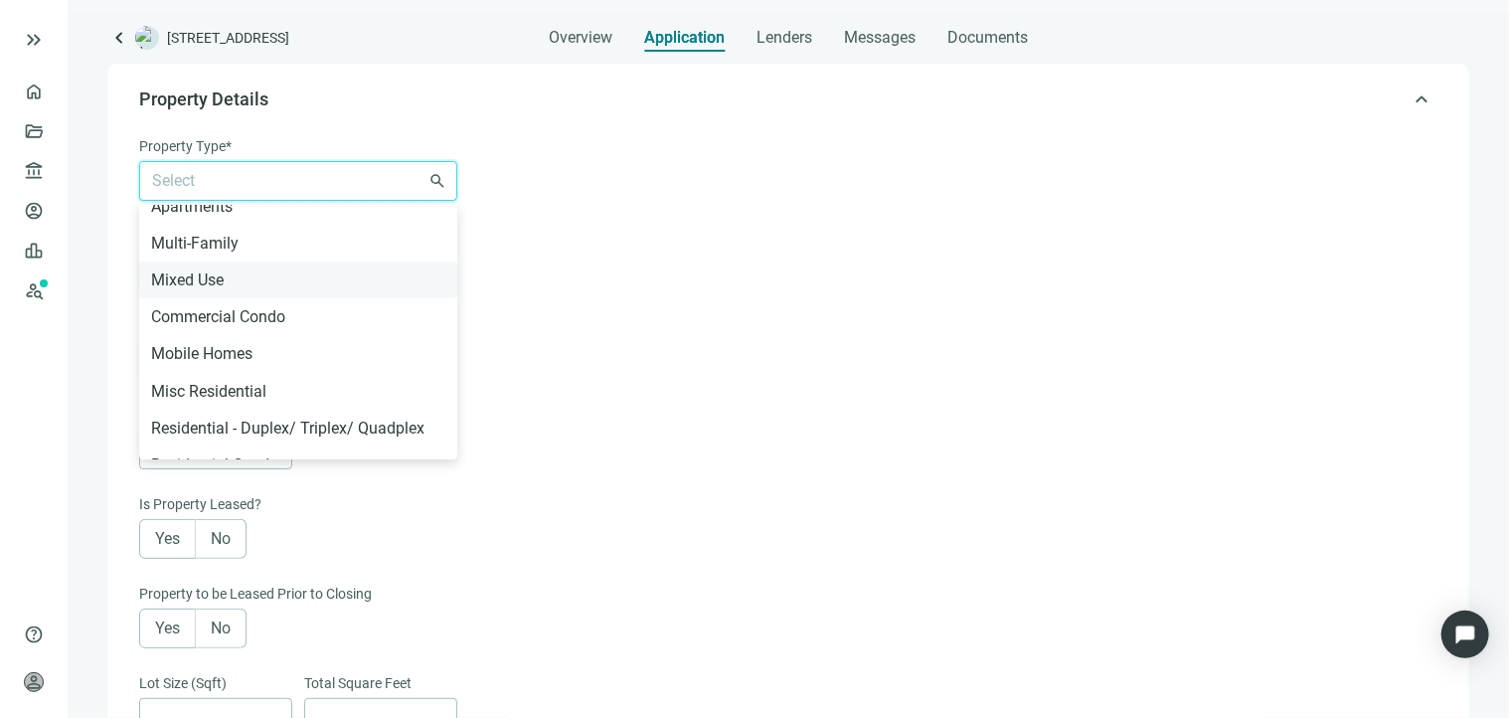
click at [318, 271] on div "Mixed Use" at bounding box center [298, 279] width 294 height 25
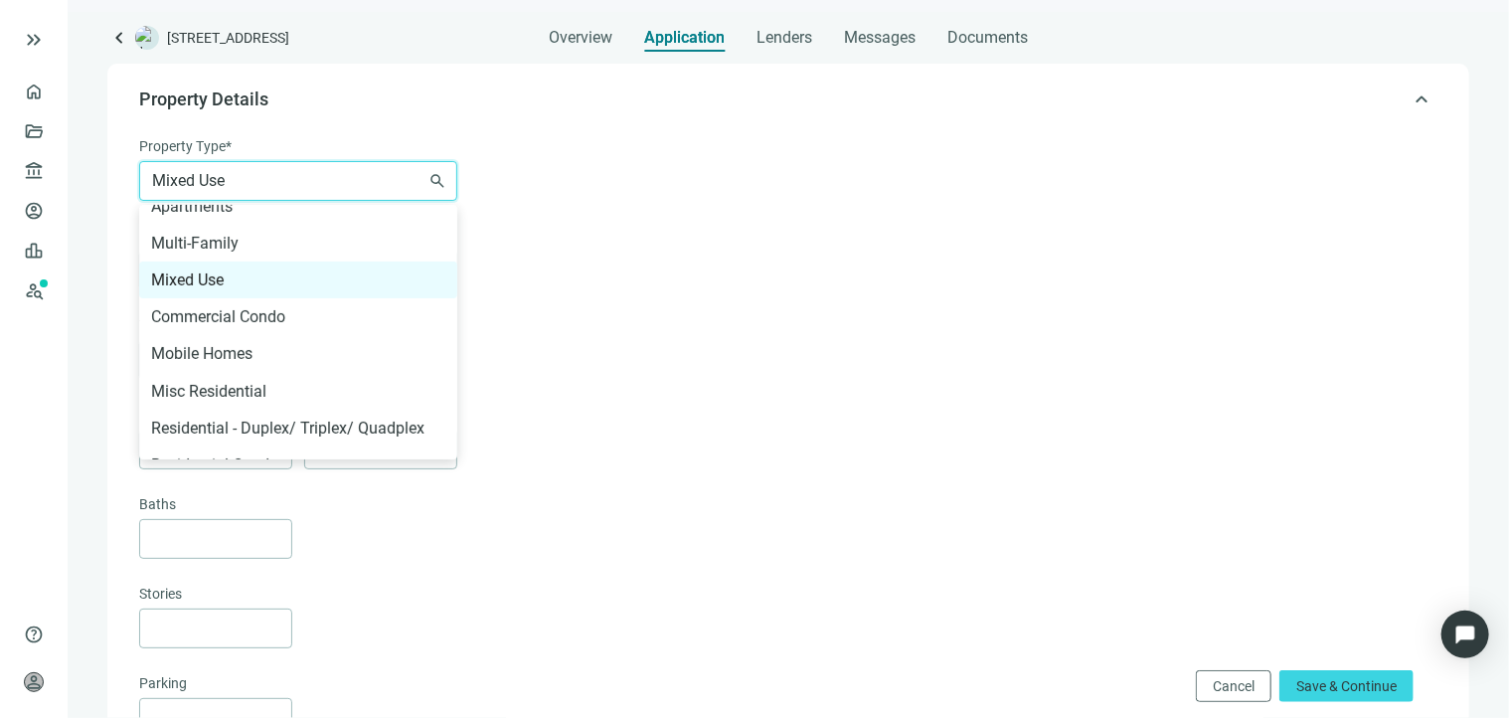
click at [315, 188] on span "Mixed Use" at bounding box center [298, 181] width 292 height 38
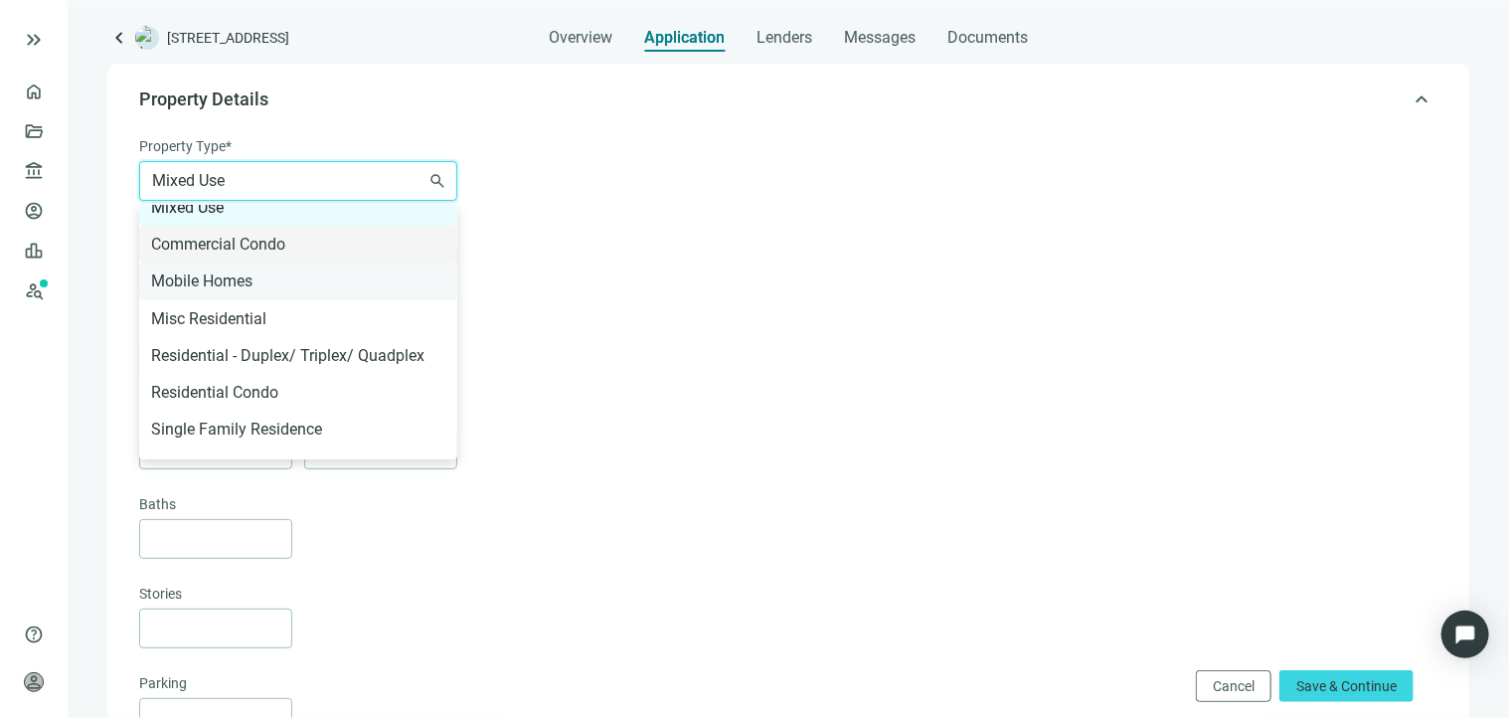
scroll to position [696, 0]
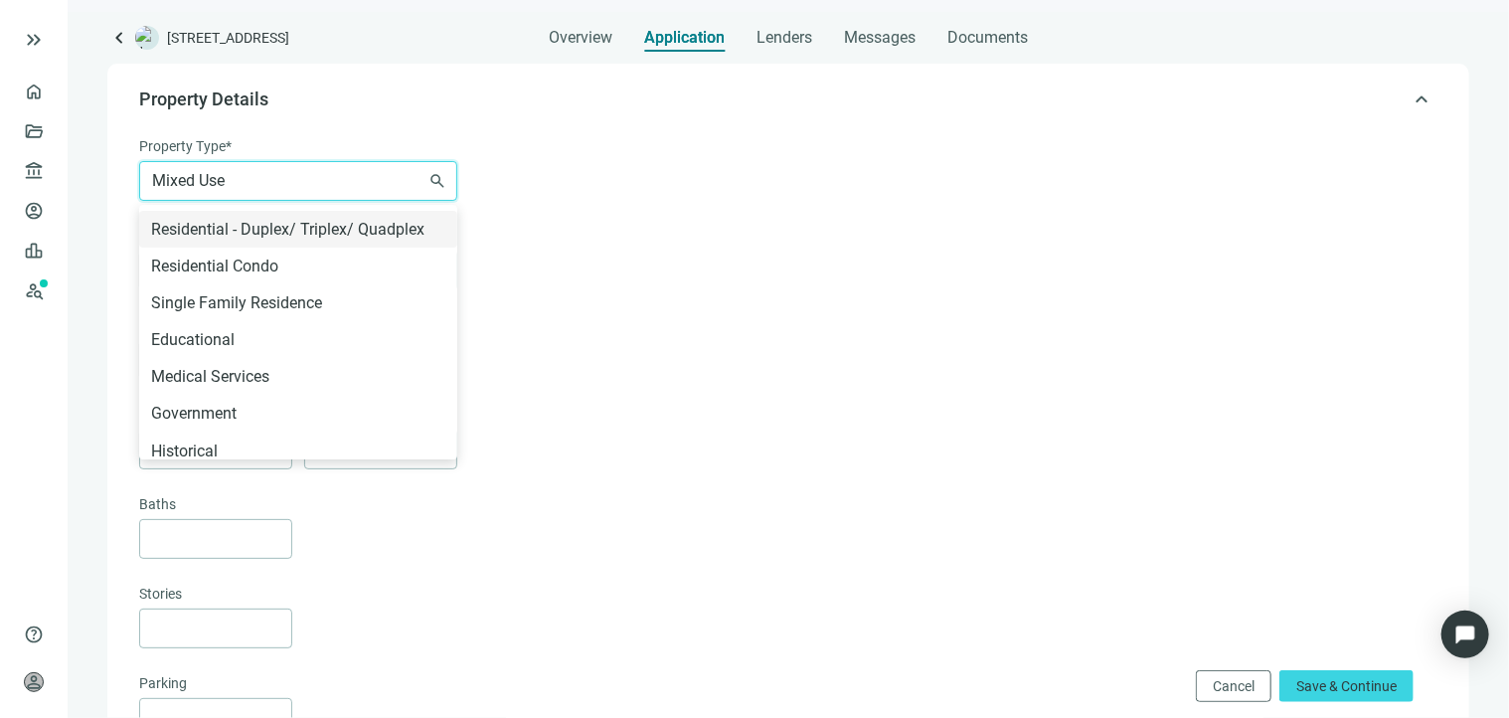
click at [708, 240] on div "Property Subtype" at bounding box center [786, 238] width 1294 height 26
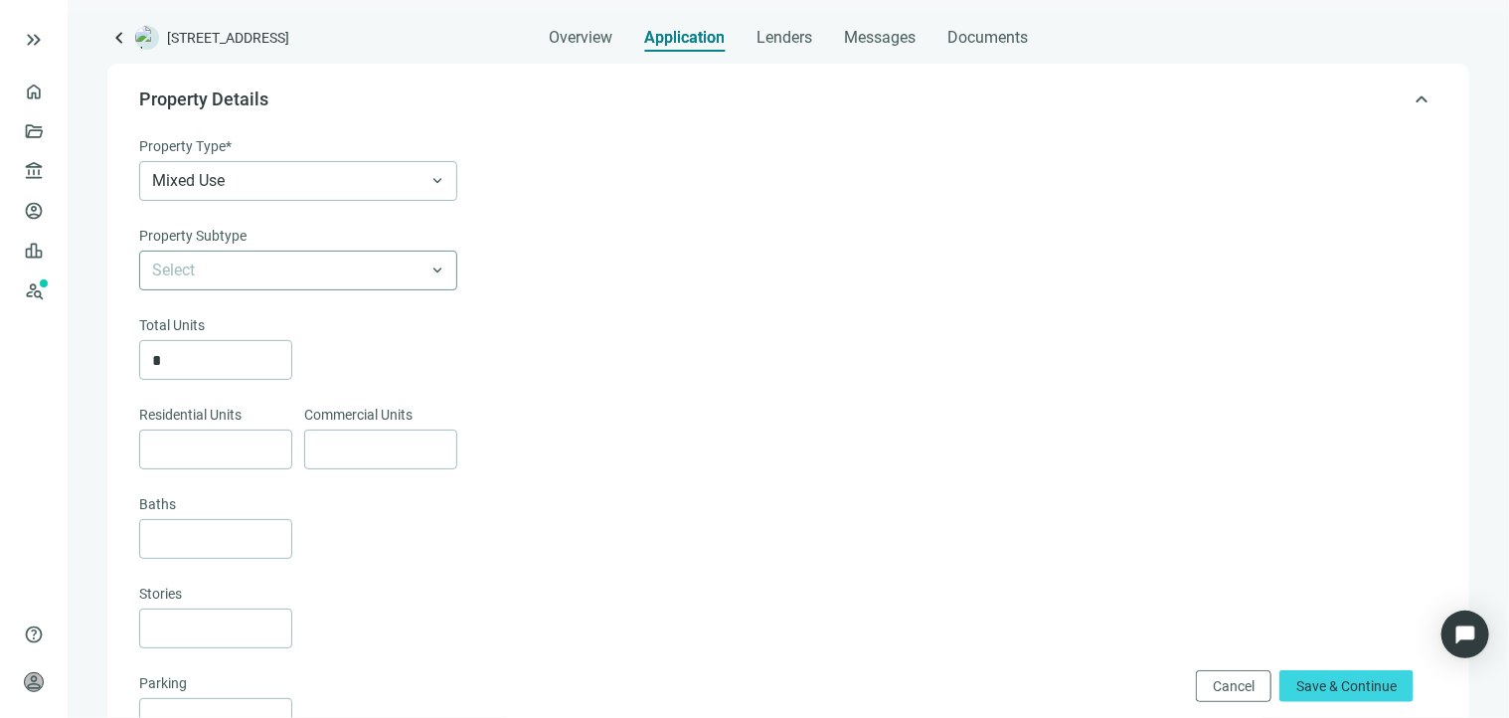
click at [370, 267] on input "search" at bounding box center [289, 271] width 274 height 38
click at [397, 183] on span "Mixed Use" at bounding box center [298, 181] width 292 height 38
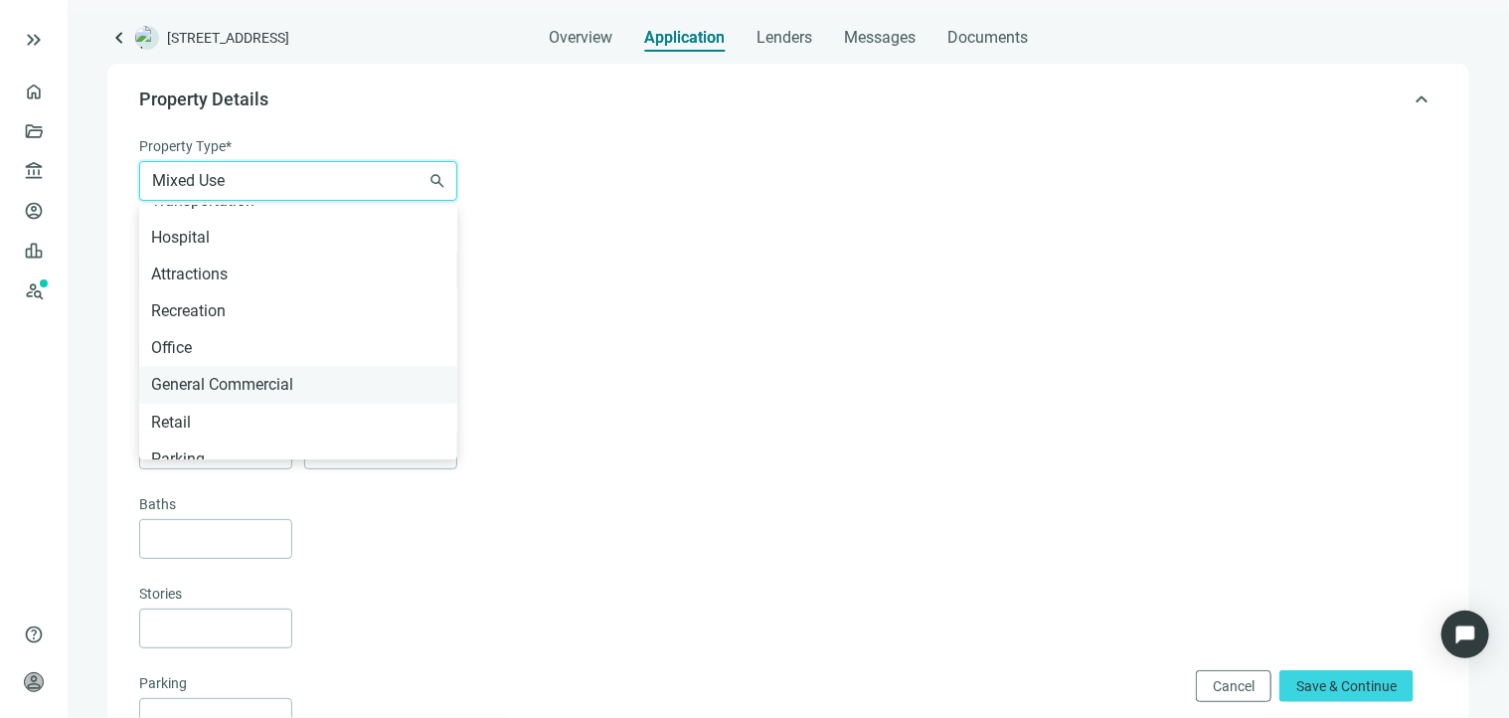
scroll to position [987, 0]
click at [288, 376] on div "General Commercial" at bounding box center [298, 380] width 294 height 25
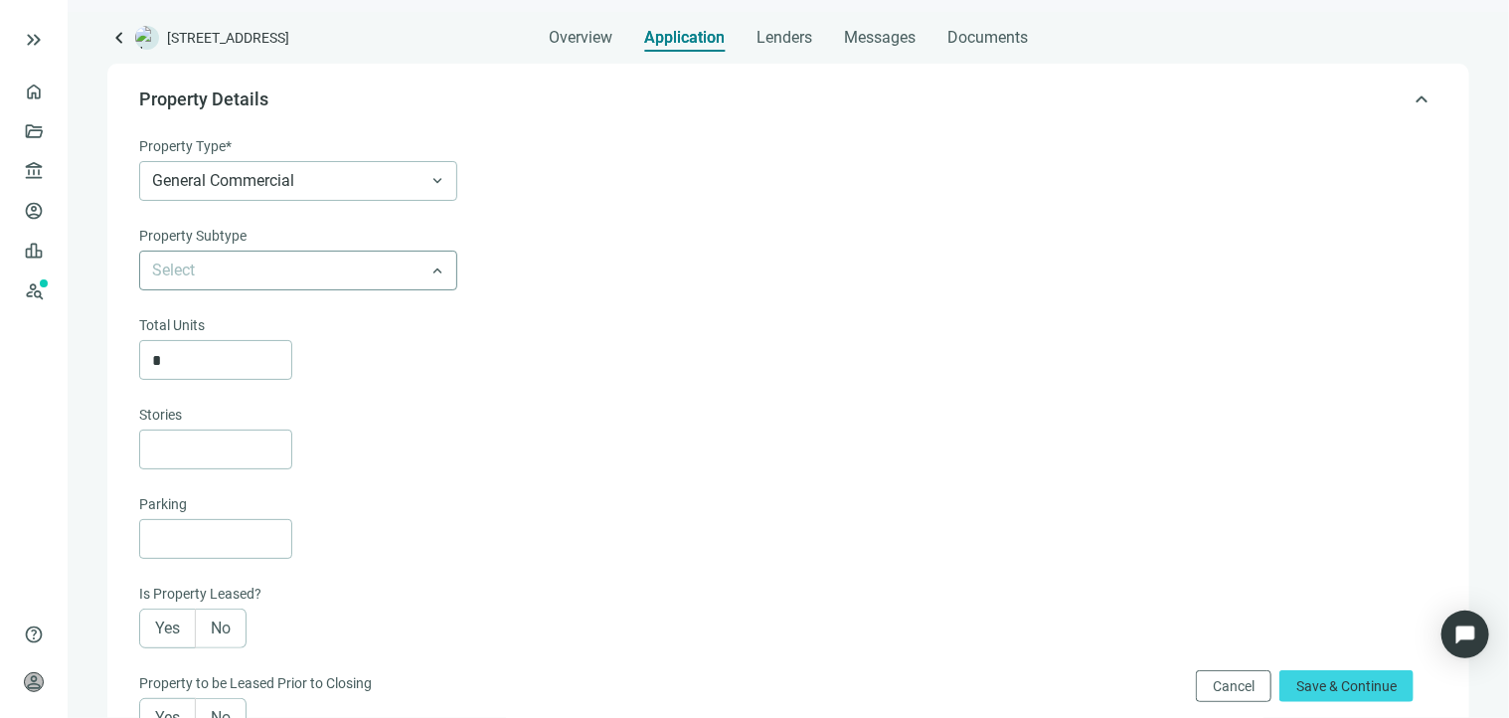
click at [331, 264] on input "search" at bounding box center [289, 271] width 274 height 38
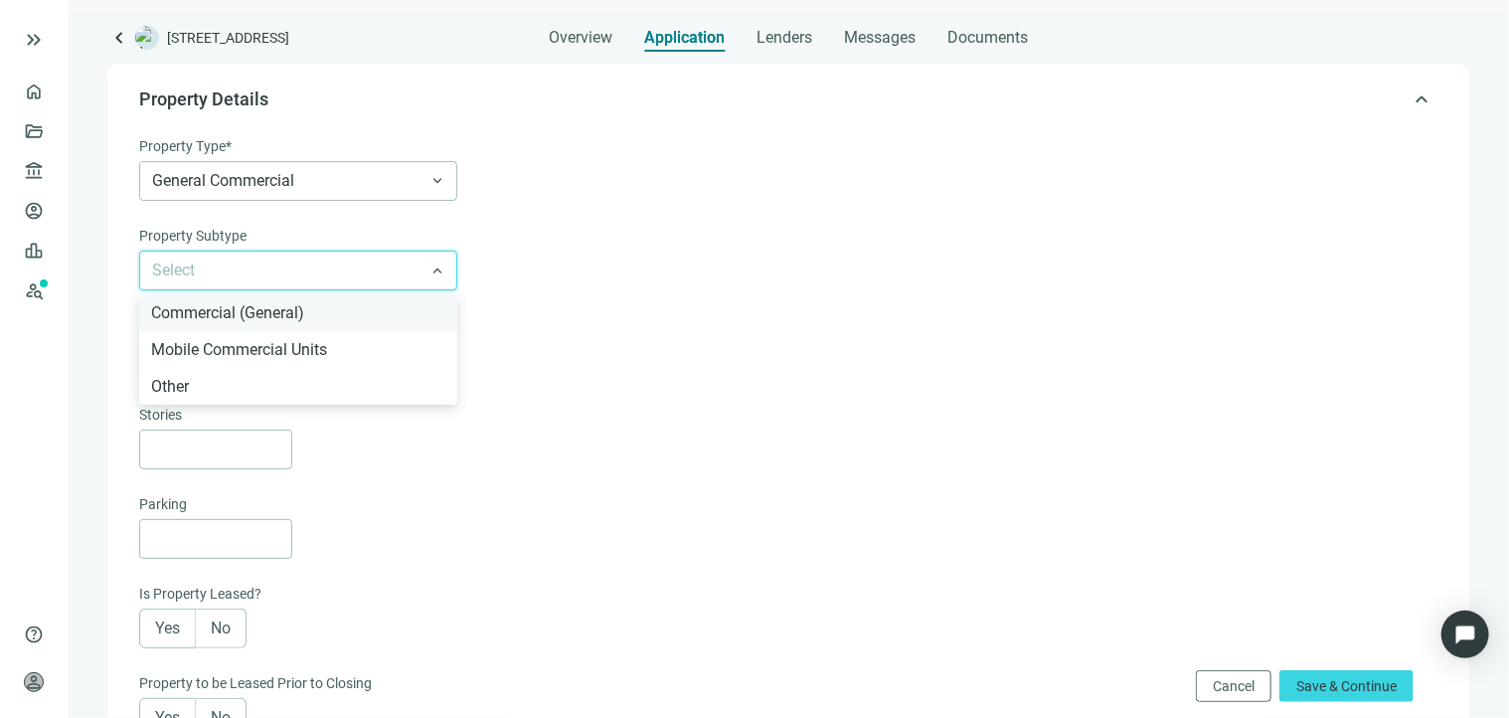
click at [317, 308] on div "Commercial (General)" at bounding box center [298, 312] width 294 height 25
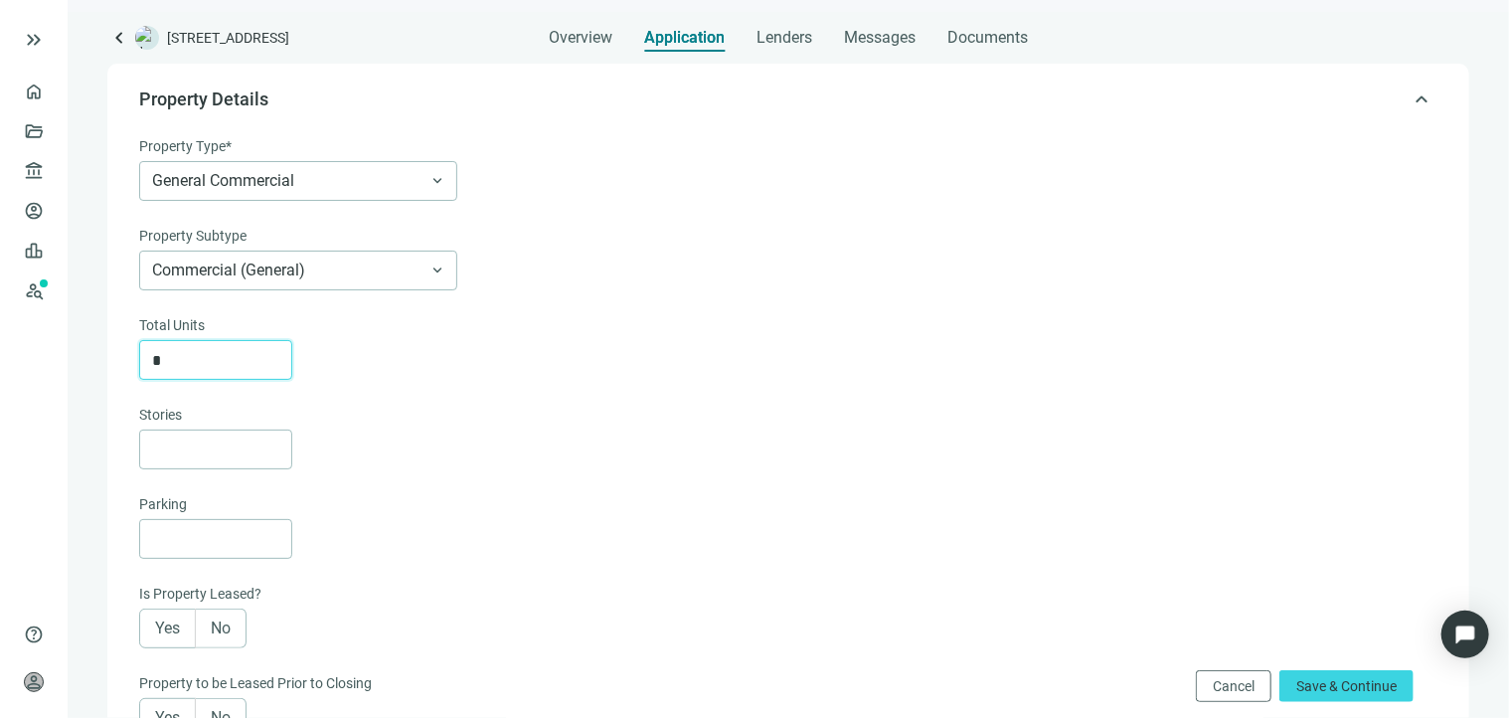
drag, startPoint x: 219, startPoint y: 359, endPoint x: 106, endPoint y: 371, distance: 113.0
type input "*"
click at [181, 536] on input at bounding box center [221, 539] width 139 height 38
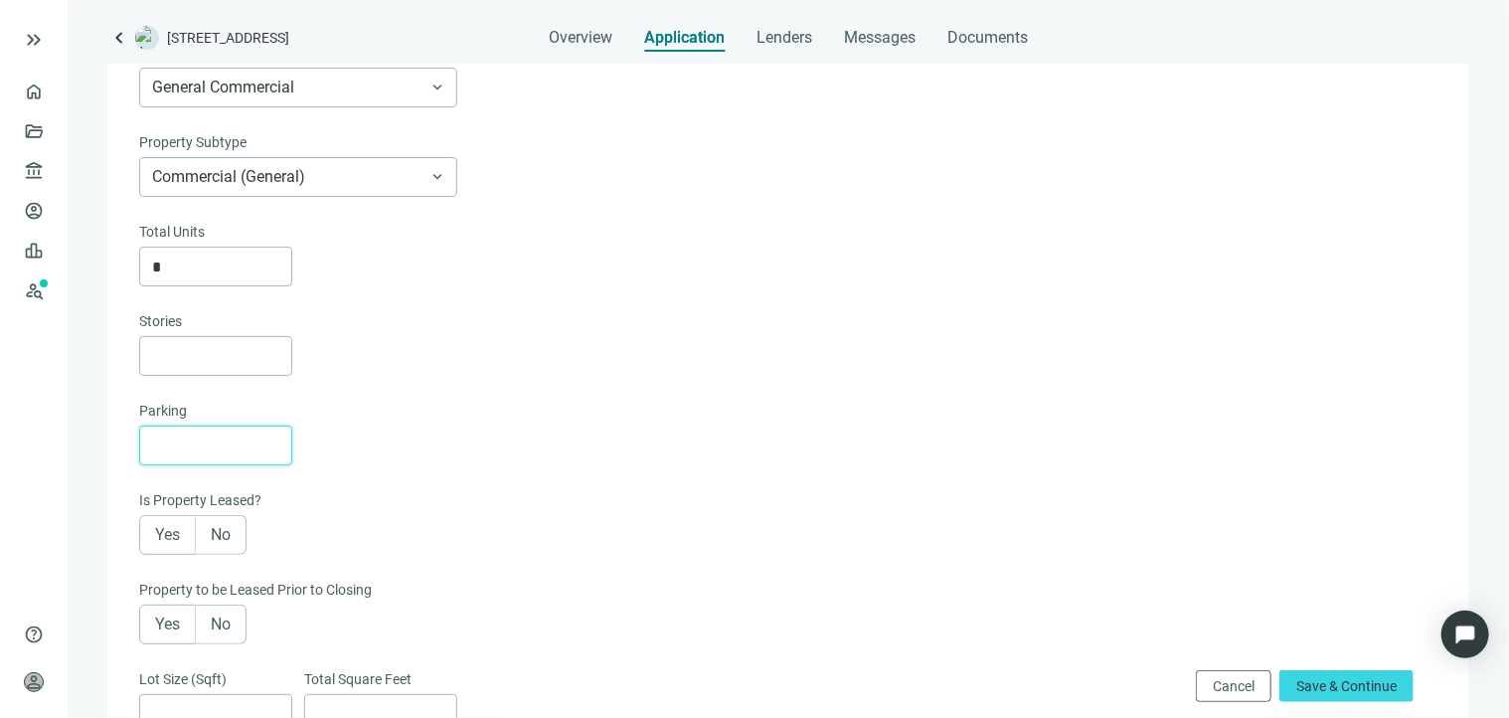
scroll to position [340, 0]
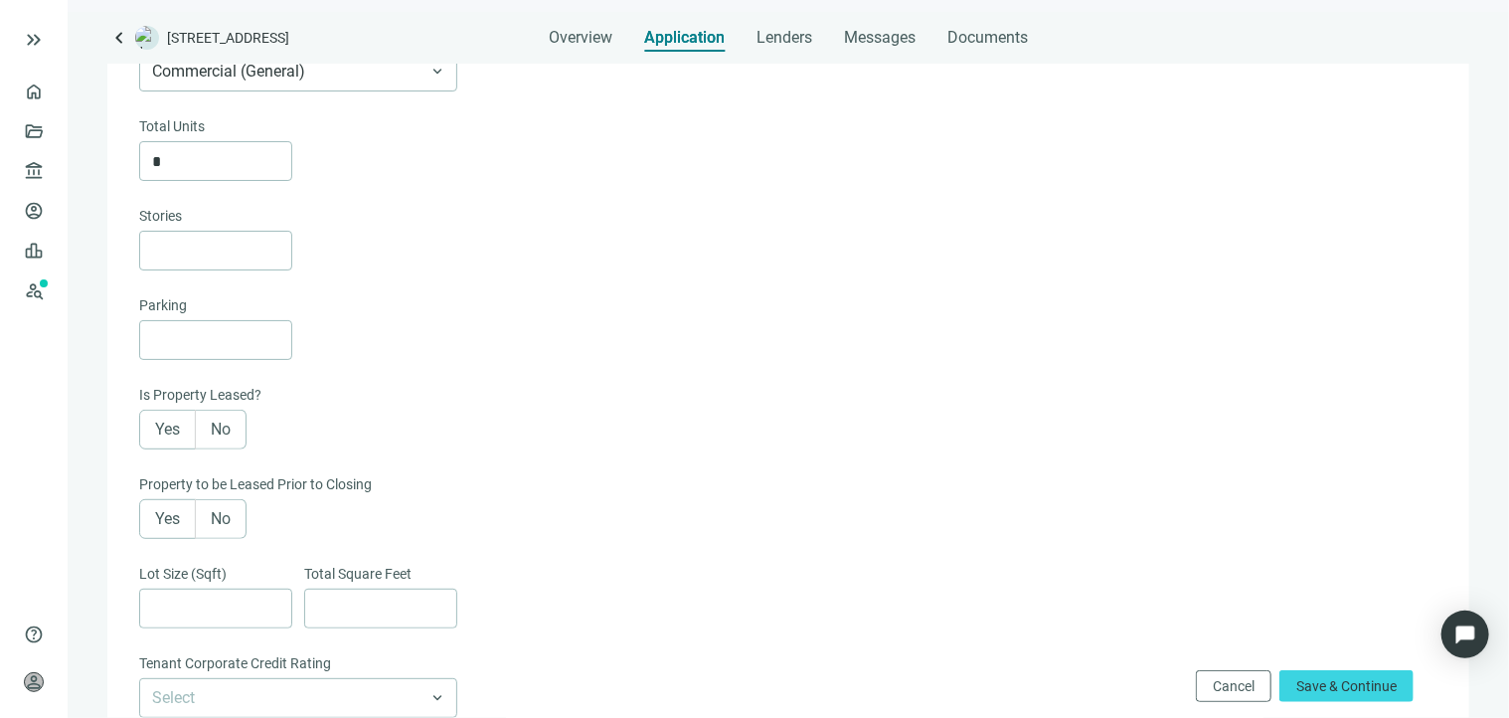
click at [175, 439] on label "Yes" at bounding box center [167, 430] width 57 height 40
click at [162, 528] on span "Yes" at bounding box center [167, 518] width 25 height 19
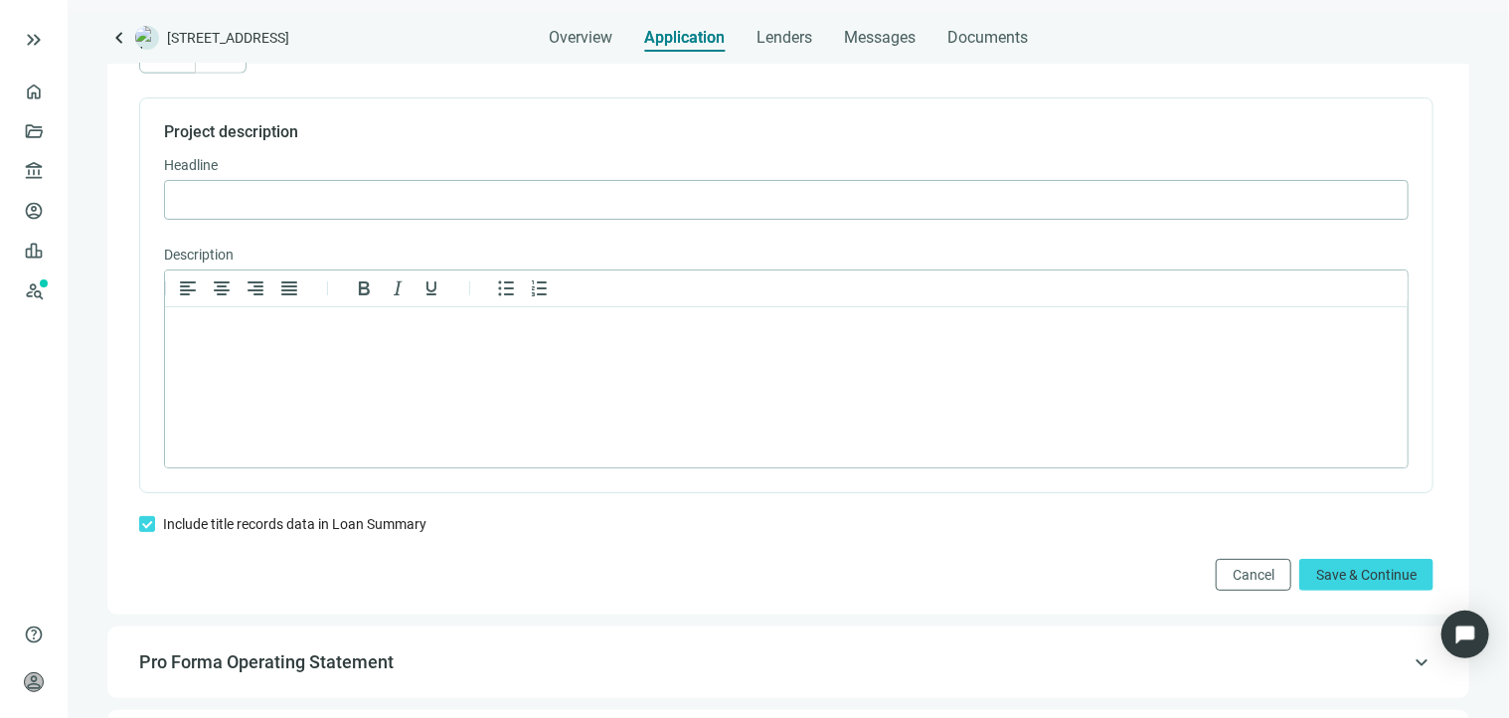
scroll to position [1334, 0]
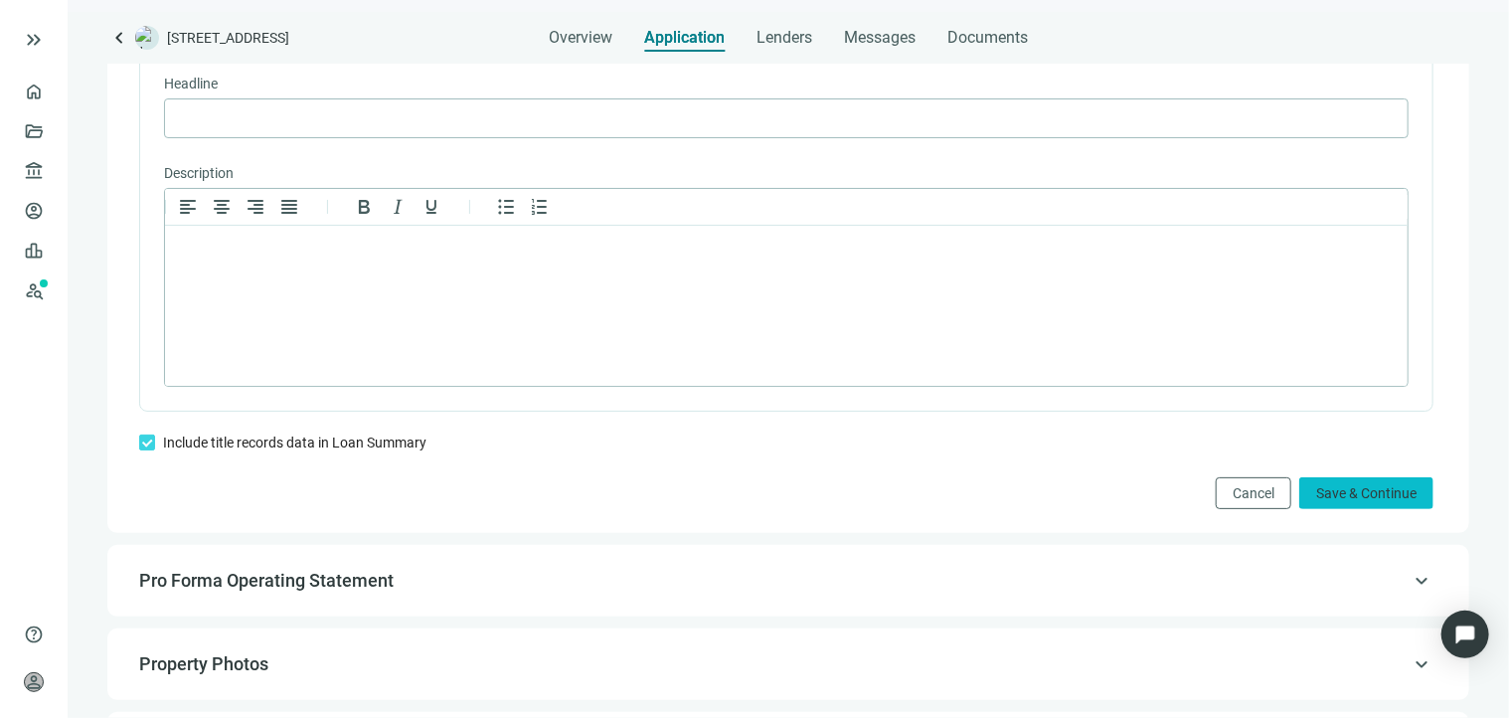
click at [1334, 496] on span "Save & Continue" at bounding box center [1366, 493] width 100 height 16
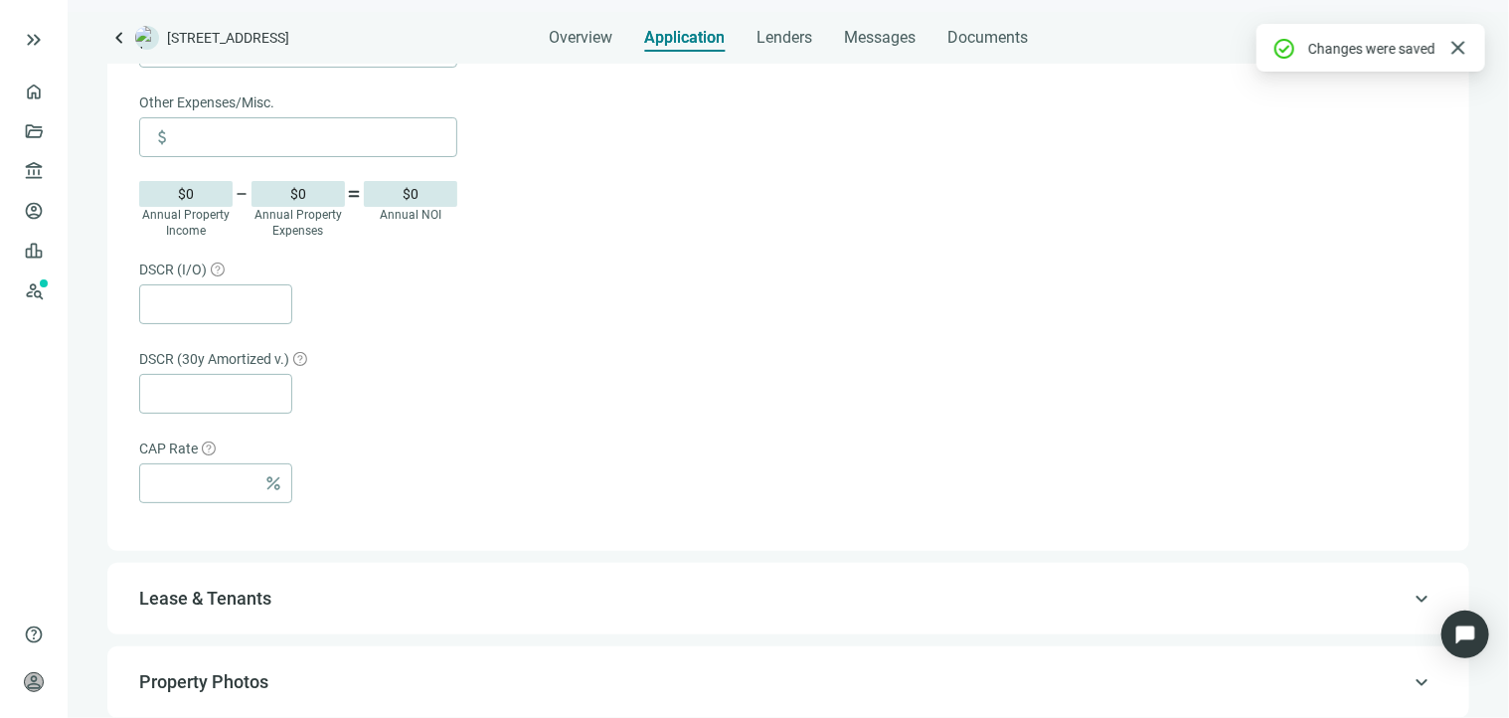
scroll to position [1318, 0]
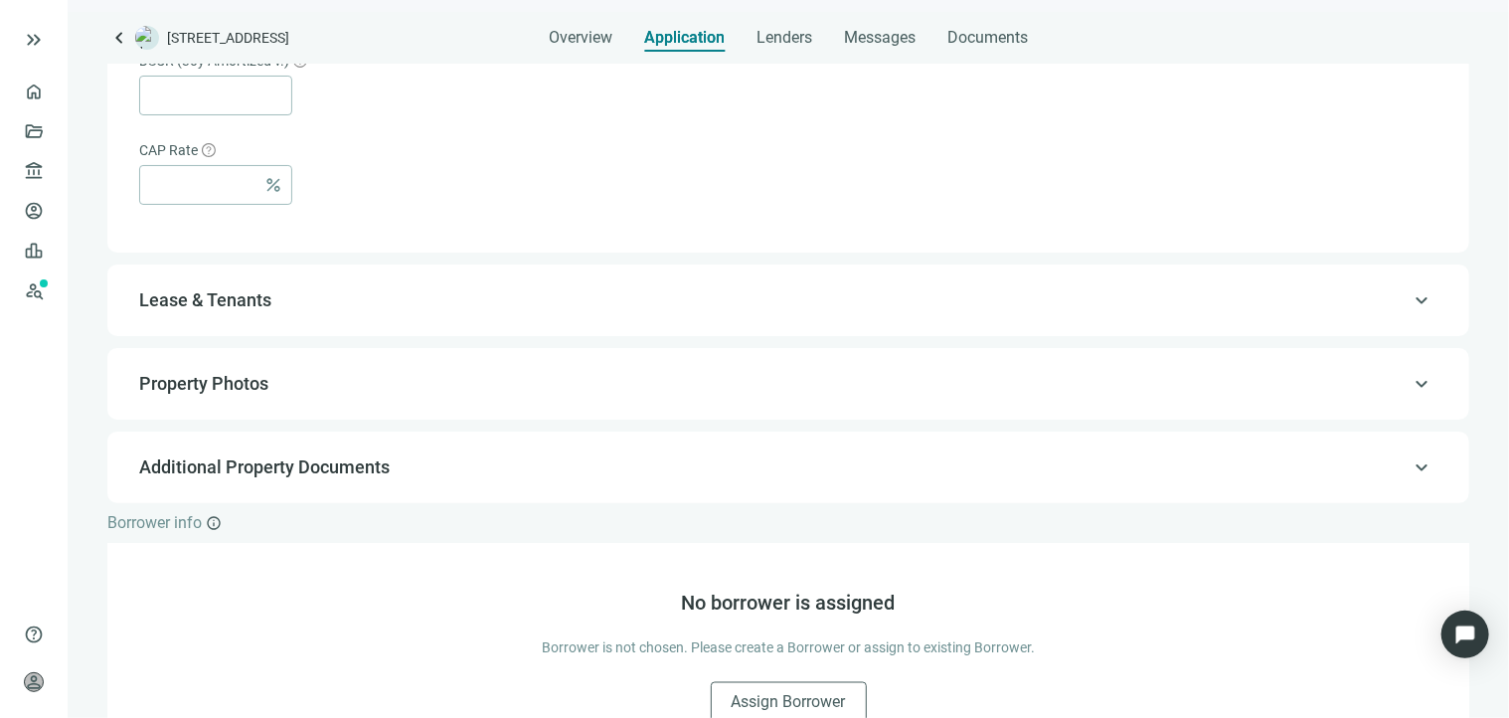
click at [291, 305] on span "Lease & Tenants" at bounding box center [786, 300] width 1294 height 24
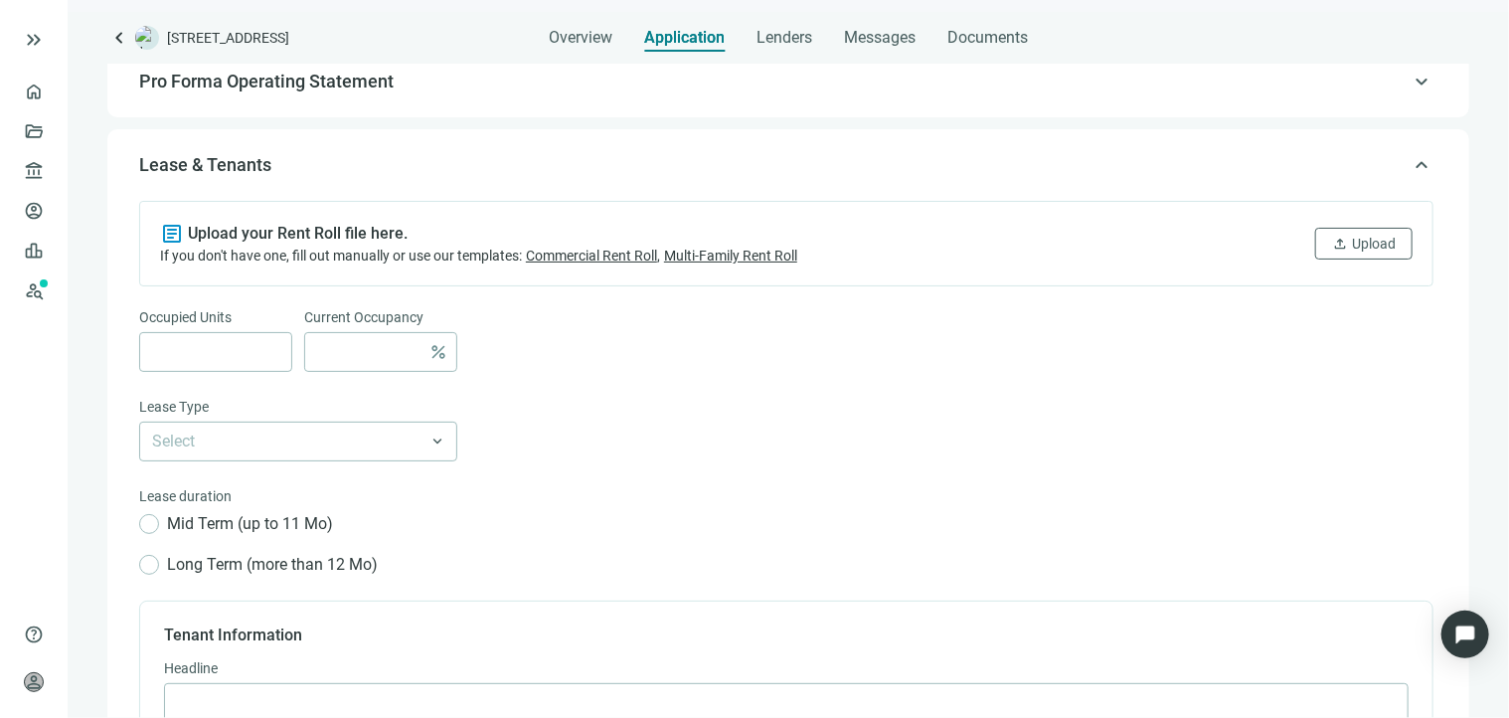
scroll to position [209, 0]
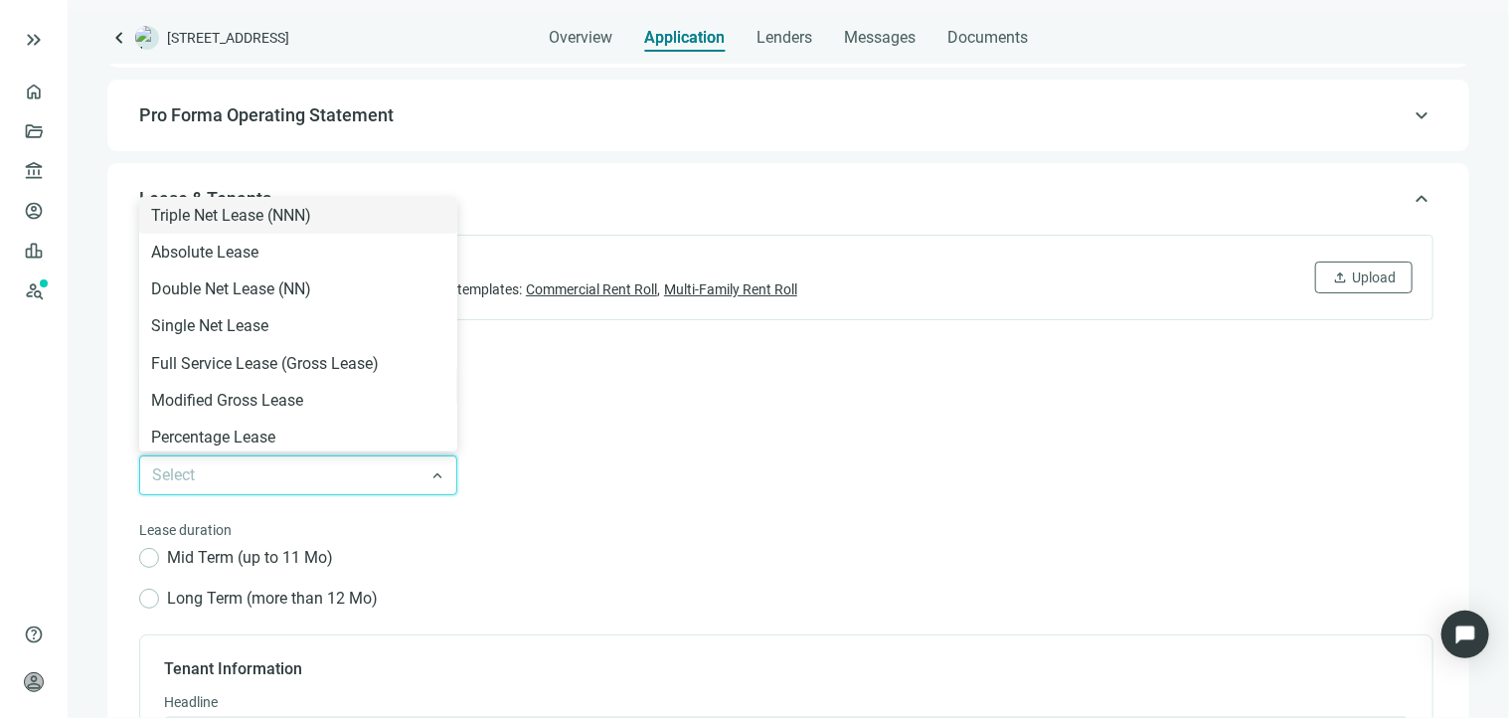
click at [358, 482] on input "search" at bounding box center [289, 475] width 274 height 38
click at [489, 455] on div "Select Triple Net Lease (NNN) Absolute Lease Double Net Lease (NN) Single Net L…" at bounding box center [786, 475] width 1294 height 40
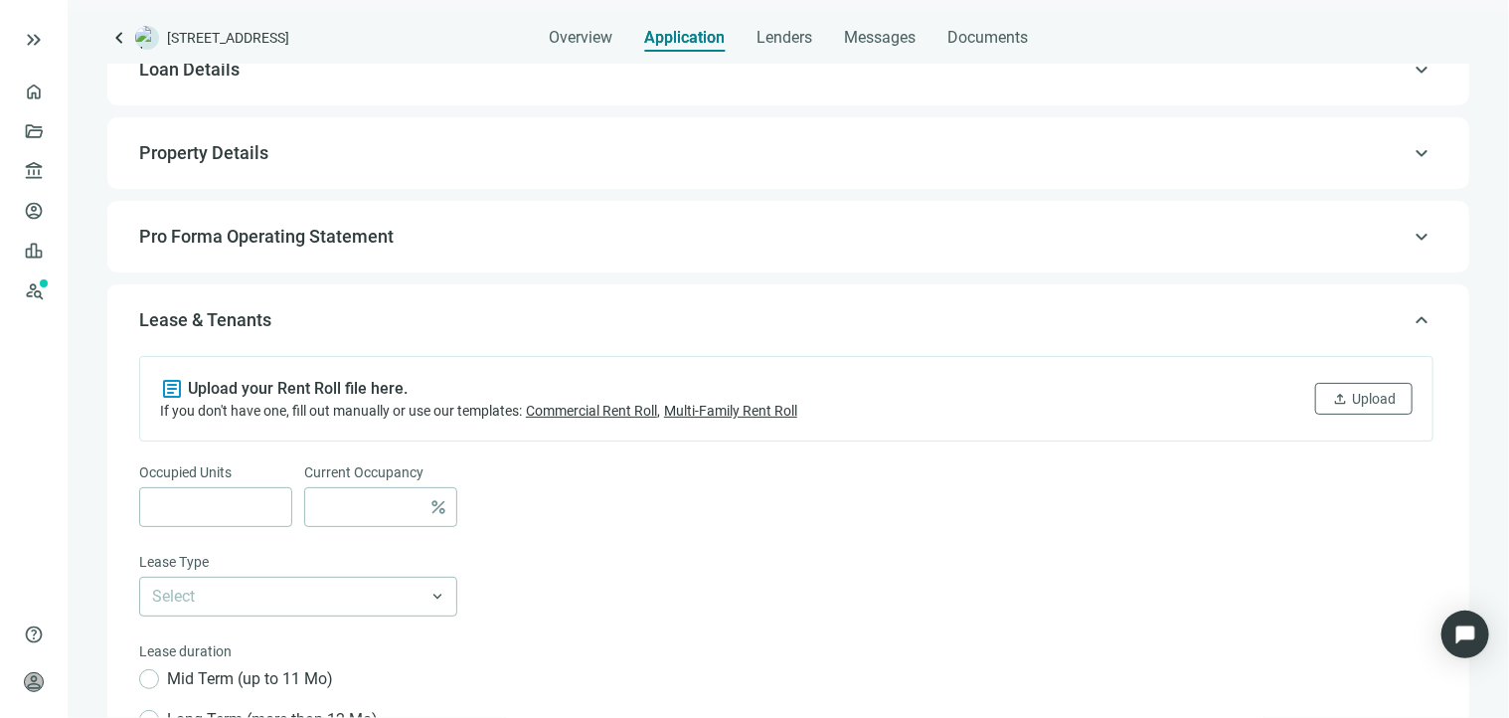
scroll to position [0, 0]
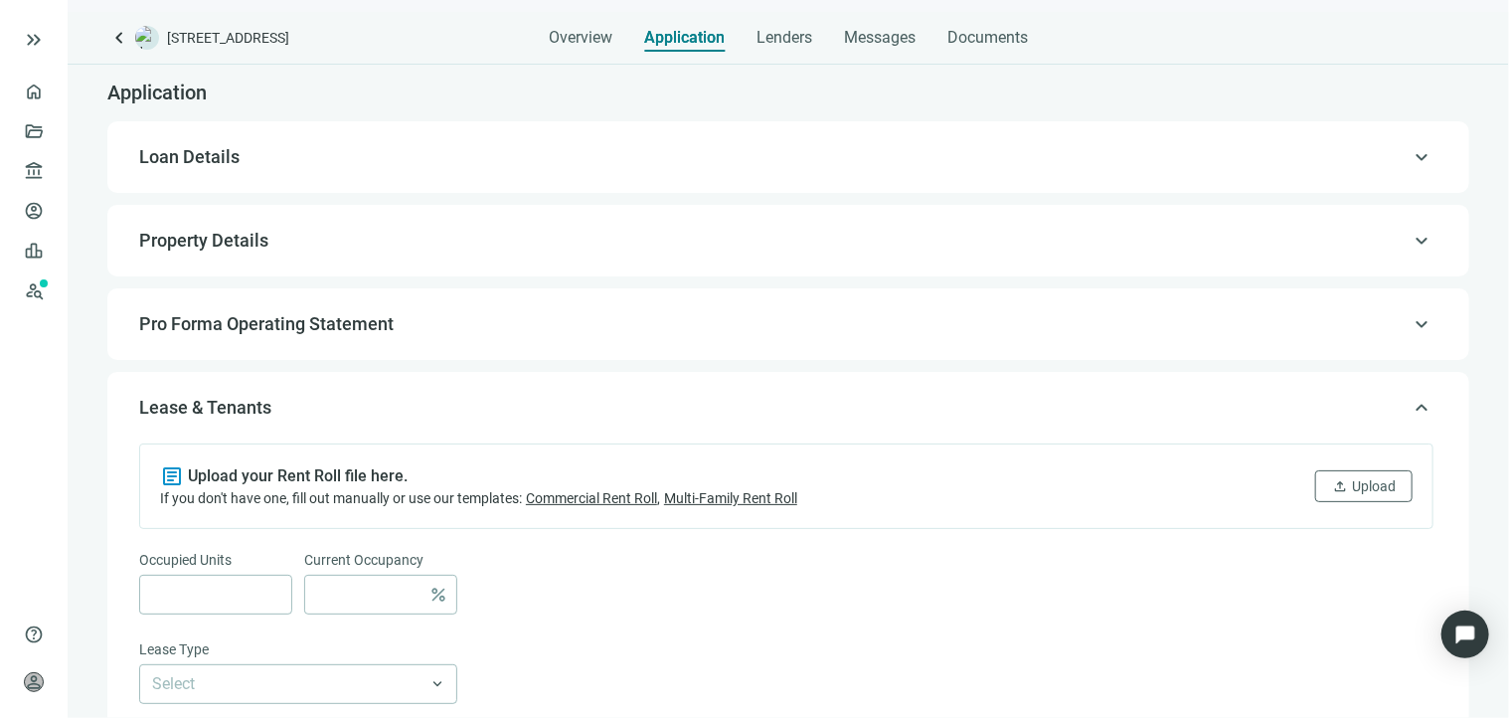
click at [215, 157] on span "Loan Details" at bounding box center [189, 156] width 100 height 21
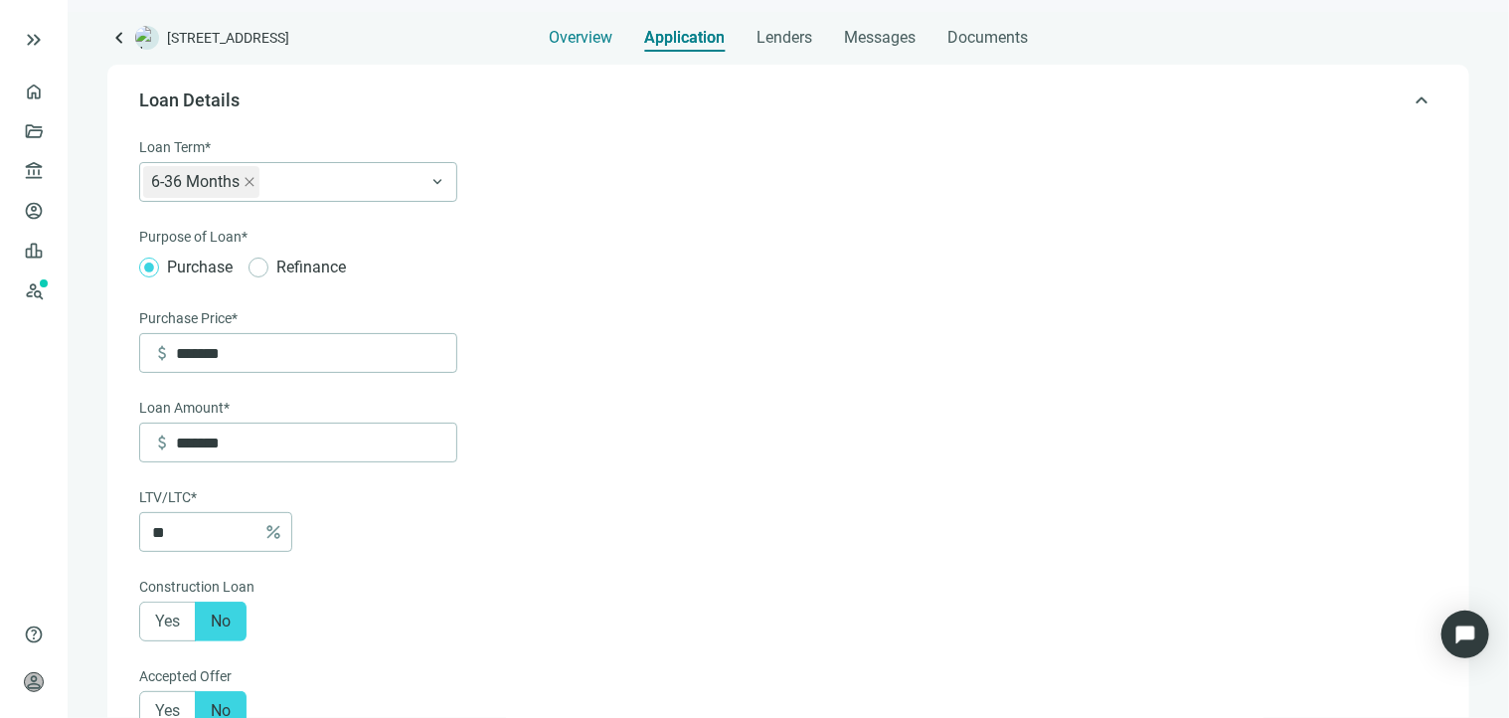
scroll to position [58, 0]
click at [597, 43] on span "Overview" at bounding box center [581, 38] width 64 height 20
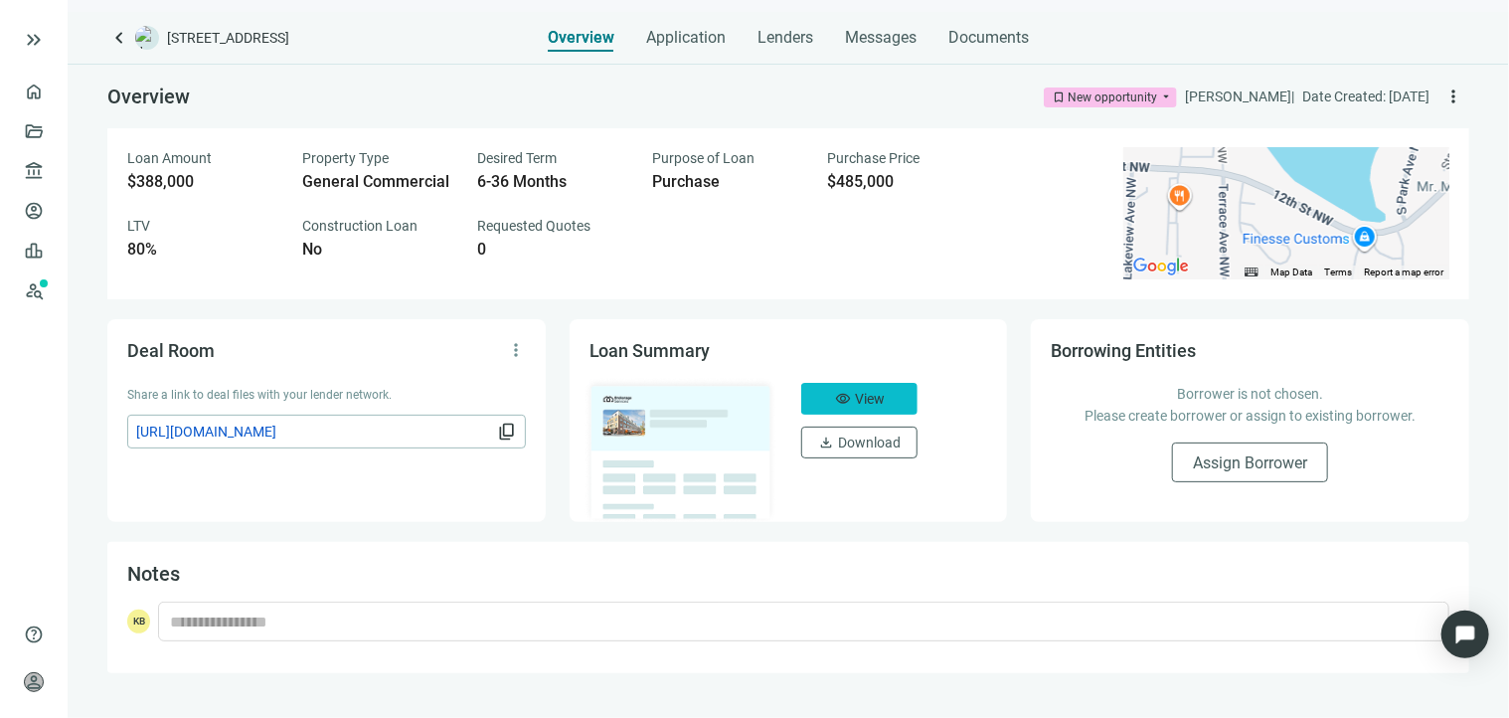
click at [859, 399] on span "View" at bounding box center [870, 399] width 30 height 16
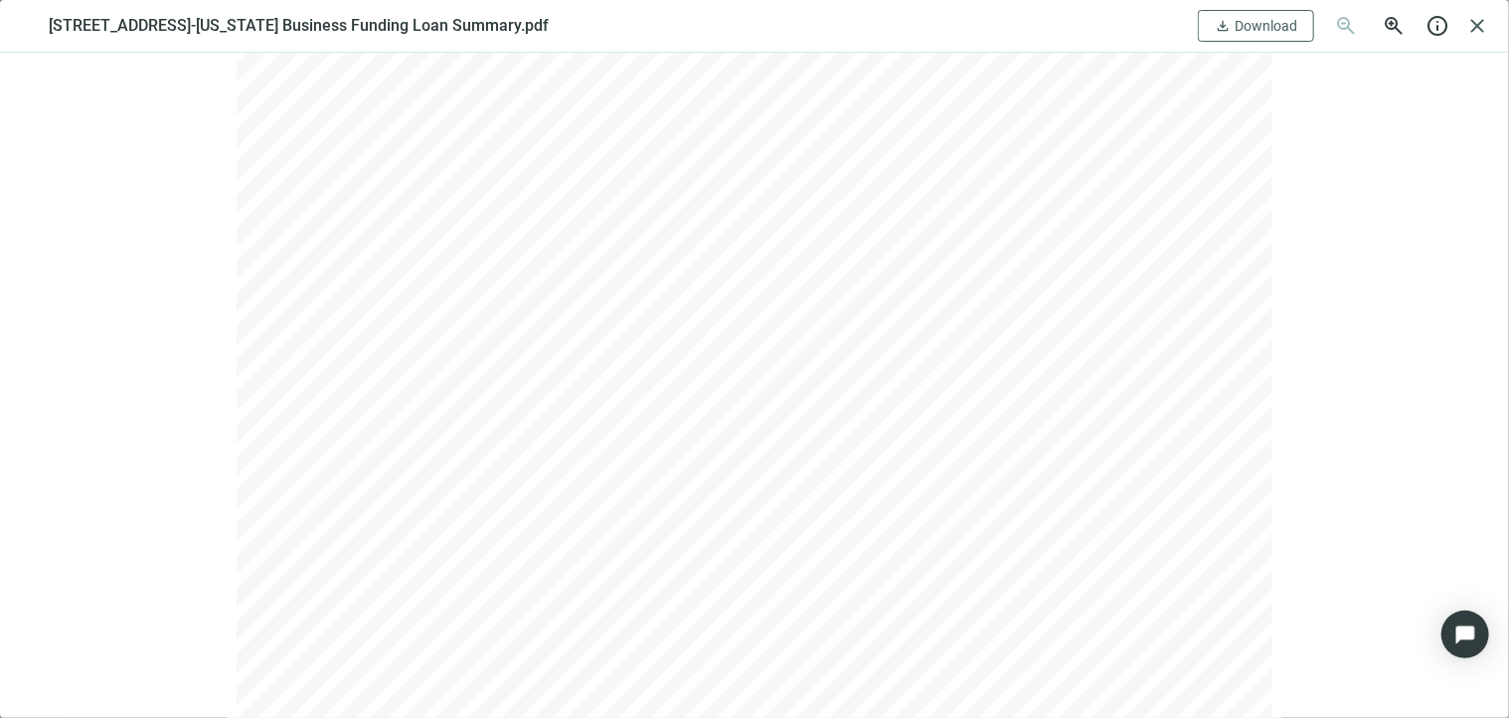
scroll to position [323, 0]
drag, startPoint x: 1467, startPoint y: 25, endPoint x: 1359, endPoint y: 1, distance: 111.0
click at [1468, 25] on span "close" at bounding box center [1477, 26] width 24 height 24
